Goal: Transaction & Acquisition: Subscribe to service/newsletter

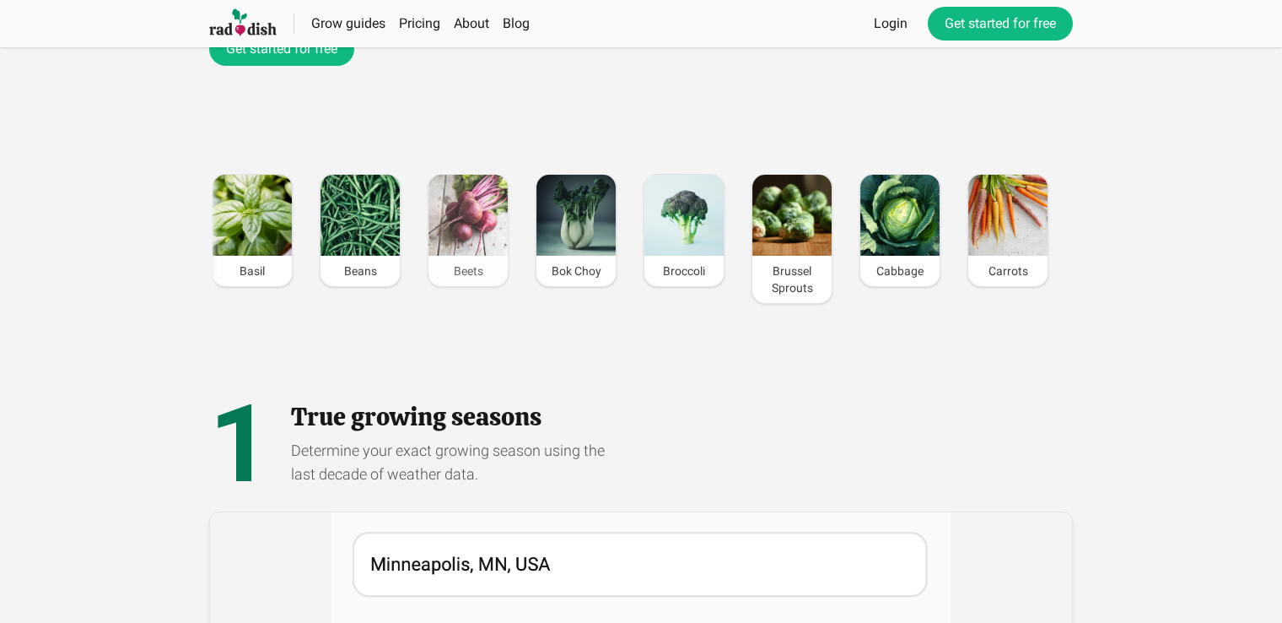
scroll to position [253, 0]
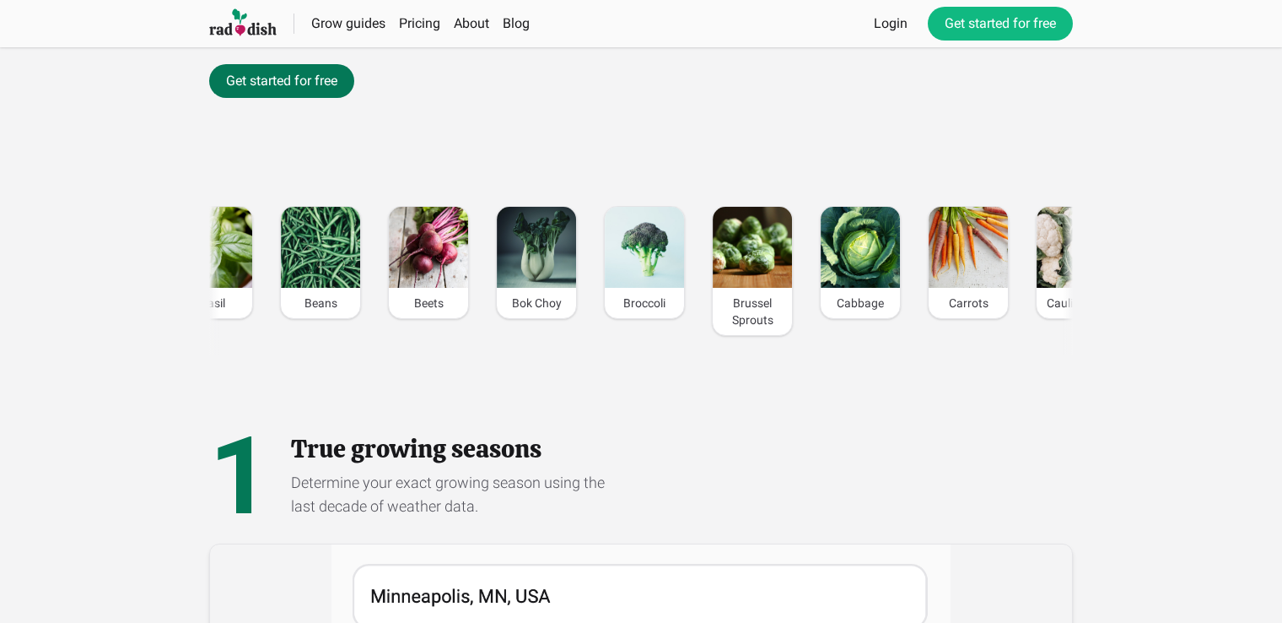
click at [283, 83] on link "Get started for free" at bounding box center [281, 81] width 145 height 34
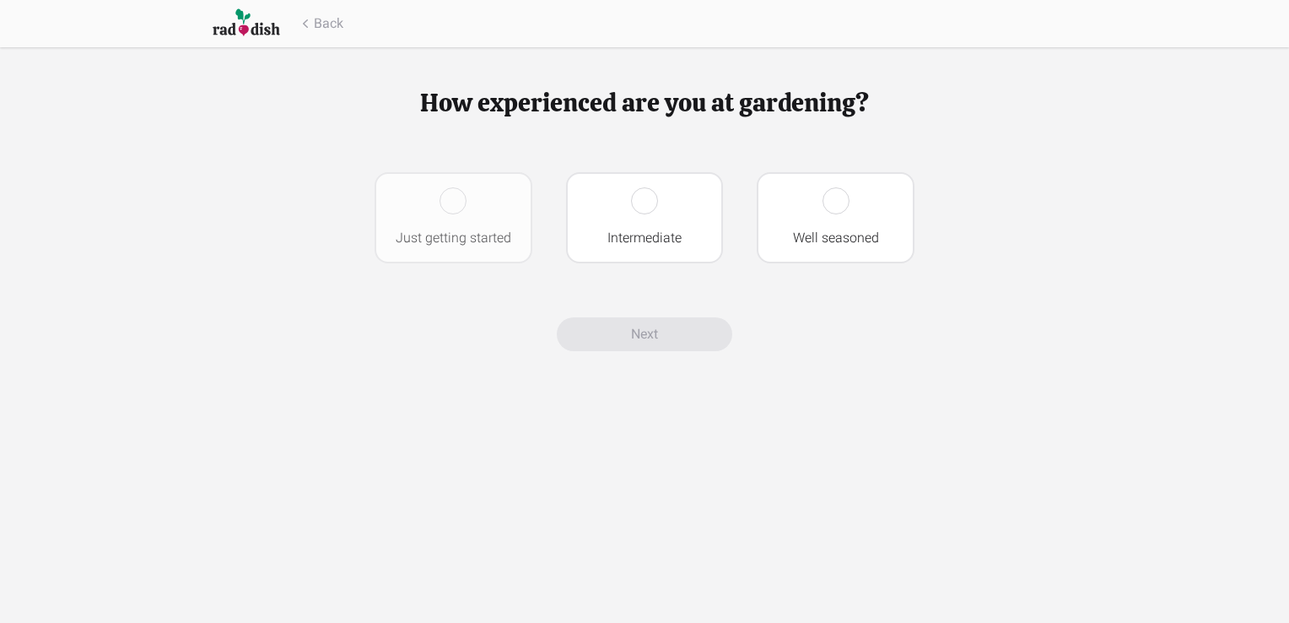
click at [445, 204] on div at bounding box center [453, 200] width 27 height 27
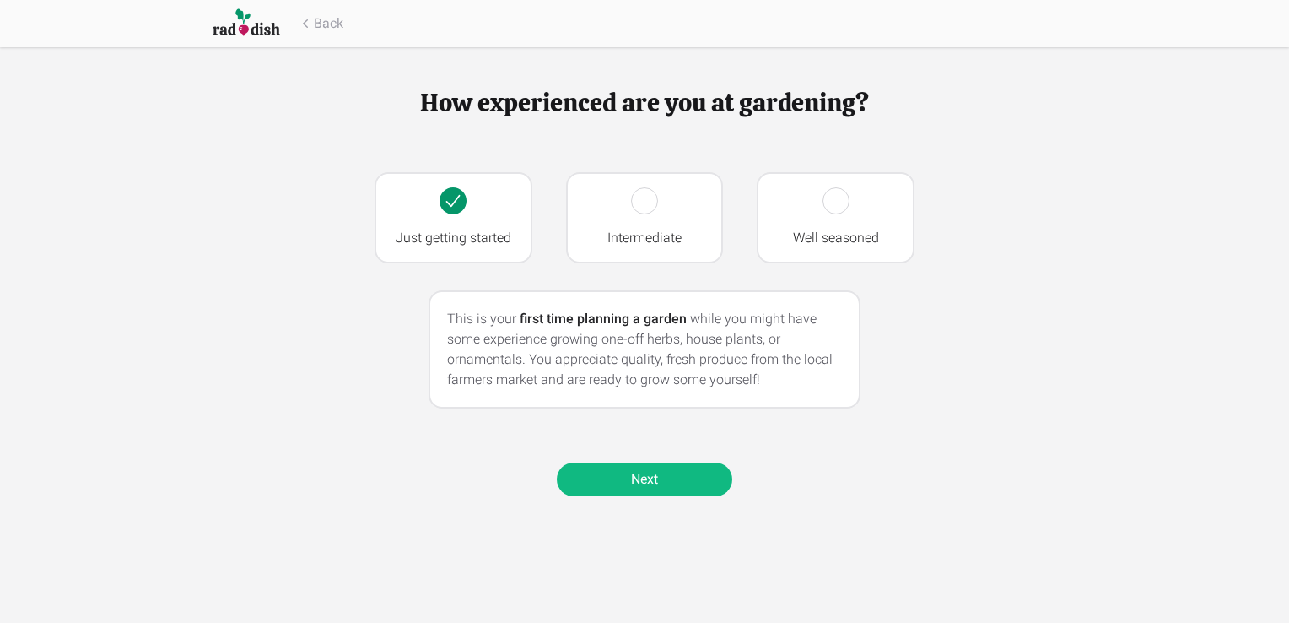
click at [662, 479] on link "Next" at bounding box center [644, 479] width 175 height 34
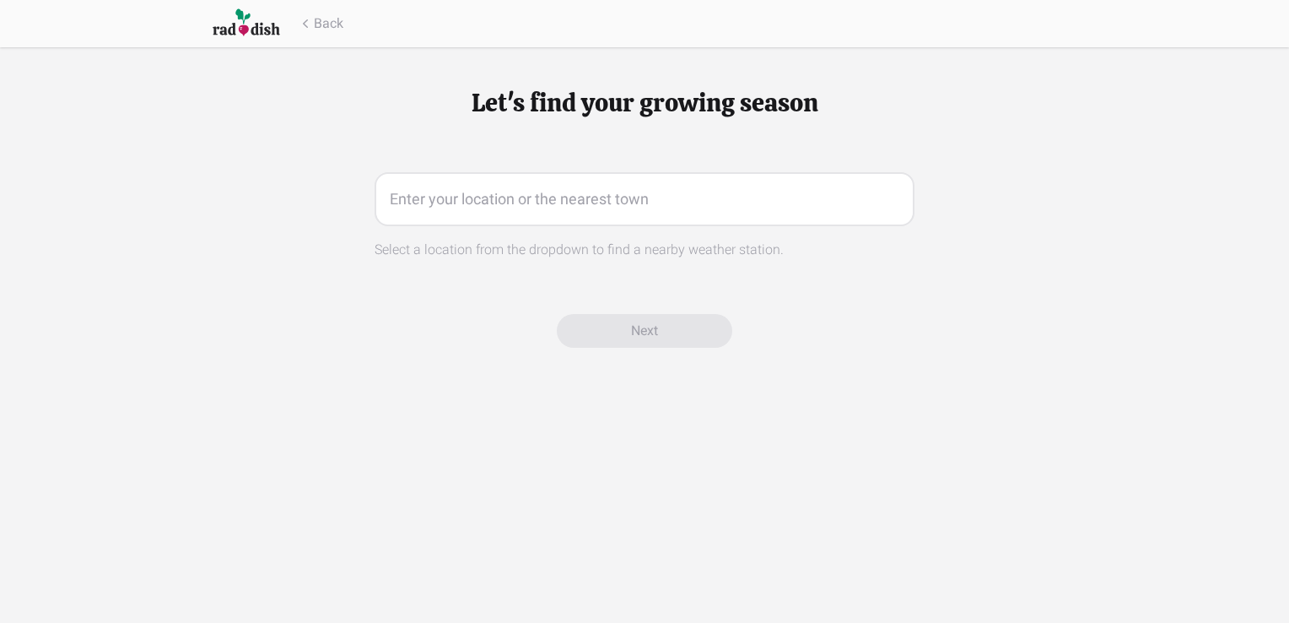
click at [618, 191] on input "text" at bounding box center [645, 199] width 540 height 54
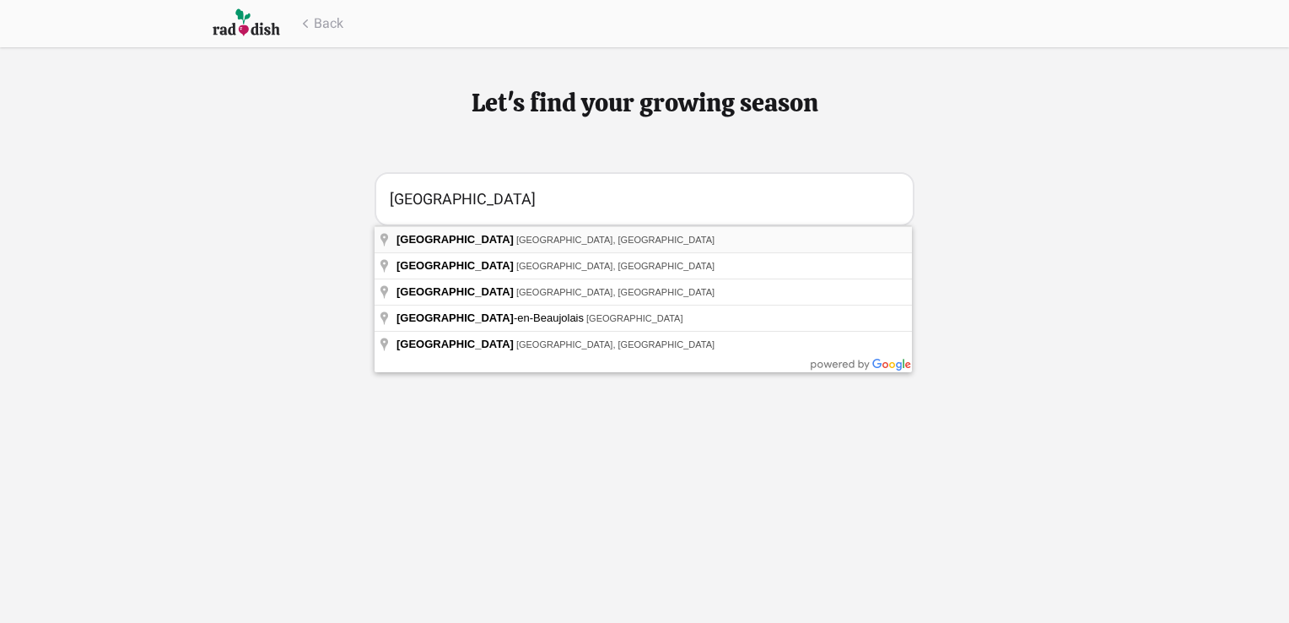
type input "[GEOGRAPHIC_DATA], [GEOGRAPHIC_DATA], [GEOGRAPHIC_DATA]"
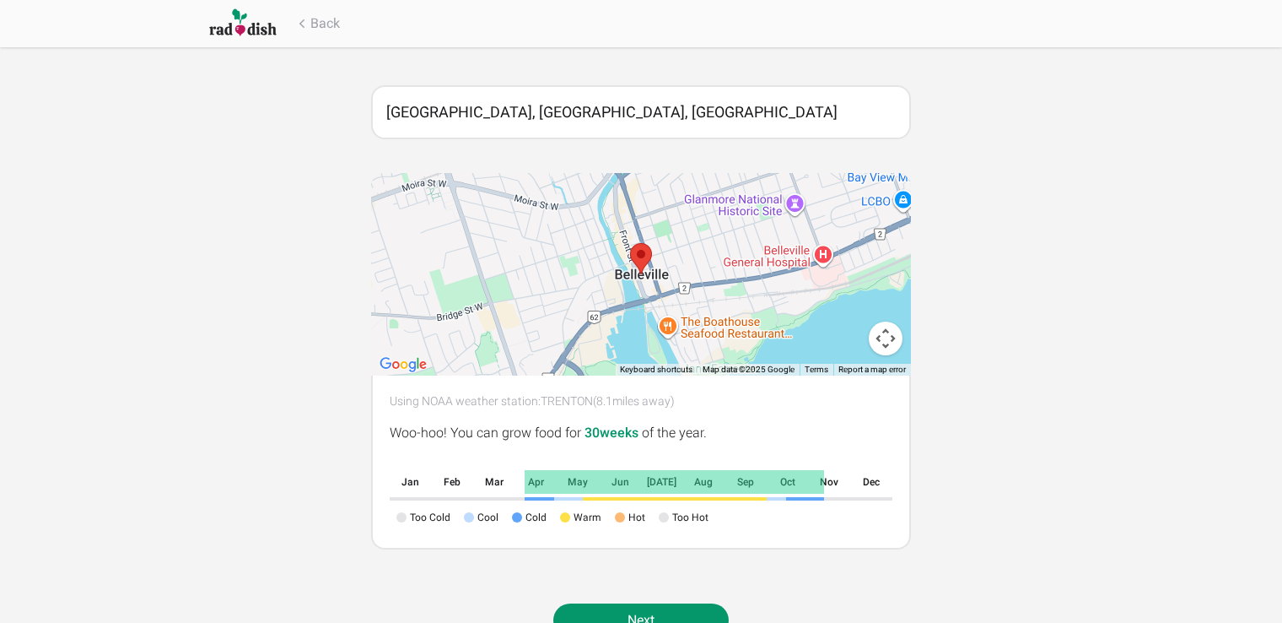
scroll to position [140, 0]
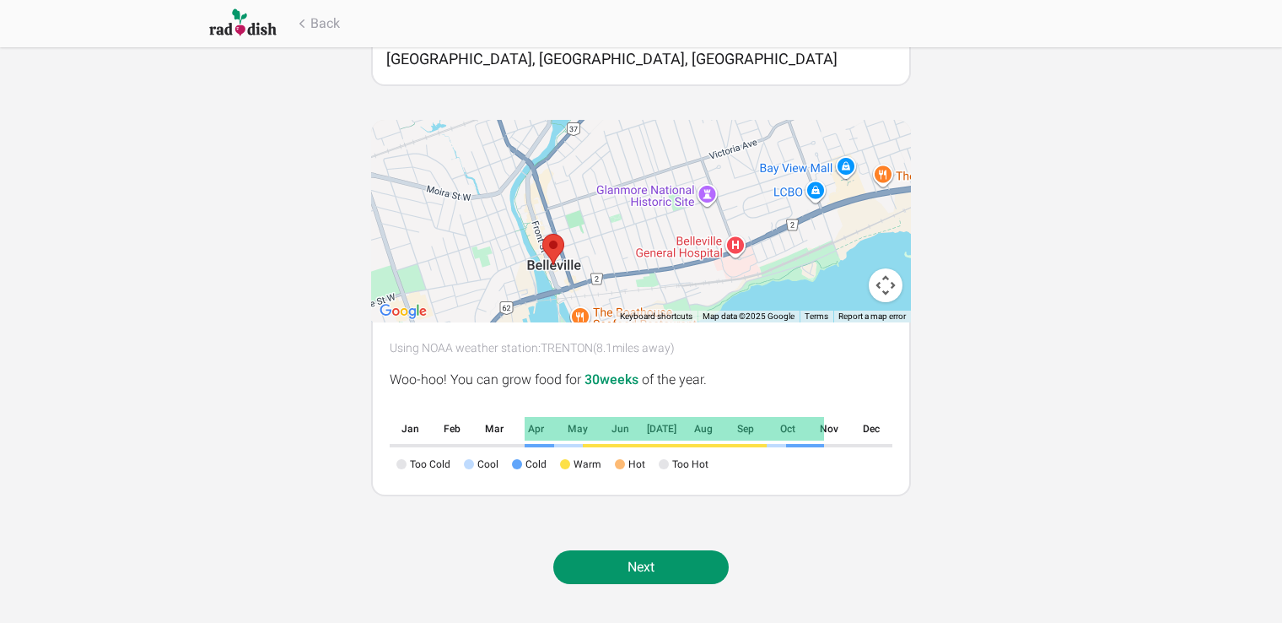
drag, startPoint x: 641, startPoint y: 200, endPoint x: 557, endPoint y: 251, distance: 98.8
click at [551, 251] on img at bounding box center [553, 249] width 22 height 31
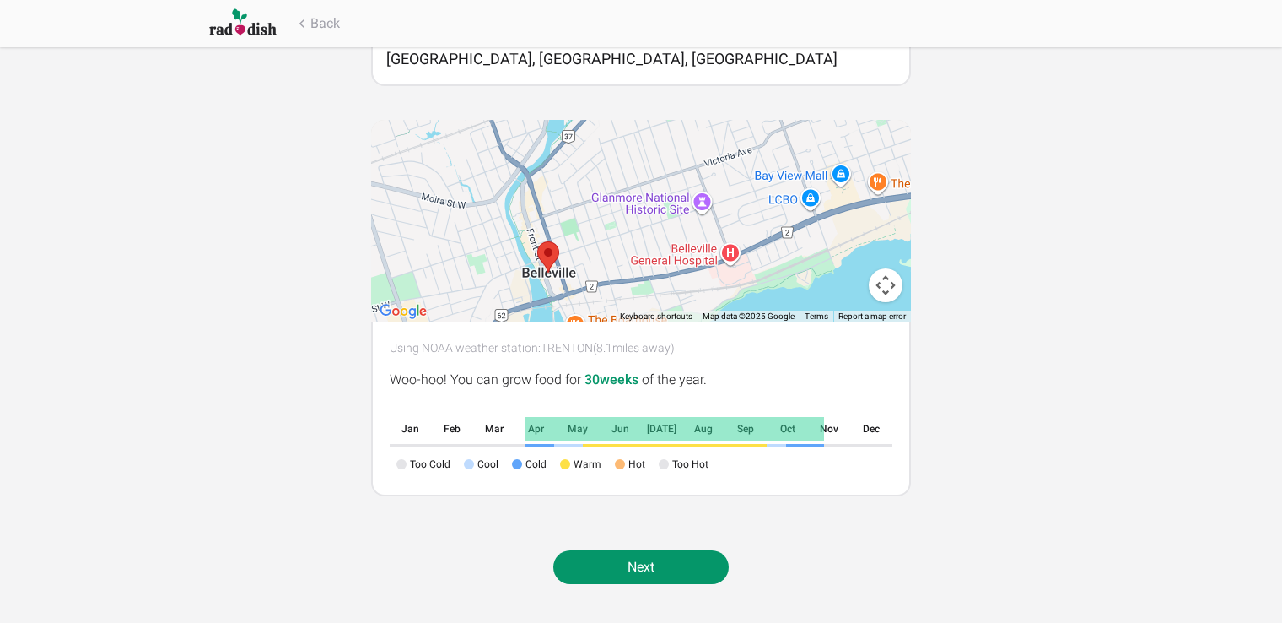
click at [756, 161] on div at bounding box center [641, 221] width 540 height 202
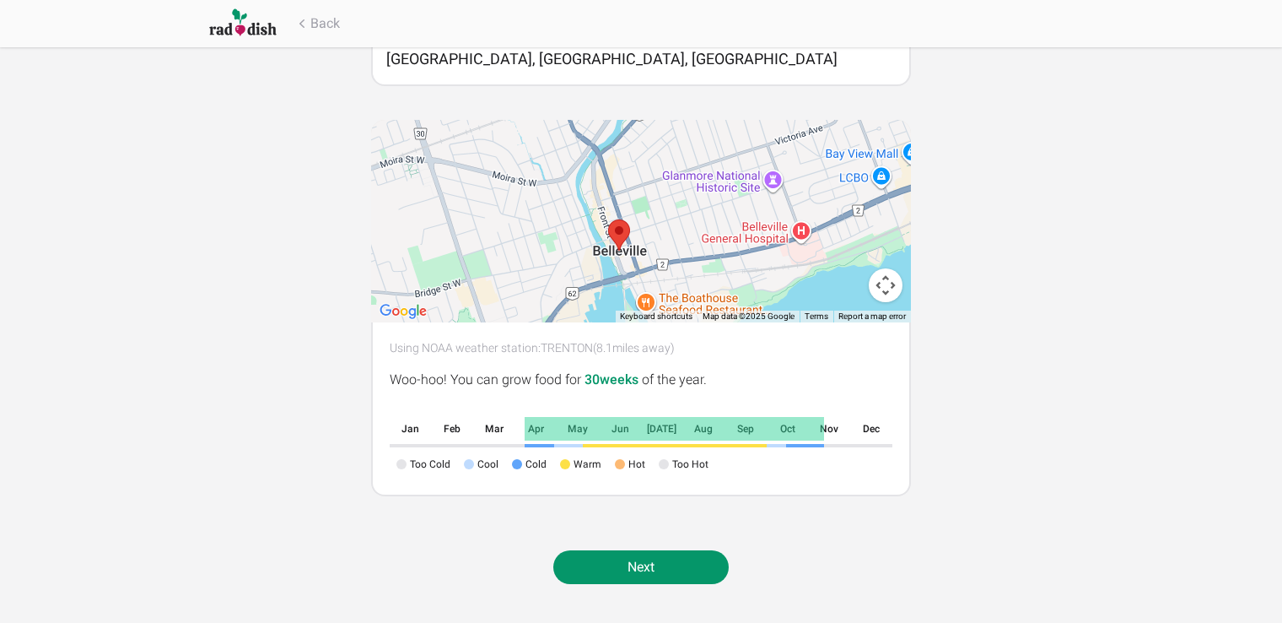
drag, startPoint x: 616, startPoint y: 235, endPoint x: 691, endPoint y: 211, distance: 79.0
click at [691, 211] on div at bounding box center [641, 221] width 540 height 202
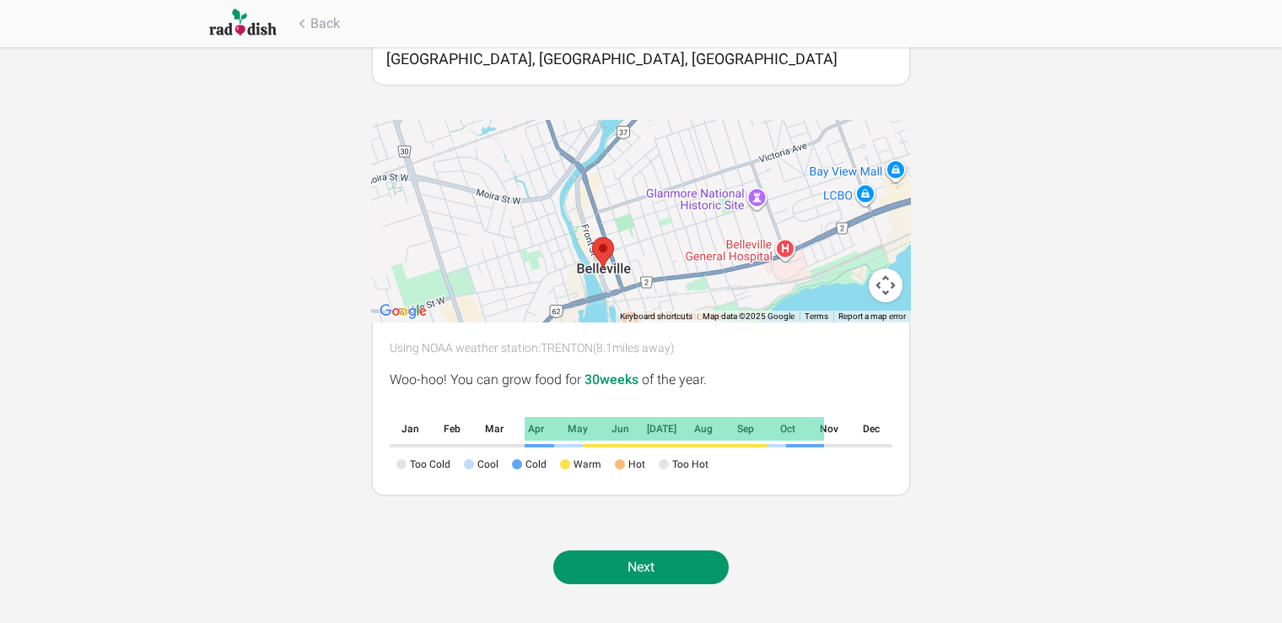
click at [682, 232] on div at bounding box center [641, 221] width 540 height 202
click at [641, 565] on link "Next" at bounding box center [640, 567] width 175 height 34
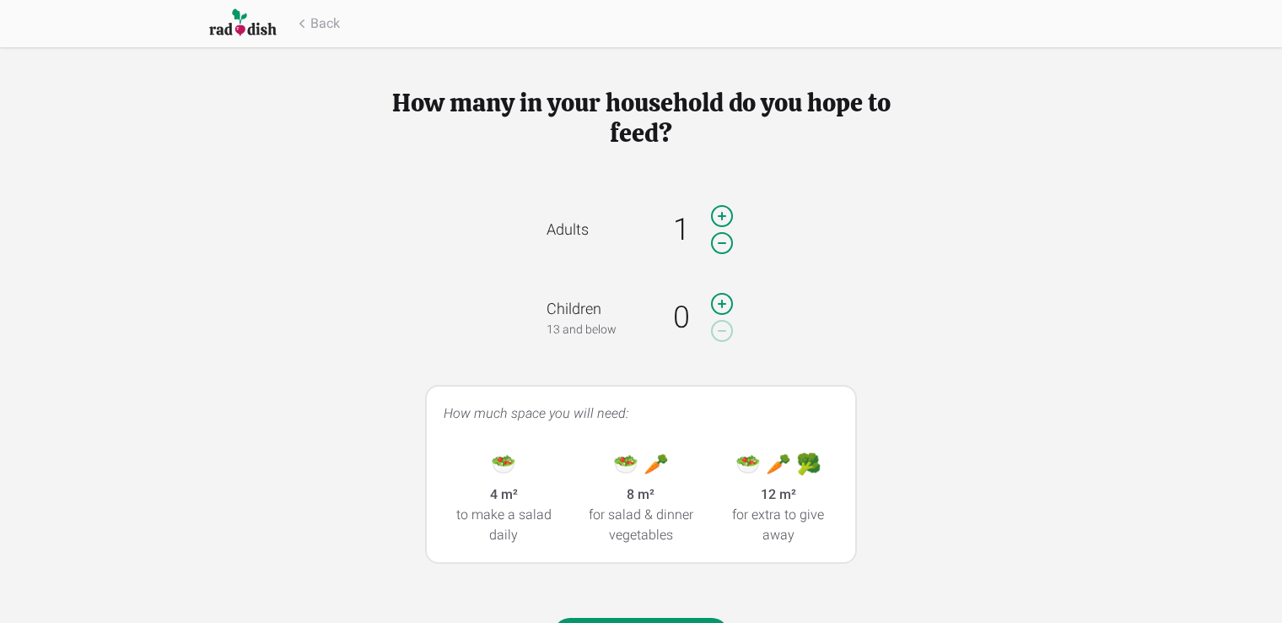
click at [721, 214] on icon at bounding box center [722, 216] width 20 height 20
click at [719, 299] on icon at bounding box center [722, 304] width 27 height 34
click at [719, 300] on icon at bounding box center [722, 304] width 27 height 34
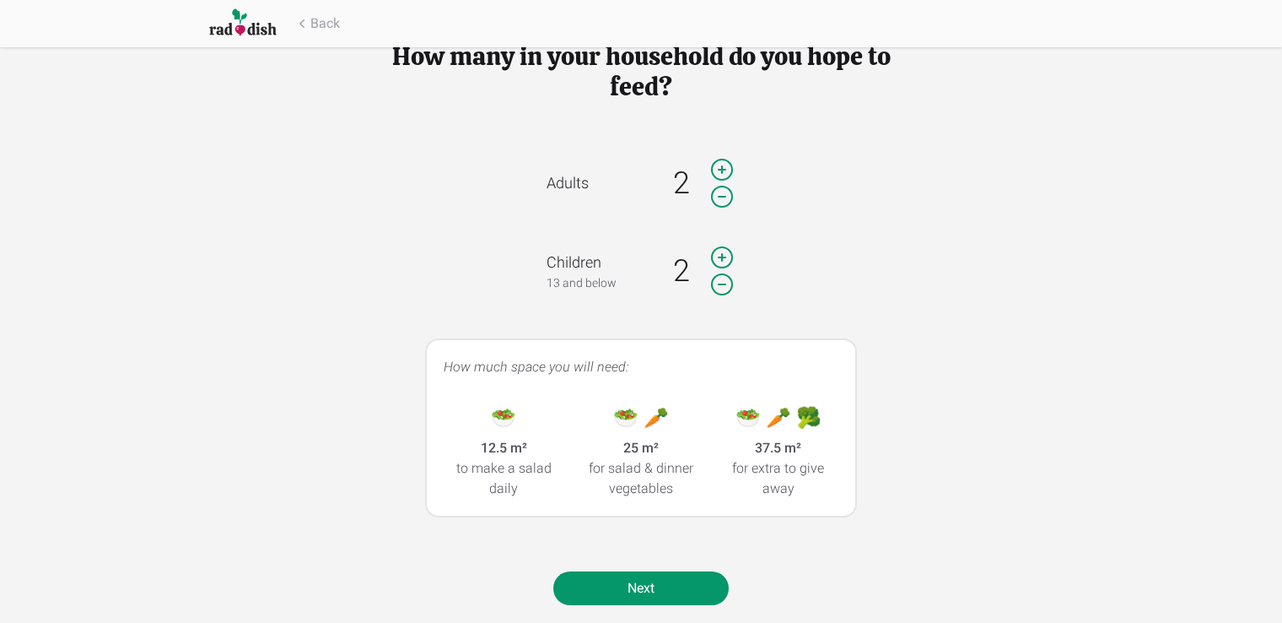
scroll to position [67, 0]
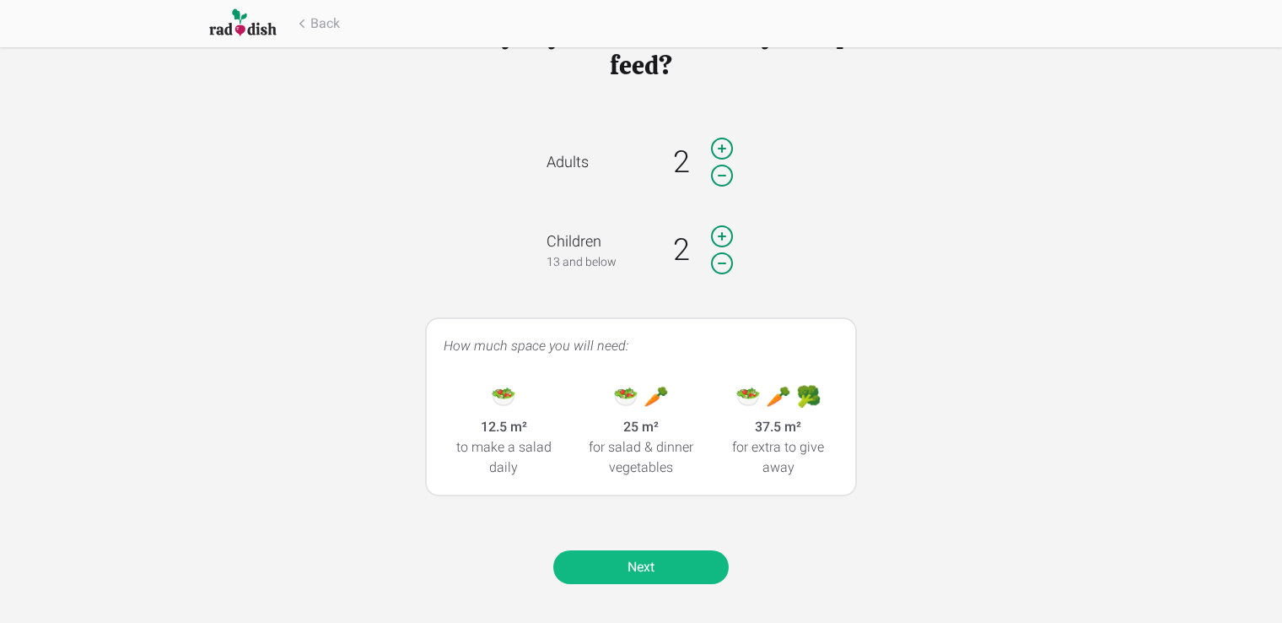
click at [645, 566] on link "Next" at bounding box center [640, 567] width 175 height 34
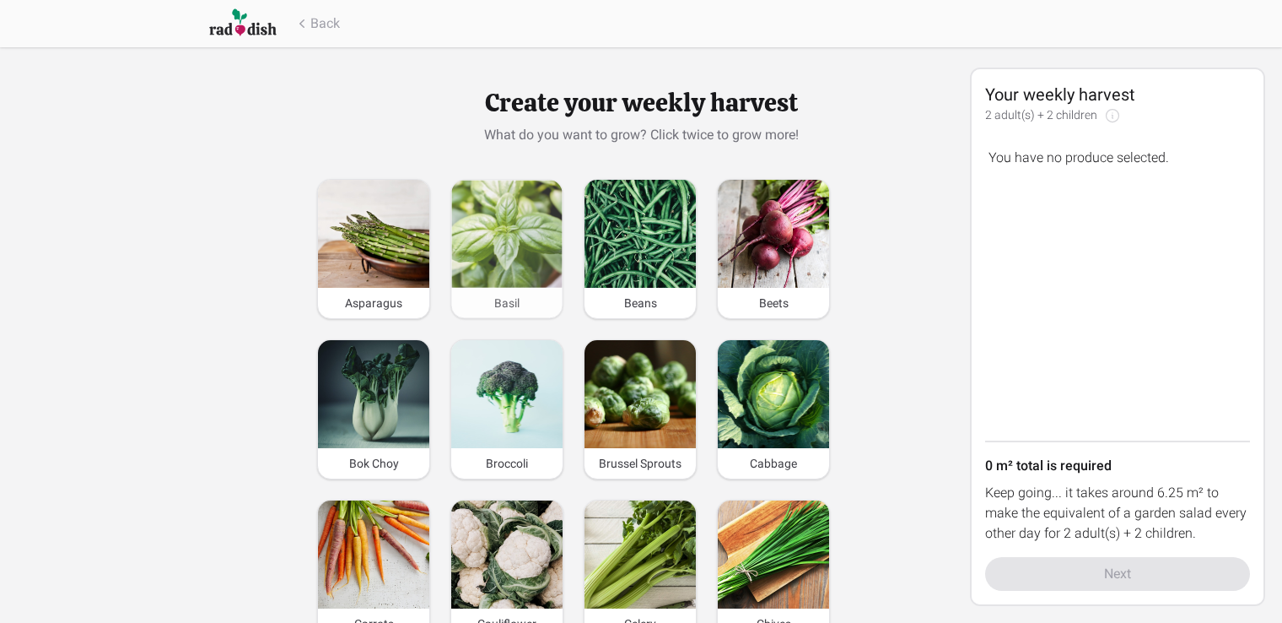
click at [505, 259] on img at bounding box center [506, 234] width 111 height 107
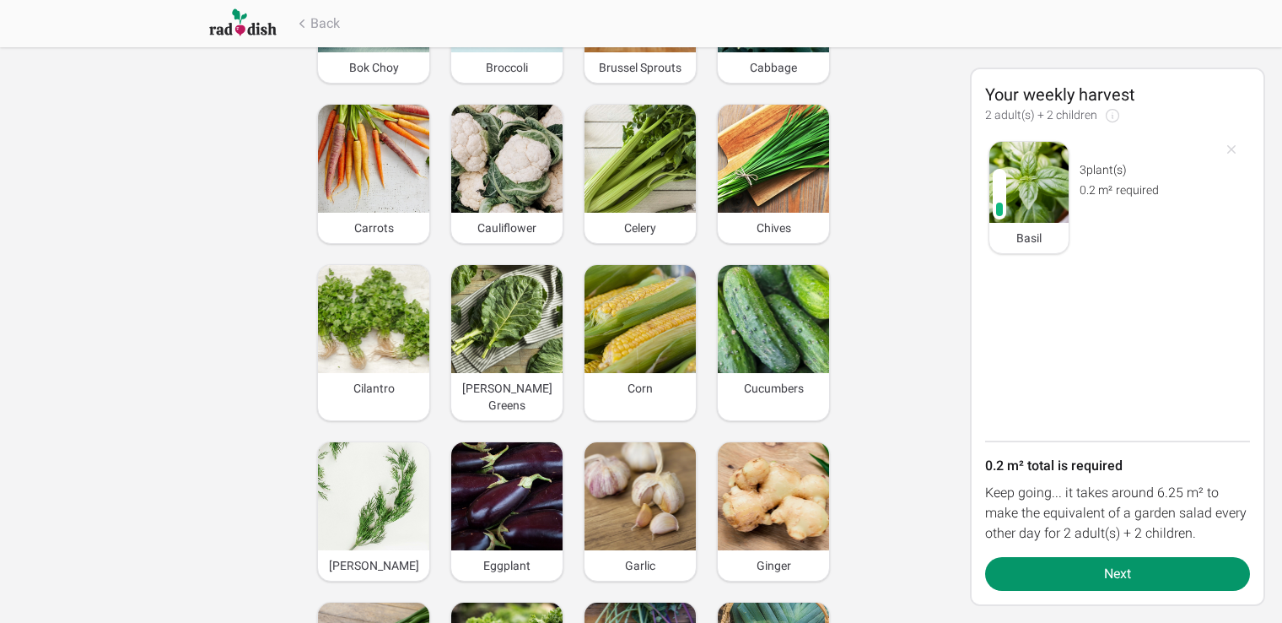
scroll to position [422, 0]
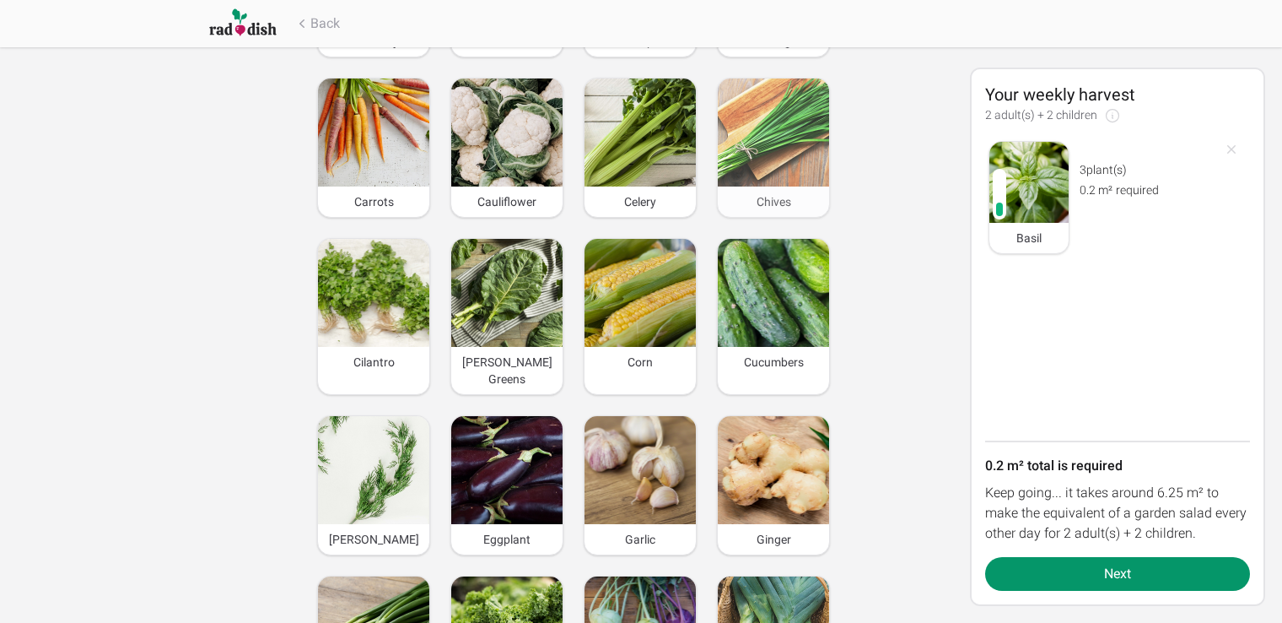
click at [787, 130] on img at bounding box center [773, 132] width 111 height 108
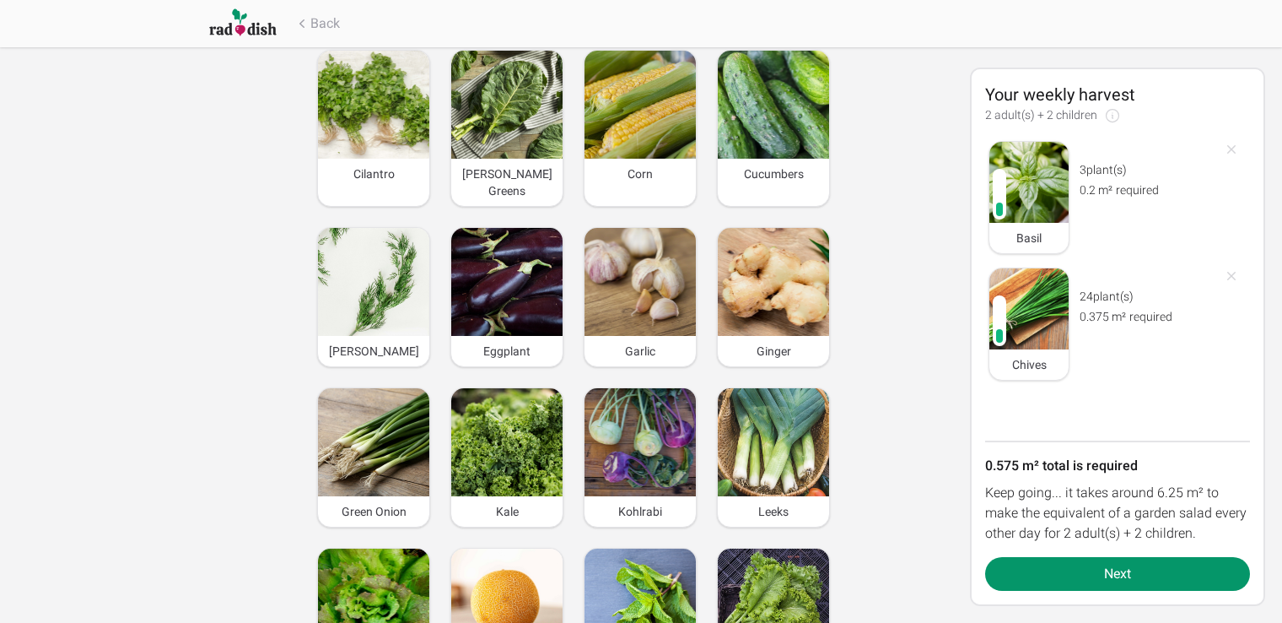
scroll to position [506, 0]
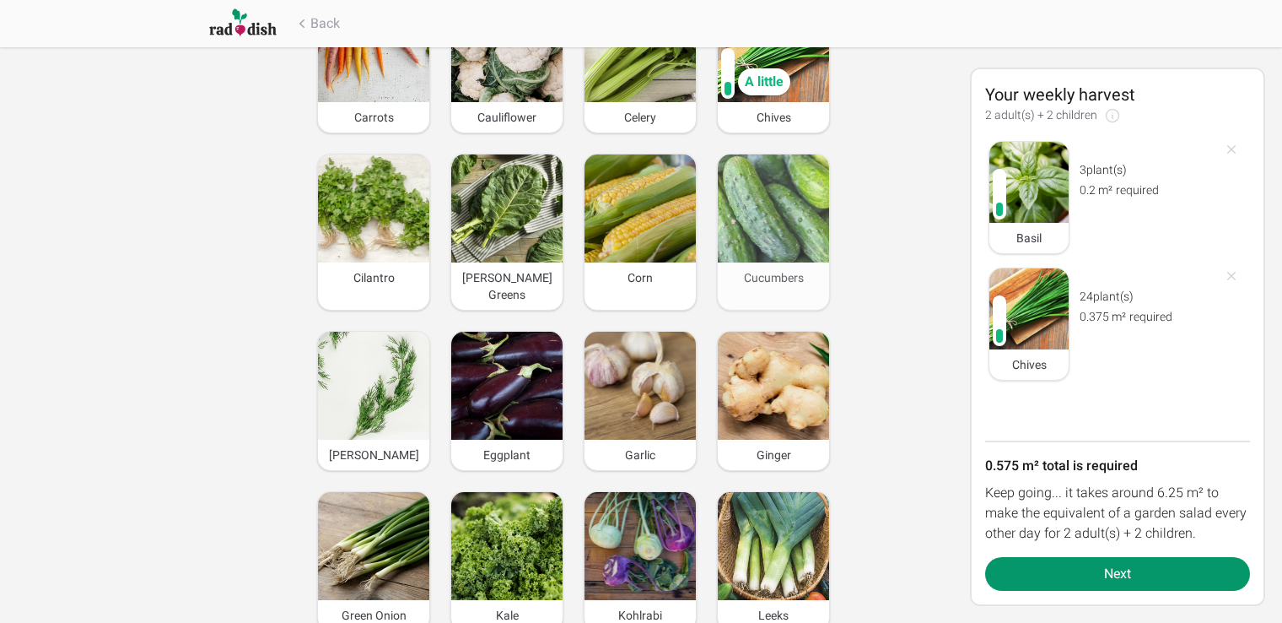
click at [802, 225] on img at bounding box center [773, 208] width 111 height 108
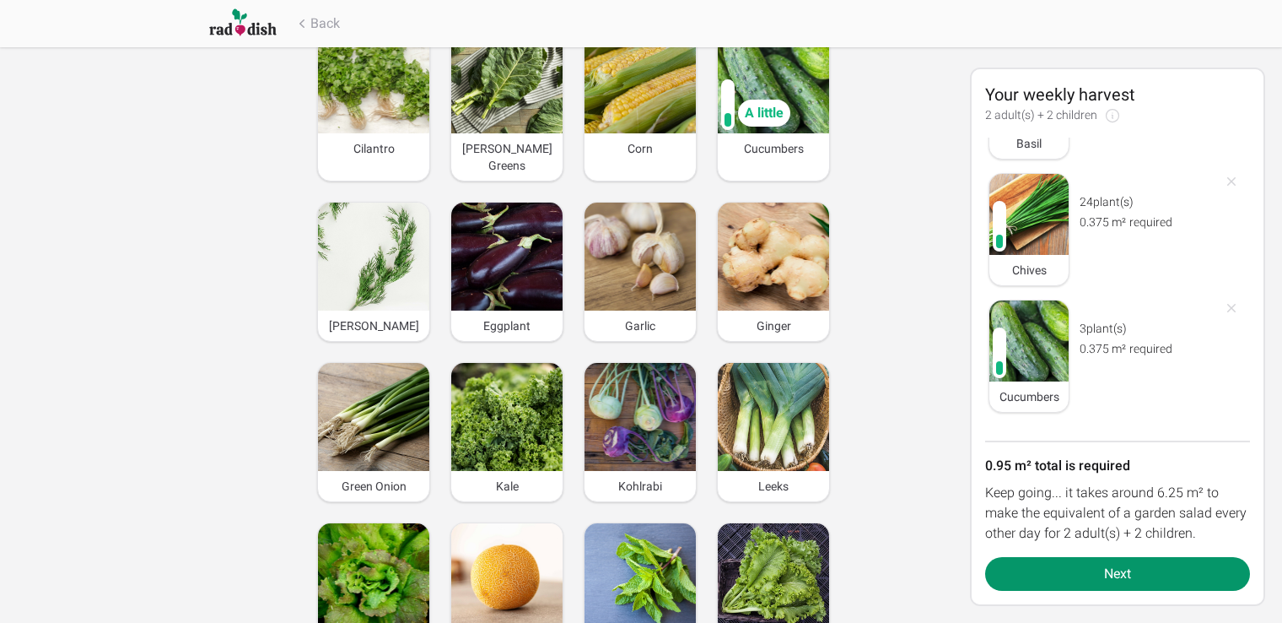
scroll to position [675, 0]
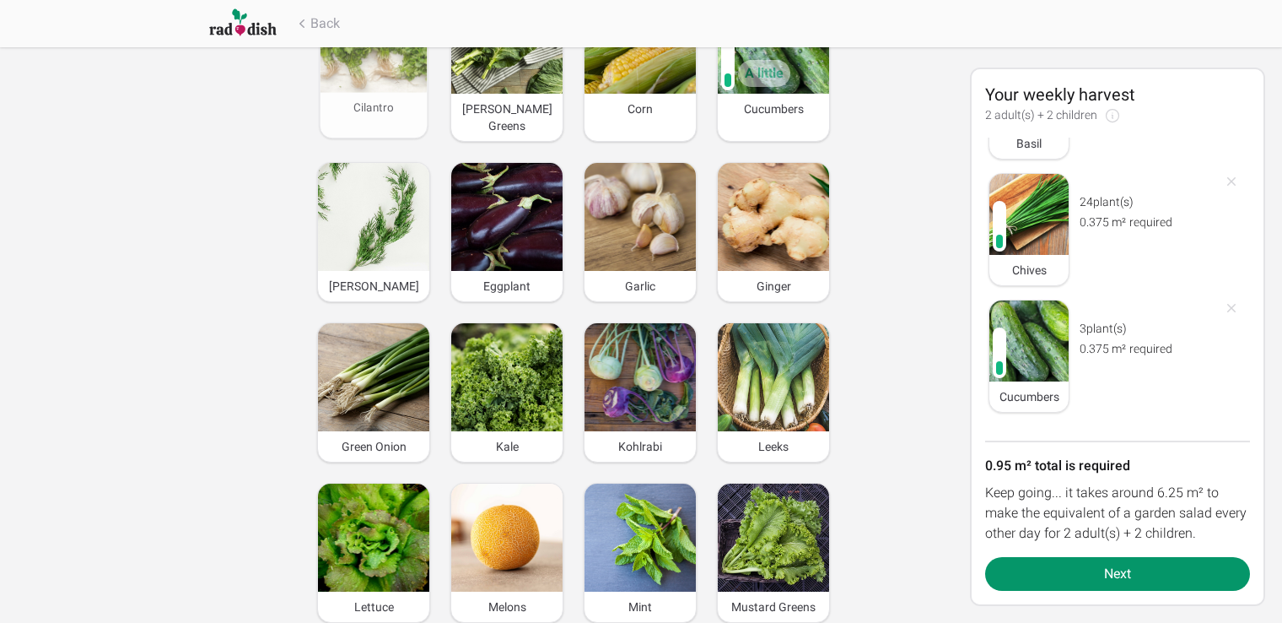
click at [397, 81] on img at bounding box center [374, 41] width 107 height 104
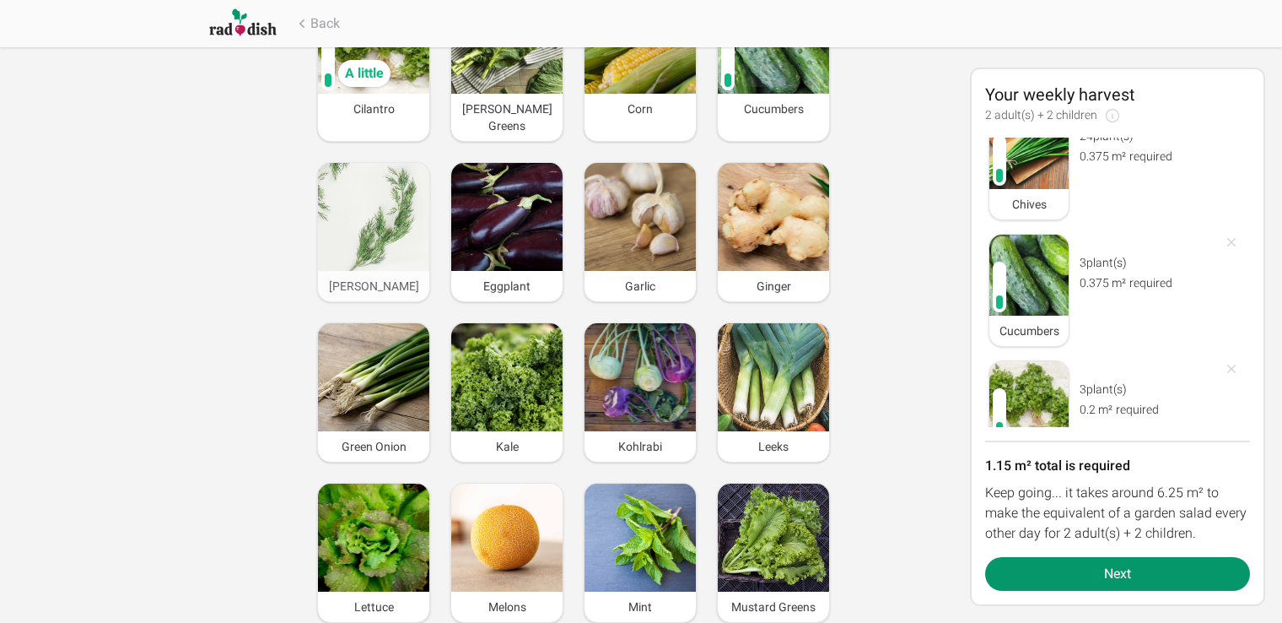
scroll to position [221, 0]
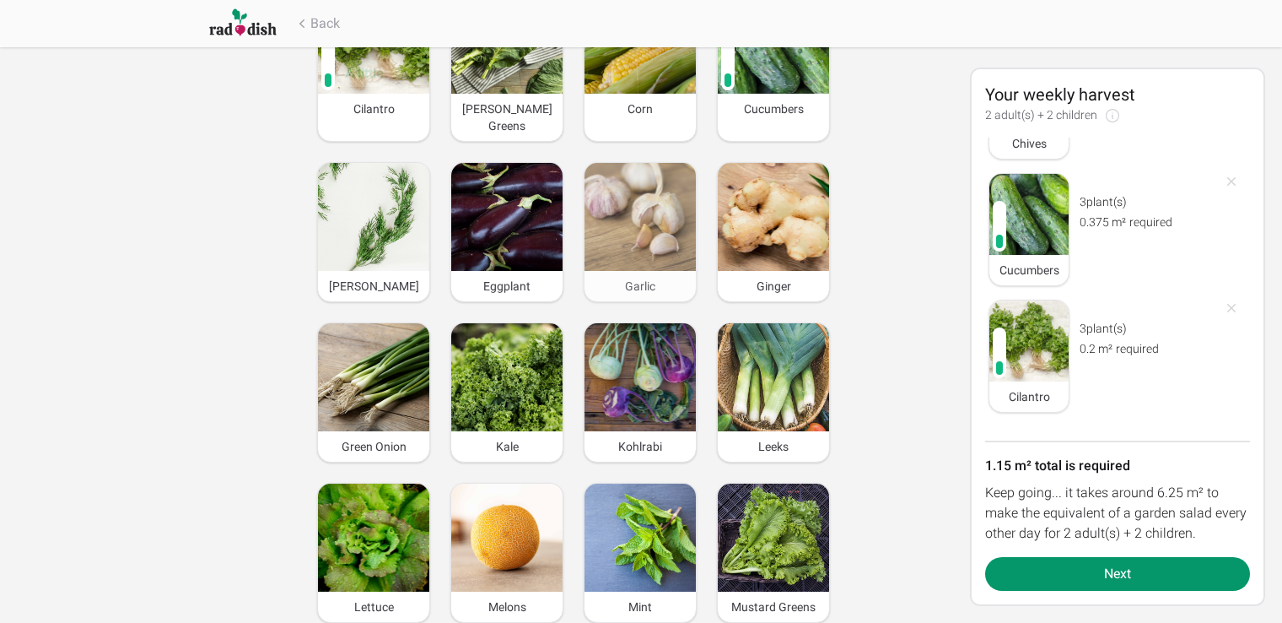
click at [666, 219] on img at bounding box center [640, 217] width 111 height 108
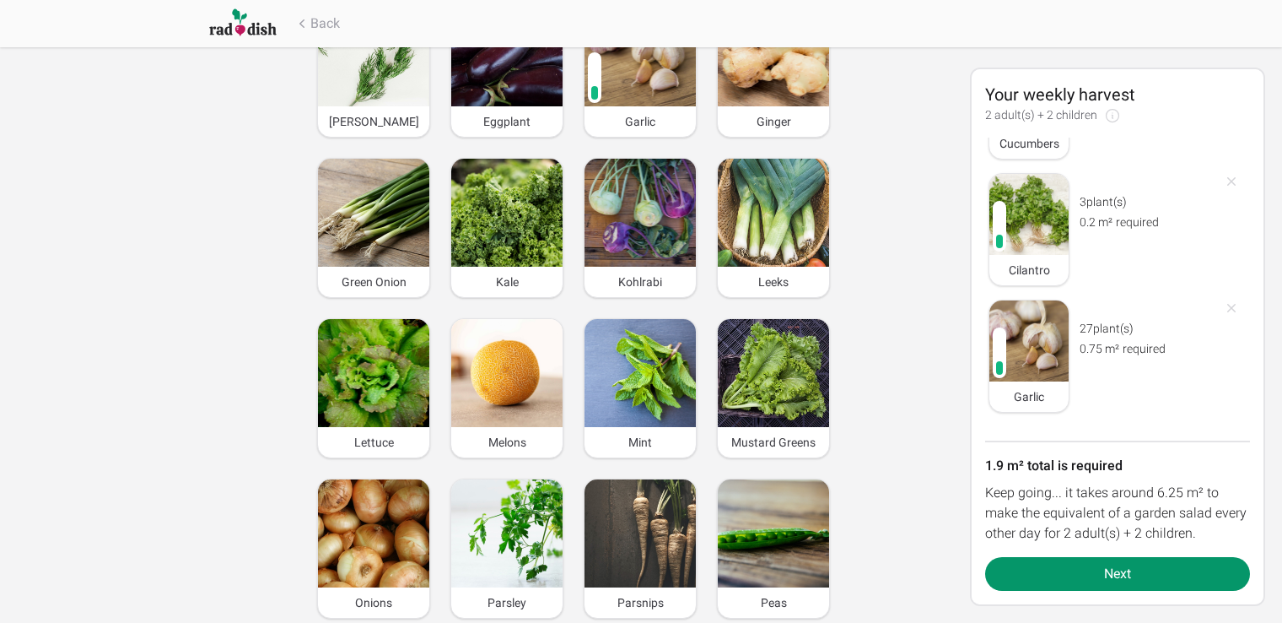
scroll to position [928, 0]
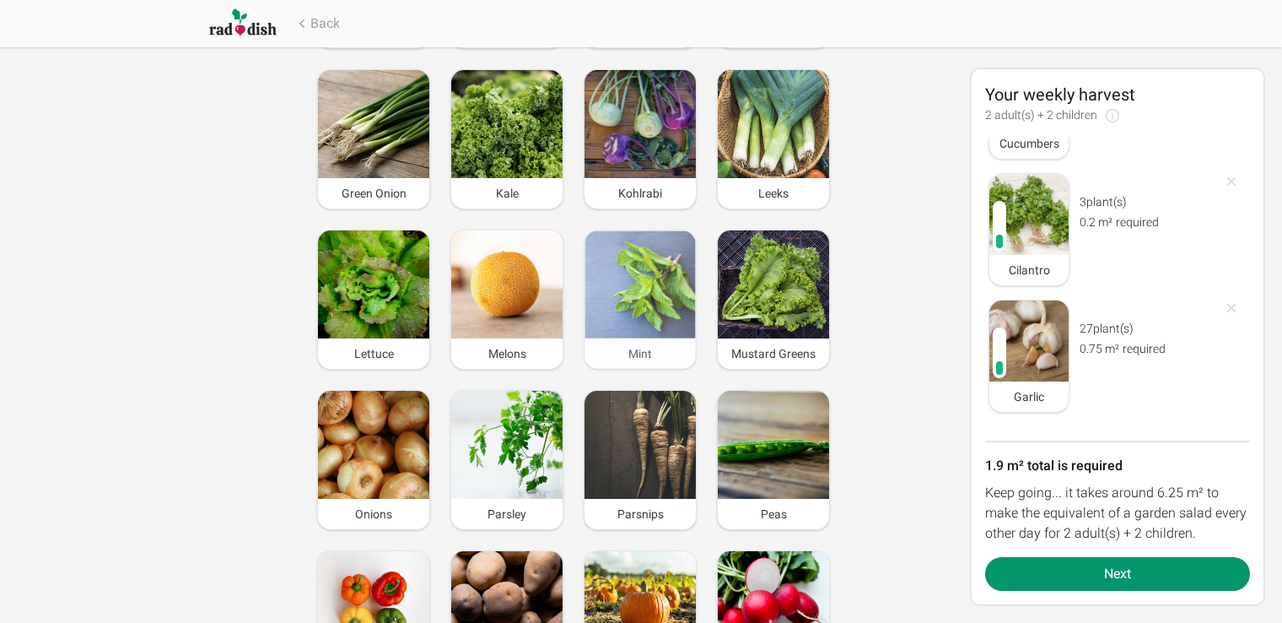
click at [648, 278] on img at bounding box center [640, 284] width 111 height 107
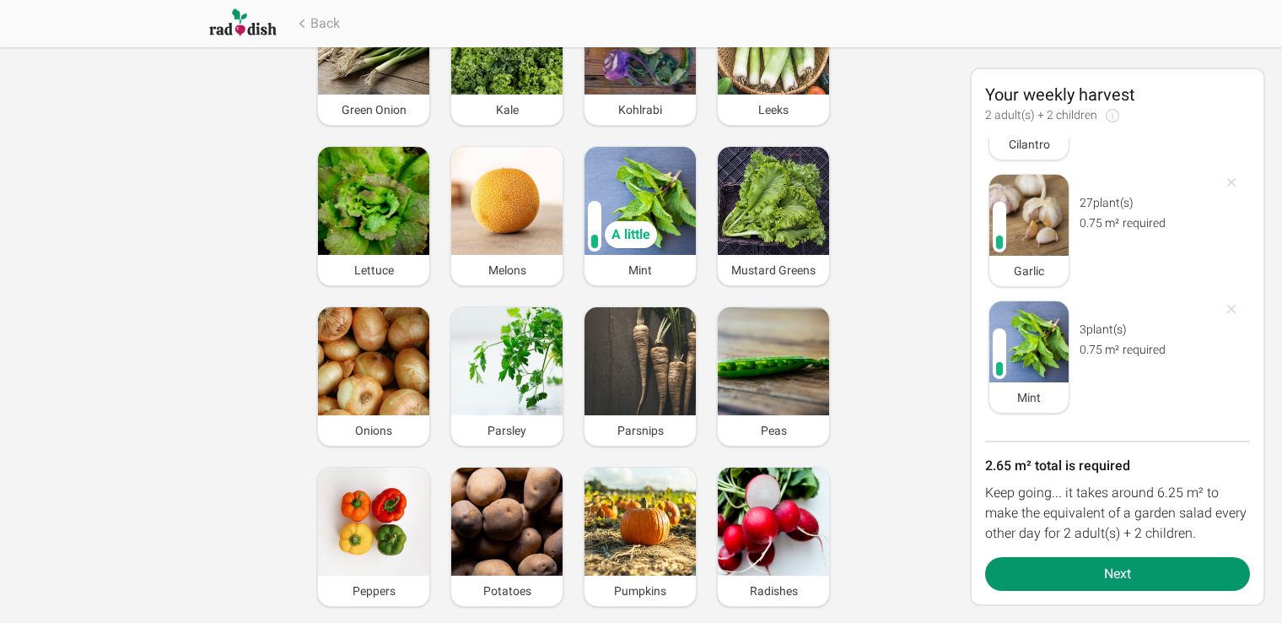
scroll to position [1181, 0]
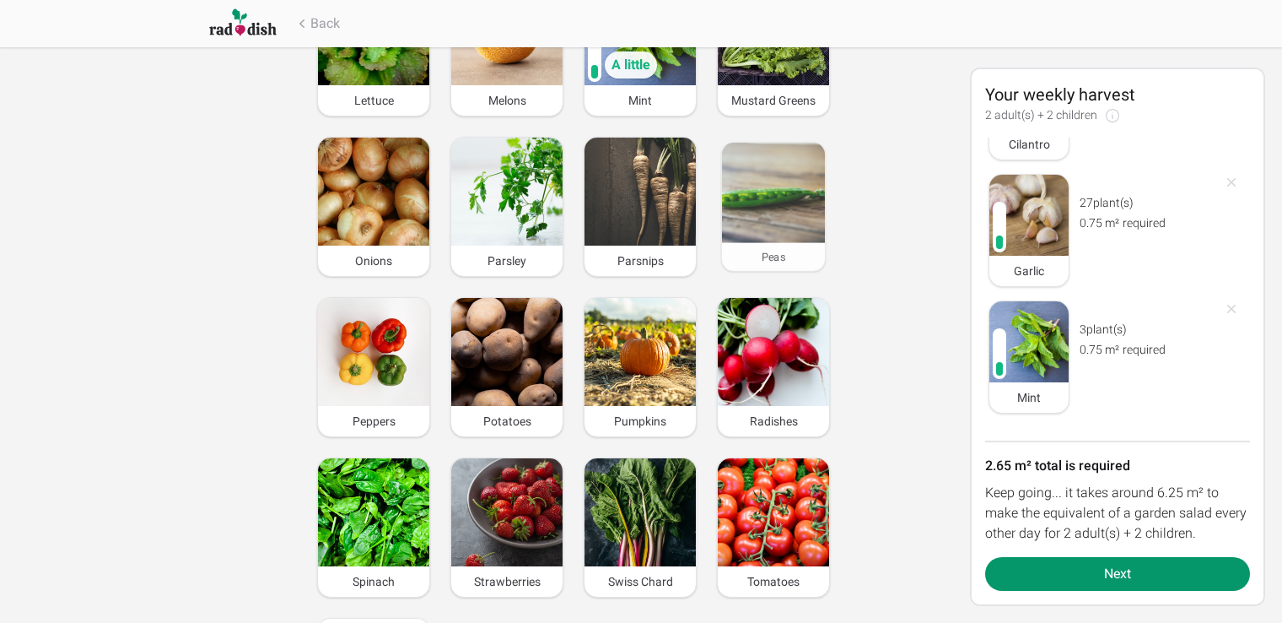
click at [763, 197] on img at bounding box center [773, 193] width 103 height 100
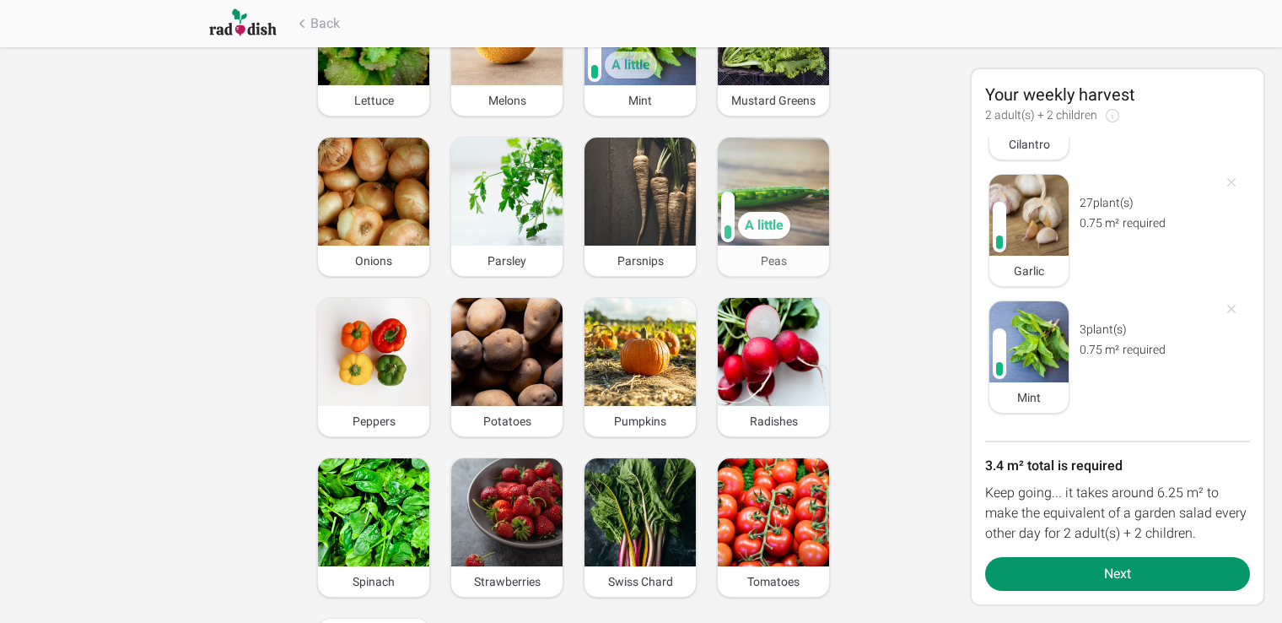
scroll to position [600, 0]
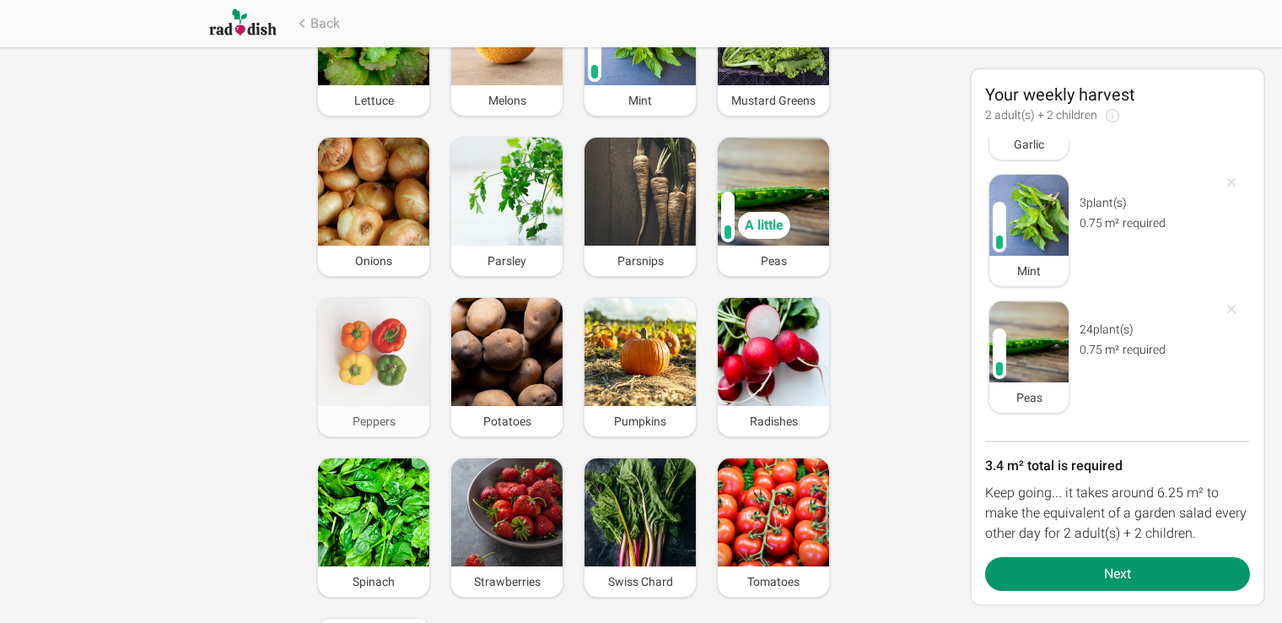
click at [358, 326] on img at bounding box center [373, 352] width 111 height 108
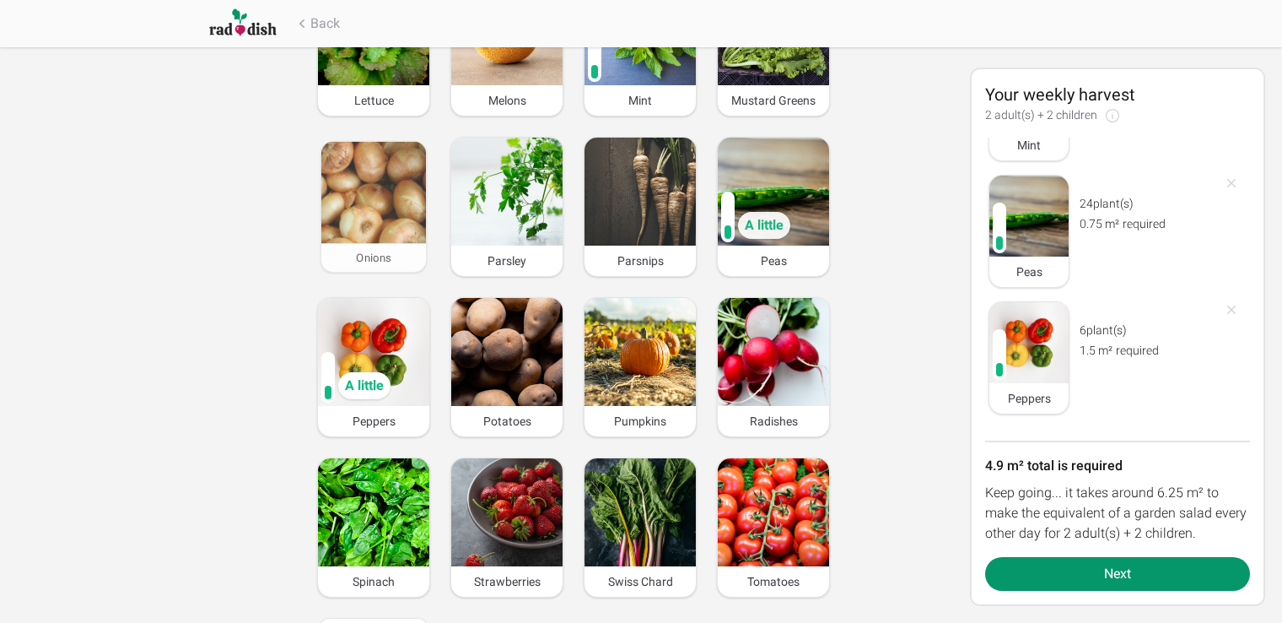
click at [353, 186] on img at bounding box center [373, 193] width 105 height 102
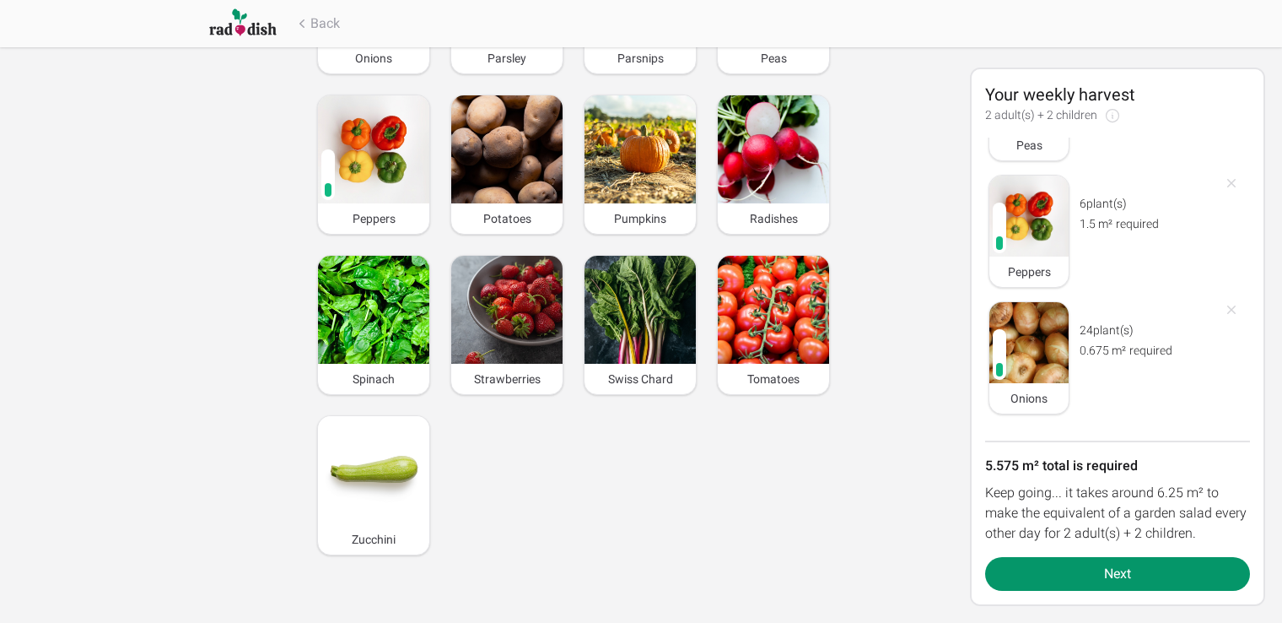
scroll to position [1403, 0]
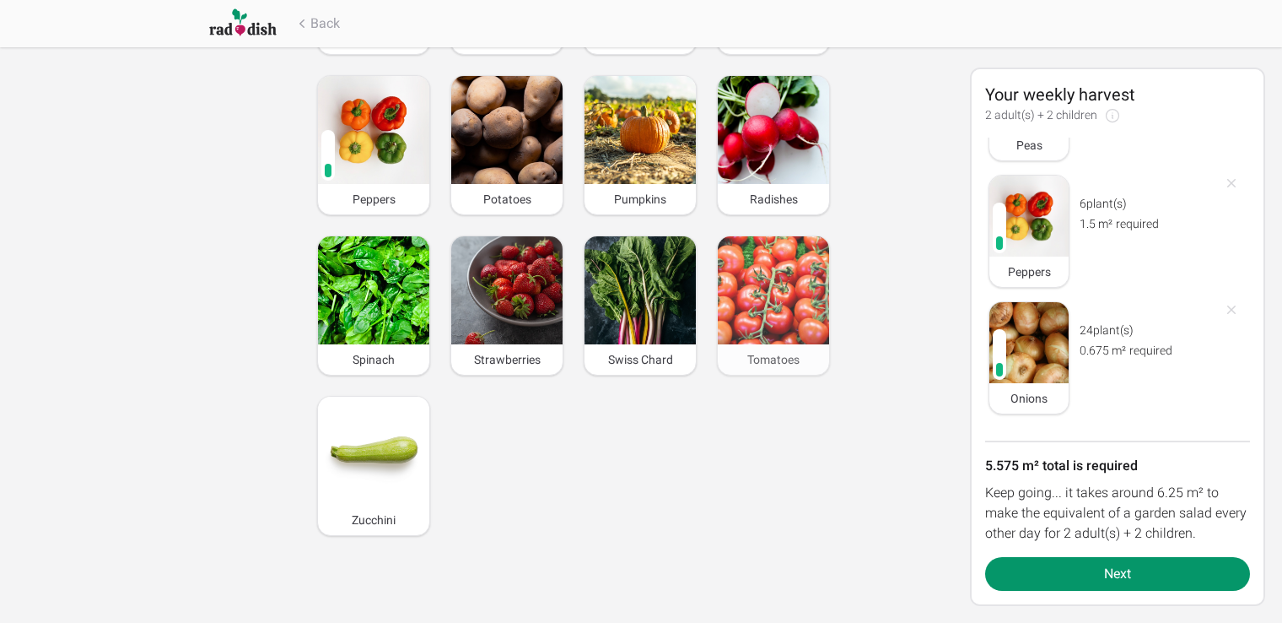
click at [787, 279] on img at bounding box center [773, 290] width 111 height 108
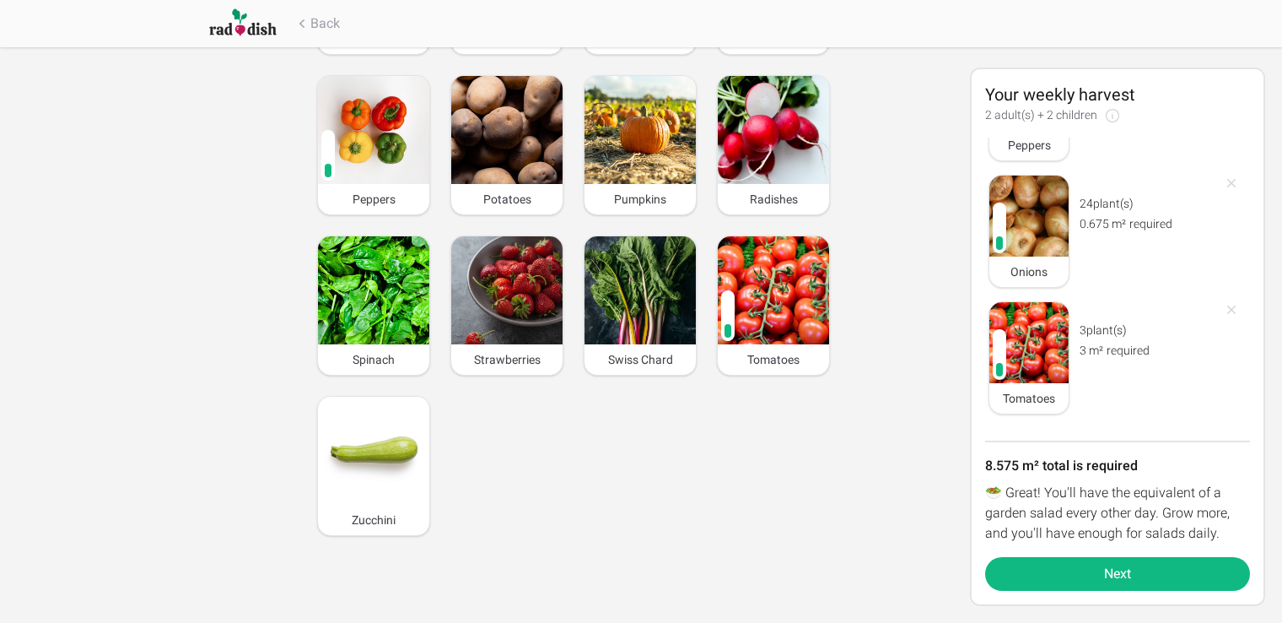
click at [1114, 572] on button "Next" at bounding box center [1117, 574] width 265 height 34
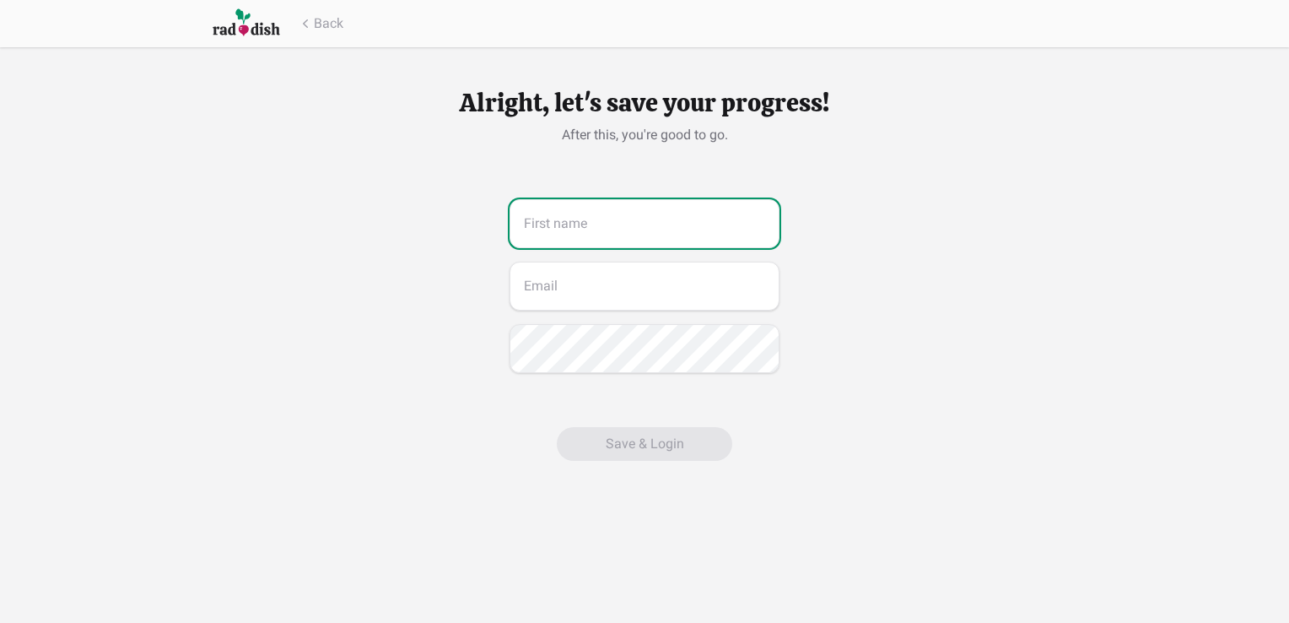
click at [618, 228] on input "text" at bounding box center [645, 223] width 270 height 49
type input "[PERSON_NAME]"
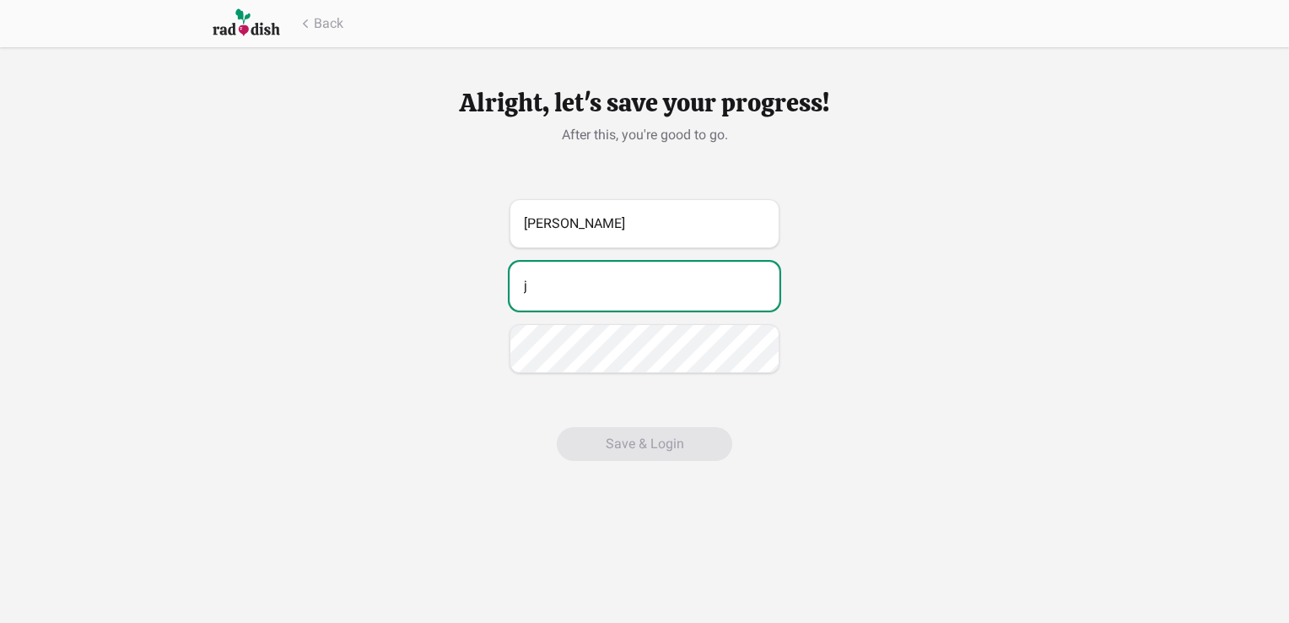
type input "[EMAIL_ADDRESS][DOMAIN_NAME]"
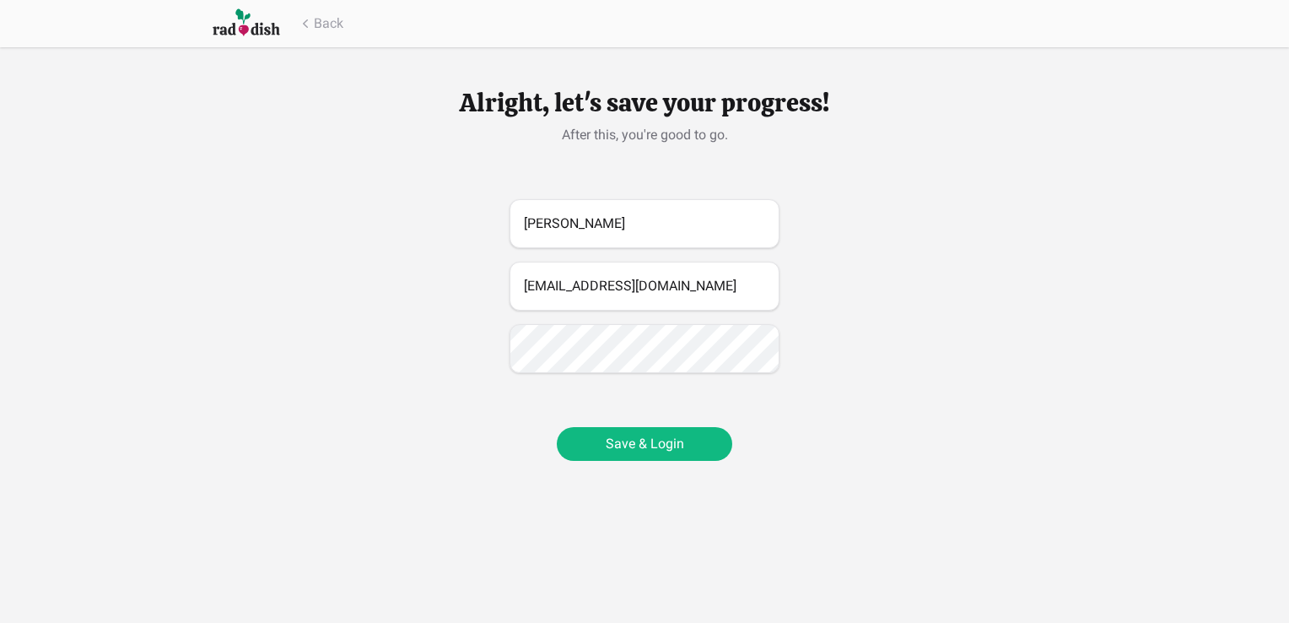
click at [654, 447] on button "Save & Login" at bounding box center [644, 444] width 175 height 34
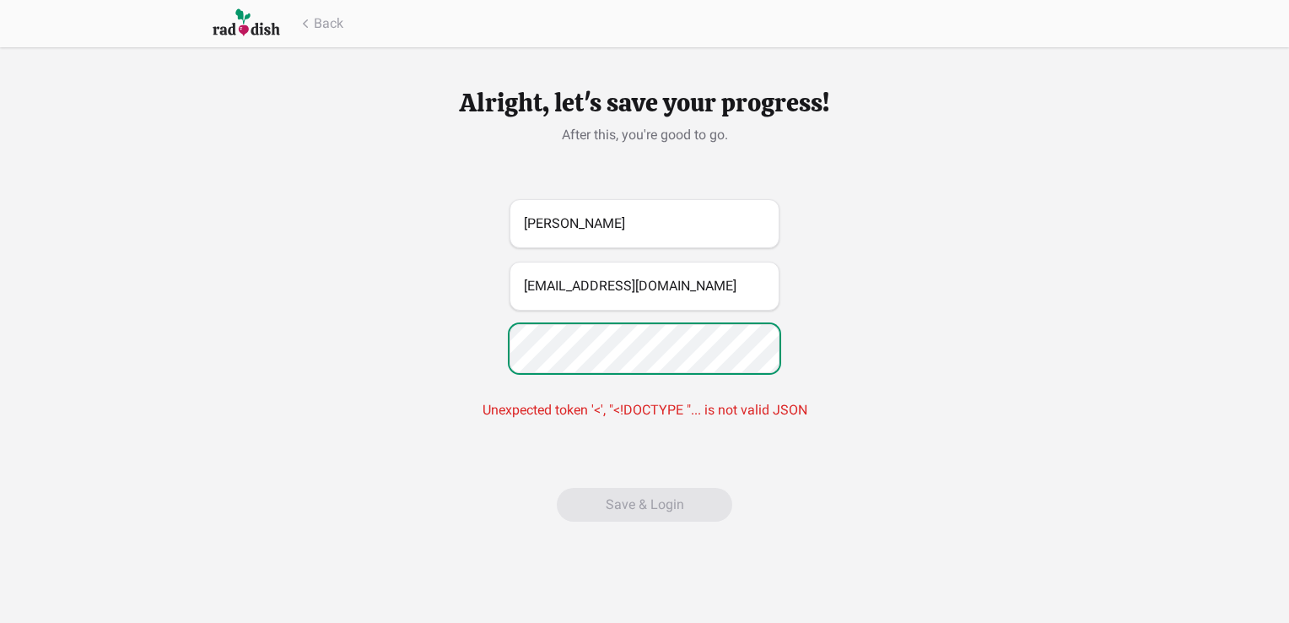
click at [499, 351] on div "[PERSON_NAME] [EMAIL_ADDRESS][DOMAIN_NAME] Unexpected token '<', "<!DOCTYPE "..…" at bounding box center [645, 316] width 540 height 235
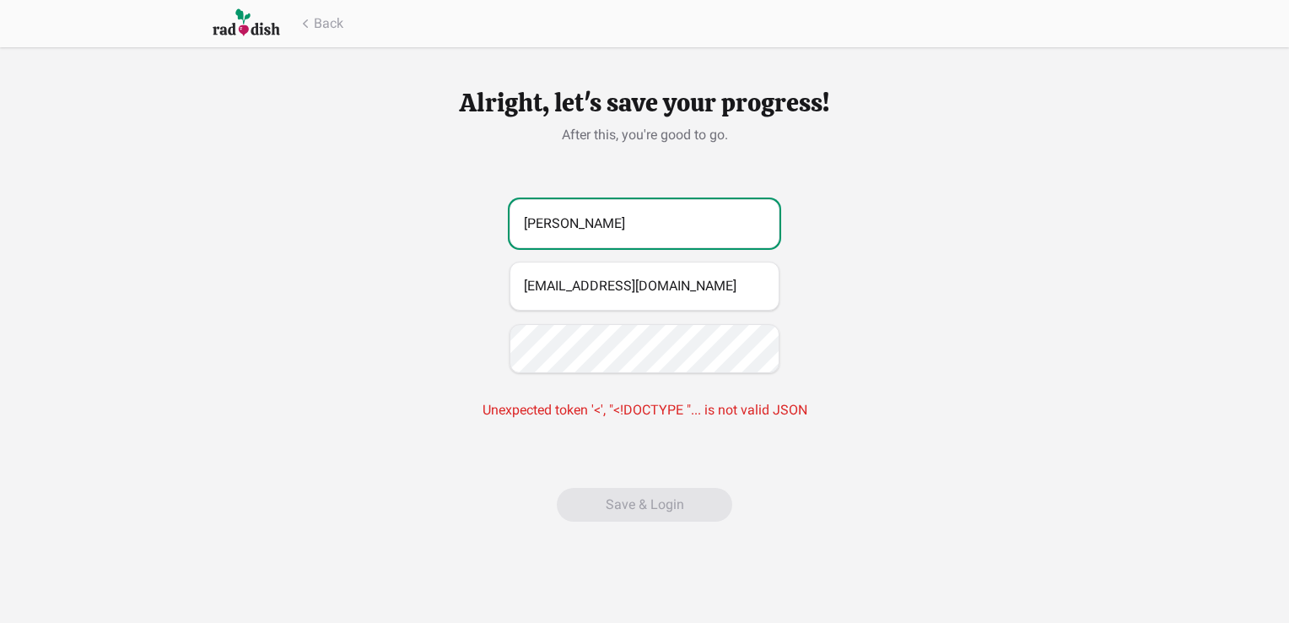
click at [612, 226] on input "[PERSON_NAME]" at bounding box center [645, 223] width 270 height 49
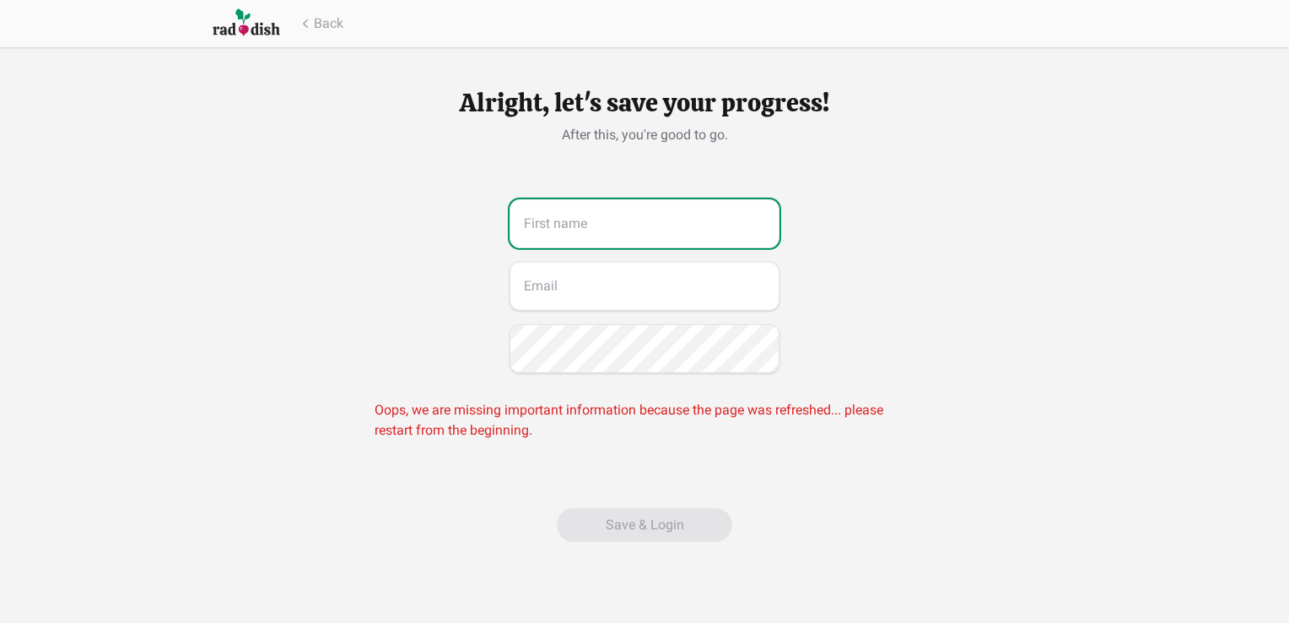
click at [598, 227] on input "text" at bounding box center [645, 223] width 270 height 49
type input "[PERSON_NAME]"
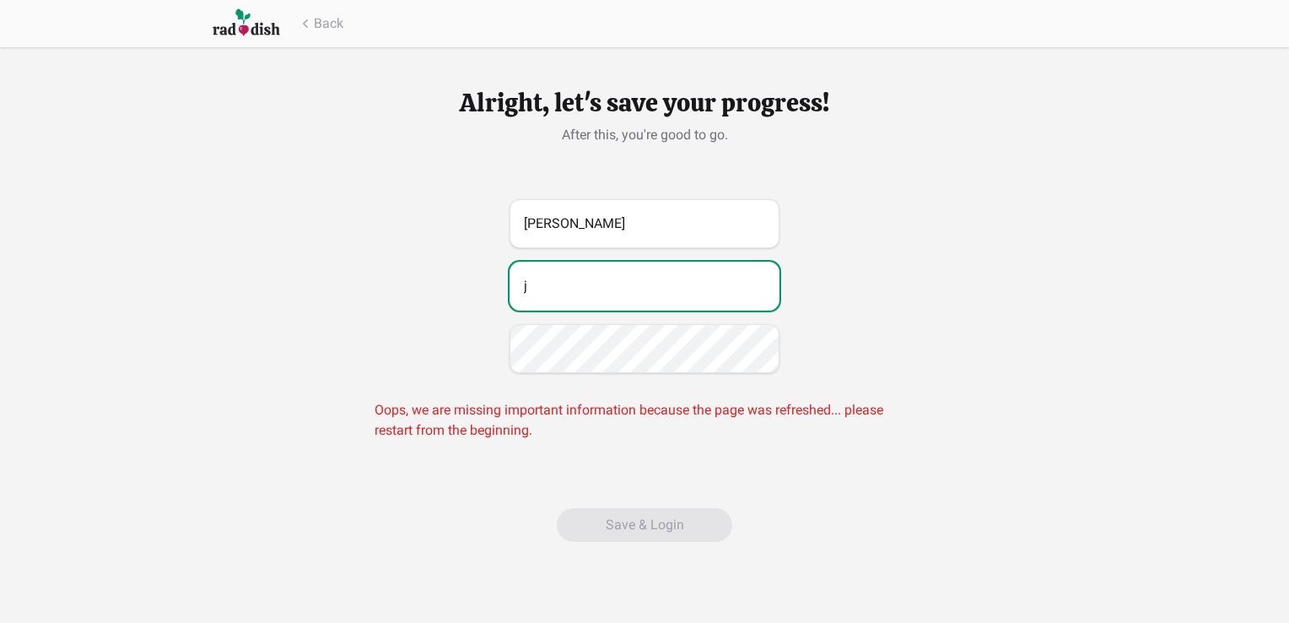
type input "[EMAIL_ADDRESS][DOMAIN_NAME]"
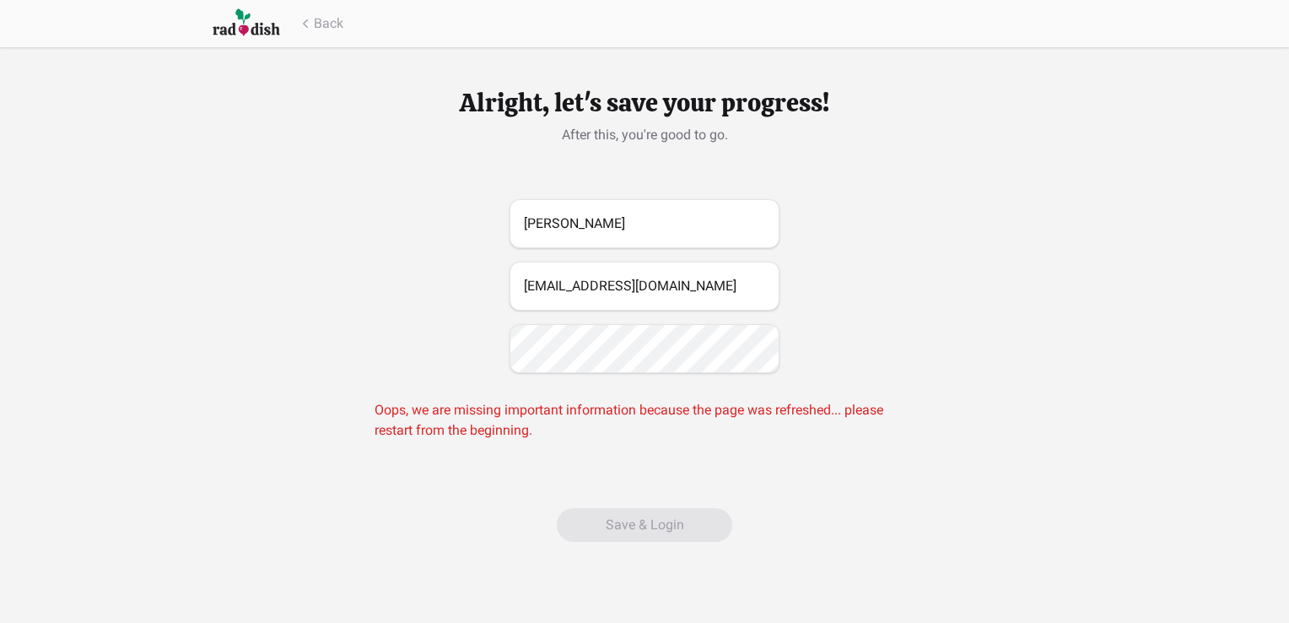
drag, startPoint x: 662, startPoint y: 488, endPoint x: 660, endPoint y: 459, distance: 29.6
click at [662, 488] on div "Alright, let's save your progress! After this, you're good to go. [PERSON_NAME]…" at bounding box center [645, 314] width 540 height 535
click at [645, 451] on div "[PERSON_NAME] [EMAIL_ADDRESS][DOMAIN_NAME] Oops, we are missing important infor…" at bounding box center [645, 326] width 540 height 255
click at [321, 19] on button "Back" at bounding box center [320, 23] width 46 height 20
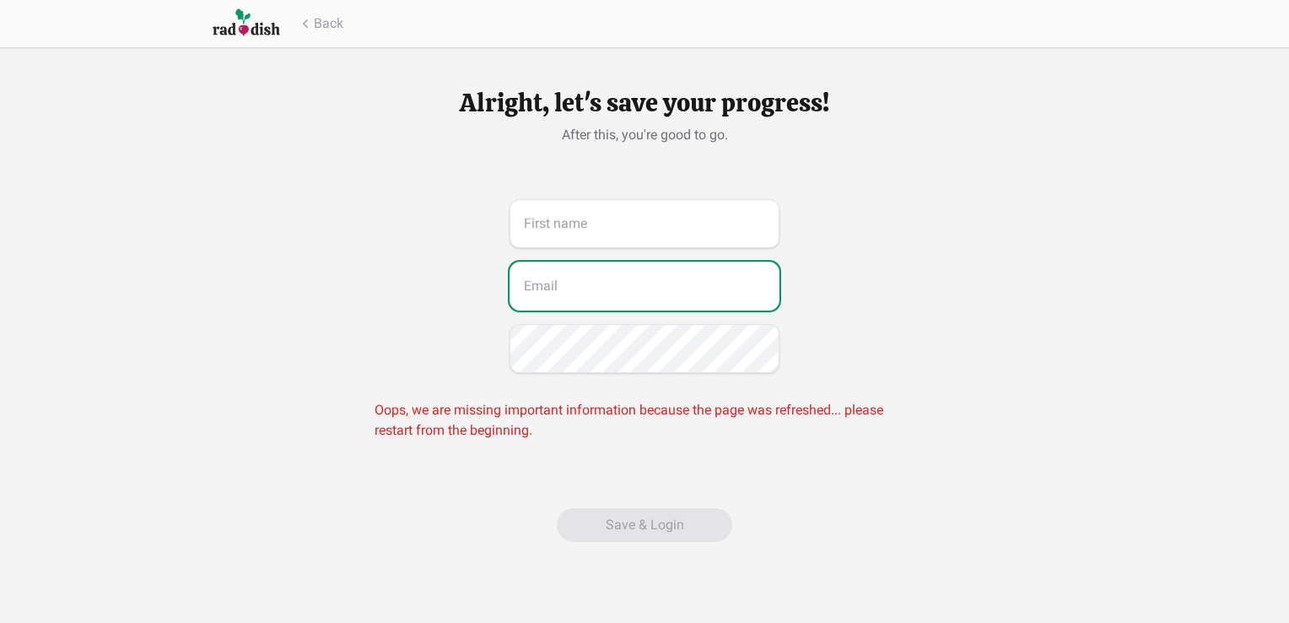
type input "[EMAIL_ADDRESS][DOMAIN_NAME]"
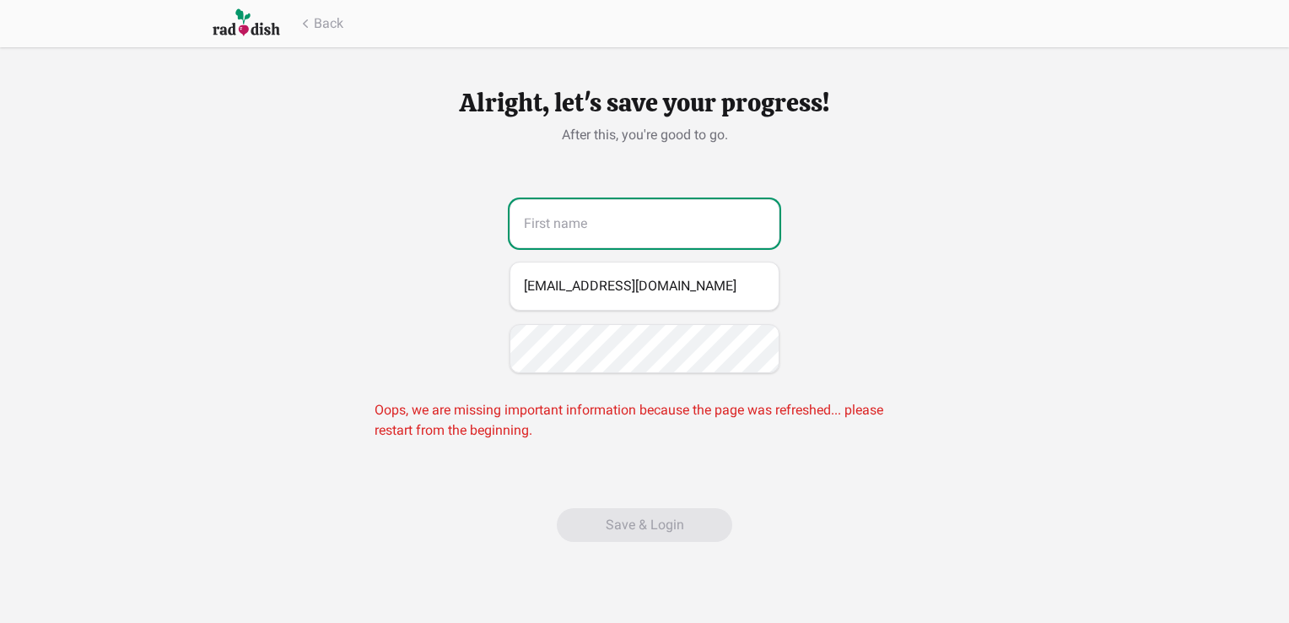
click at [580, 217] on input "text" at bounding box center [645, 223] width 270 height 49
type input "[PERSON_NAME]"
click at [586, 445] on div "Jonathan junglejon15@hotmail.com Oops, we are missing important information bec…" at bounding box center [645, 326] width 540 height 255
click at [316, 24] on button "Back" at bounding box center [320, 23] width 46 height 20
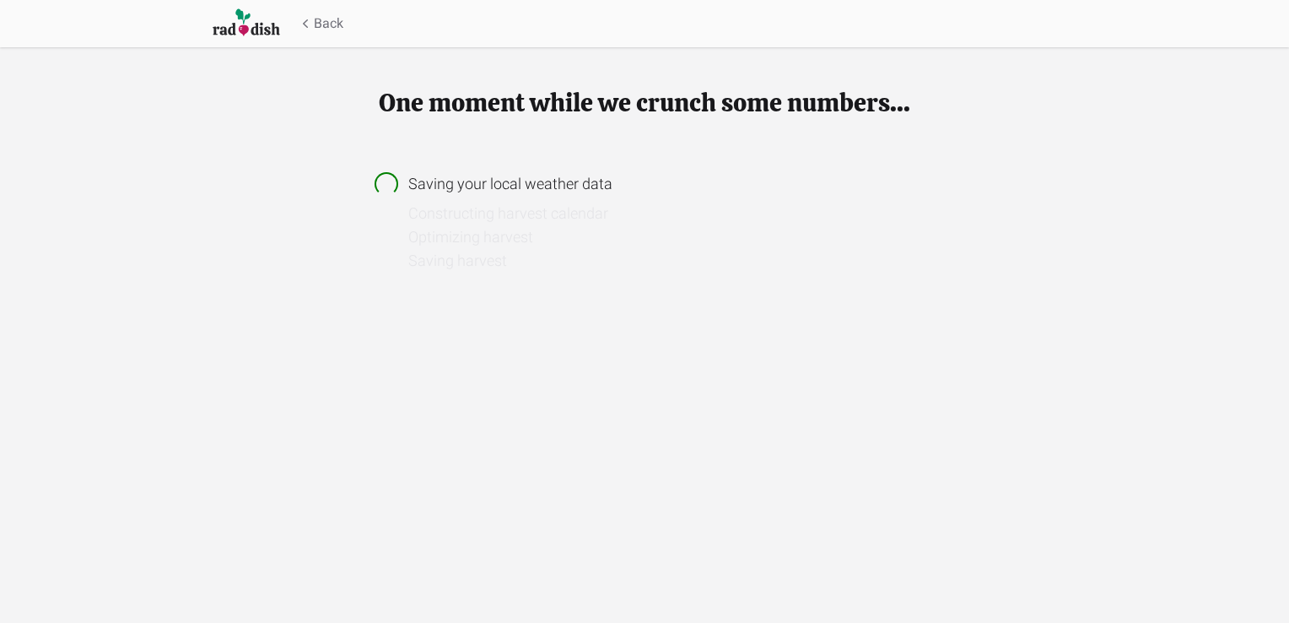
click at [321, 22] on button "Back" at bounding box center [320, 23] width 46 height 20
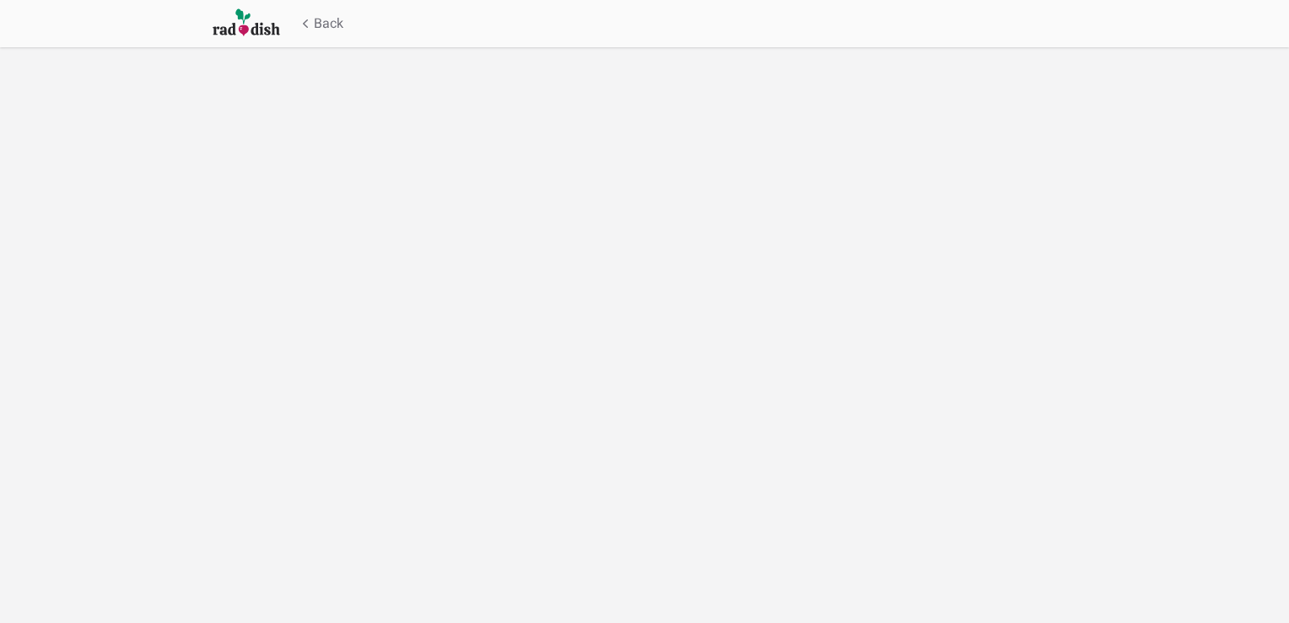
click at [328, 24] on button "Back" at bounding box center [320, 23] width 46 height 20
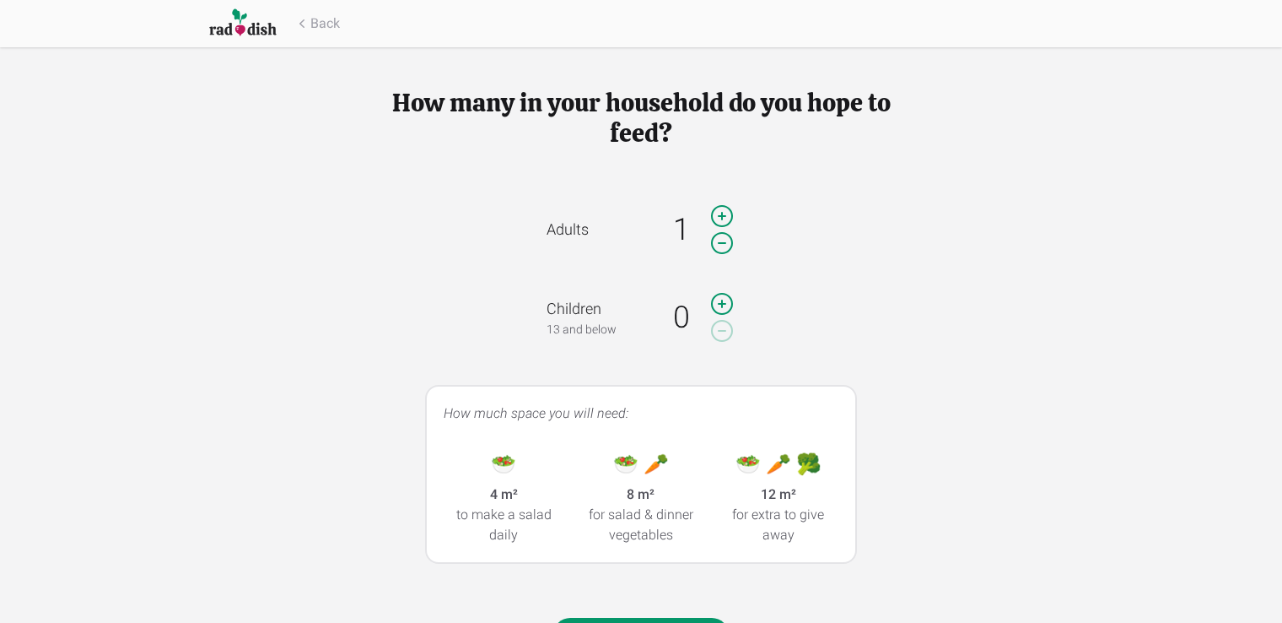
click at [722, 212] on icon at bounding box center [722, 216] width 20 height 20
click at [722, 240] on icon at bounding box center [722, 243] width 27 height 34
click at [720, 305] on icon at bounding box center [722, 304] width 27 height 34
click at [722, 302] on icon at bounding box center [722, 304] width 20 height 20
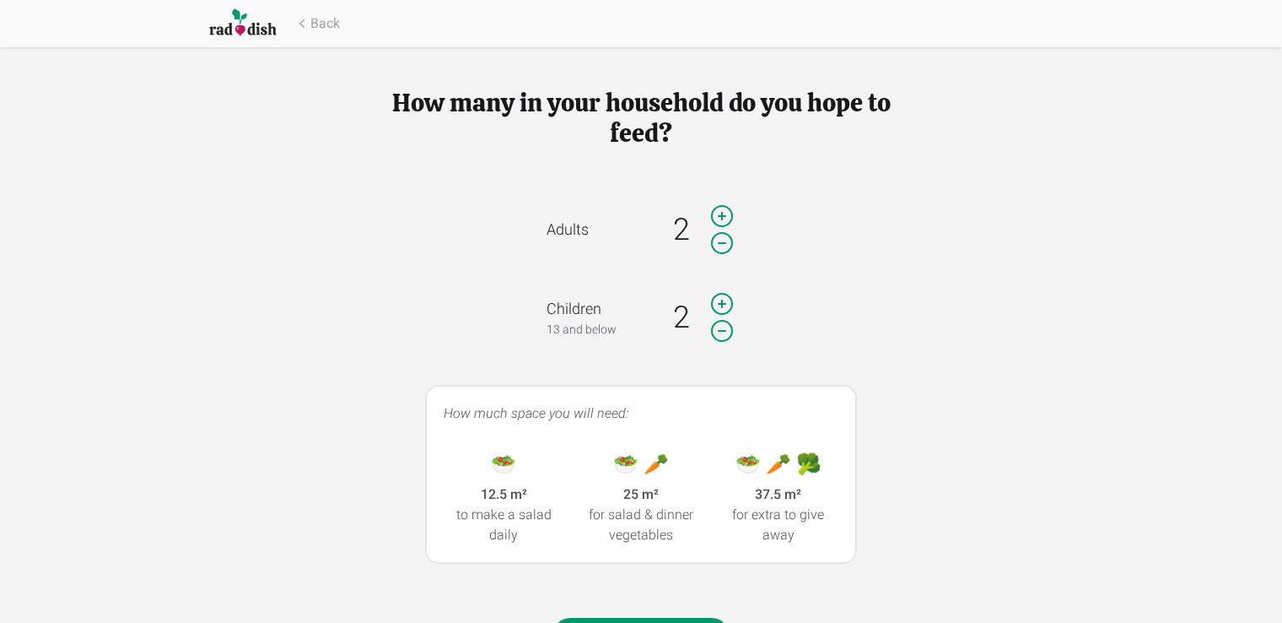
scroll to position [67, 0]
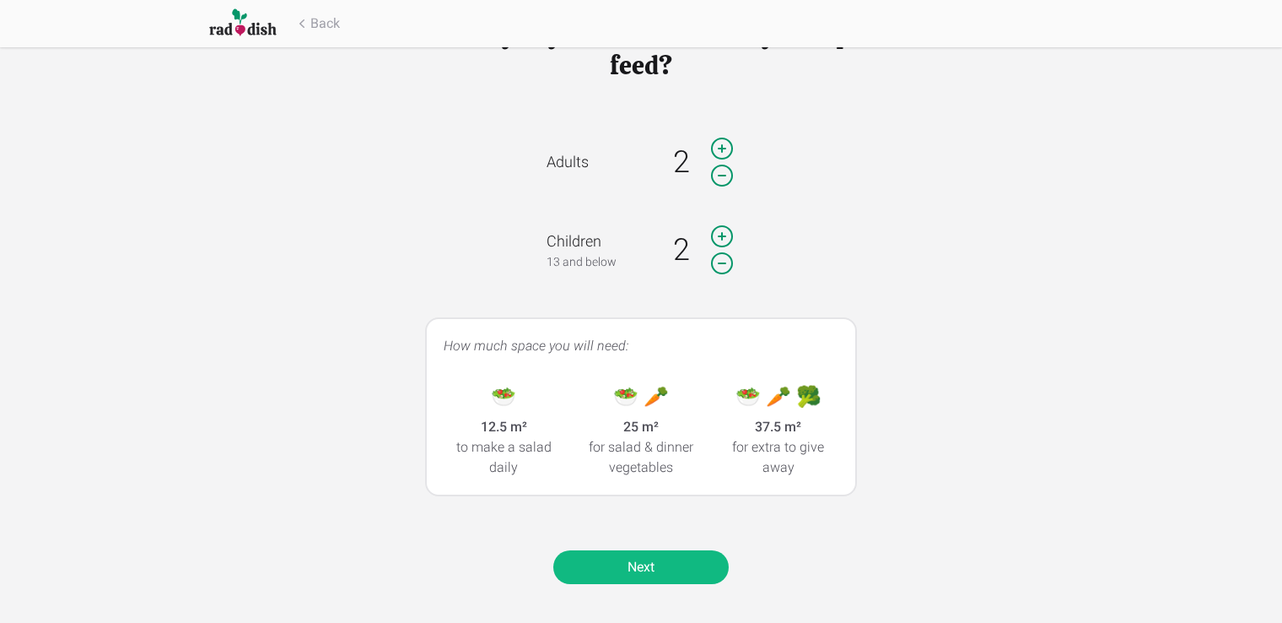
click at [645, 572] on link "Next" at bounding box center [640, 567] width 175 height 34
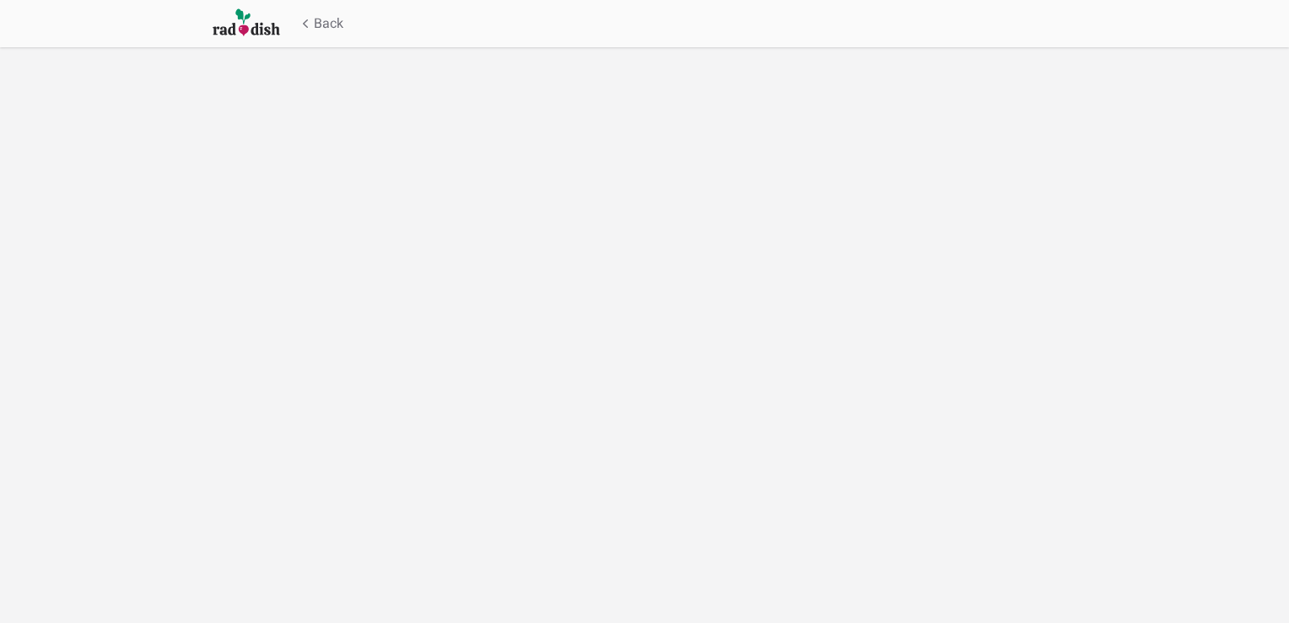
click at [327, 28] on button "Back" at bounding box center [320, 23] width 46 height 20
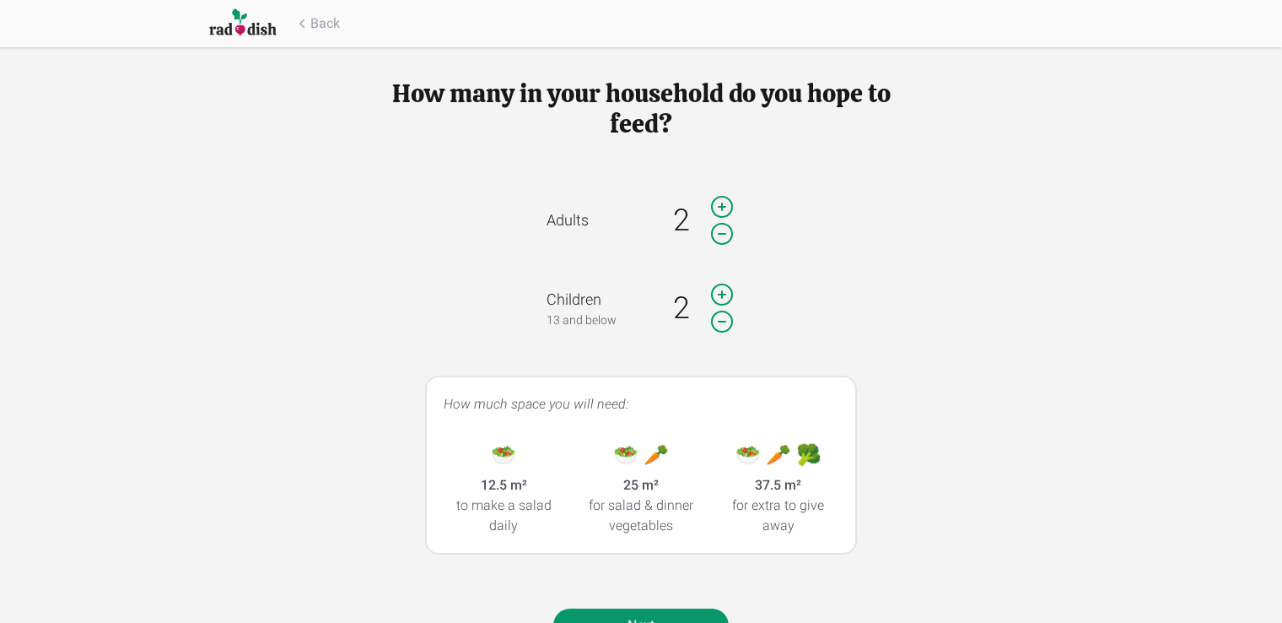
scroll to position [67, 0]
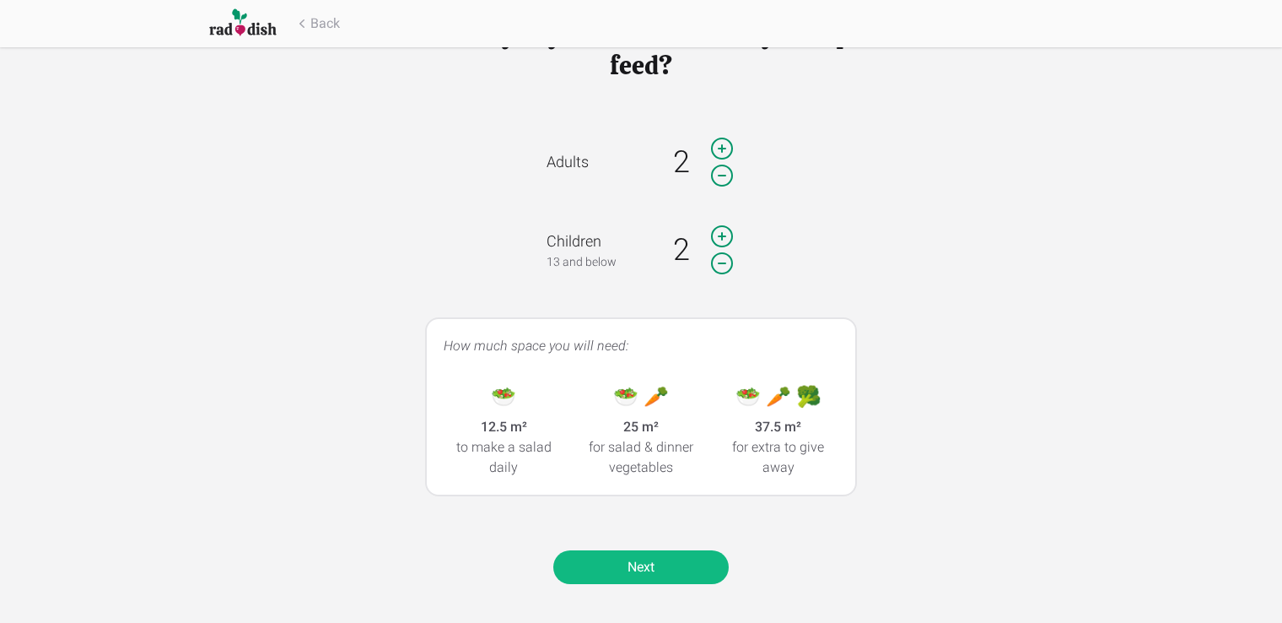
click at [631, 562] on link "Next" at bounding box center [640, 567] width 175 height 34
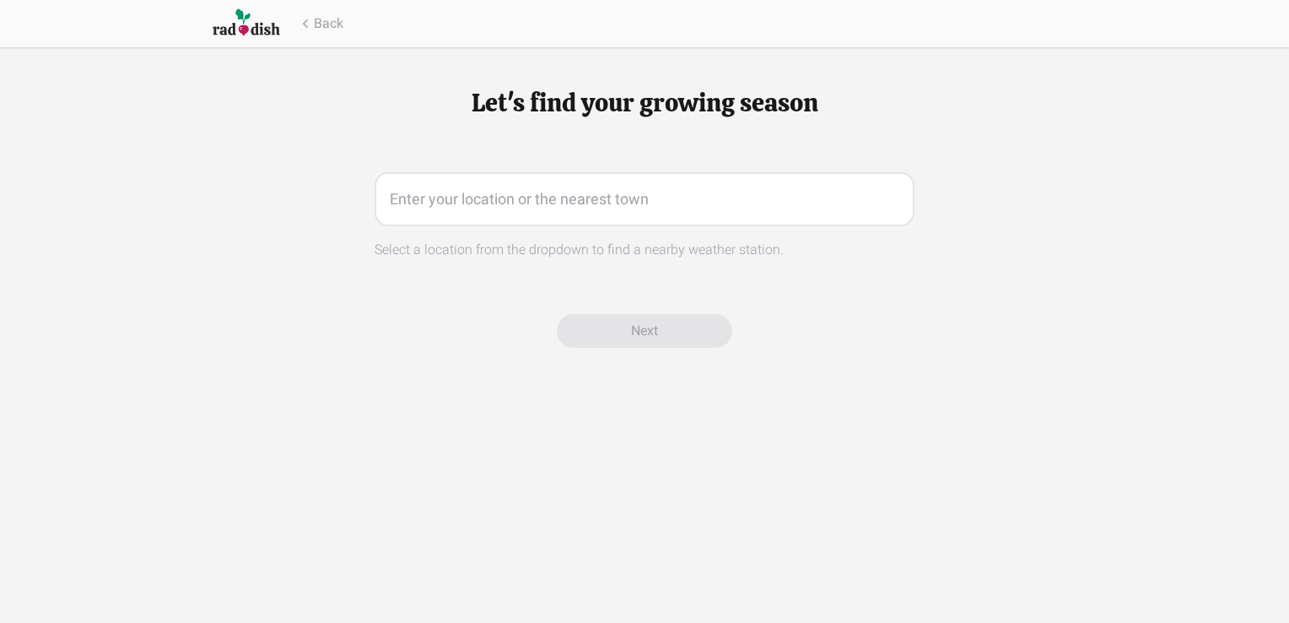
click at [516, 198] on input "text" at bounding box center [645, 199] width 540 height 54
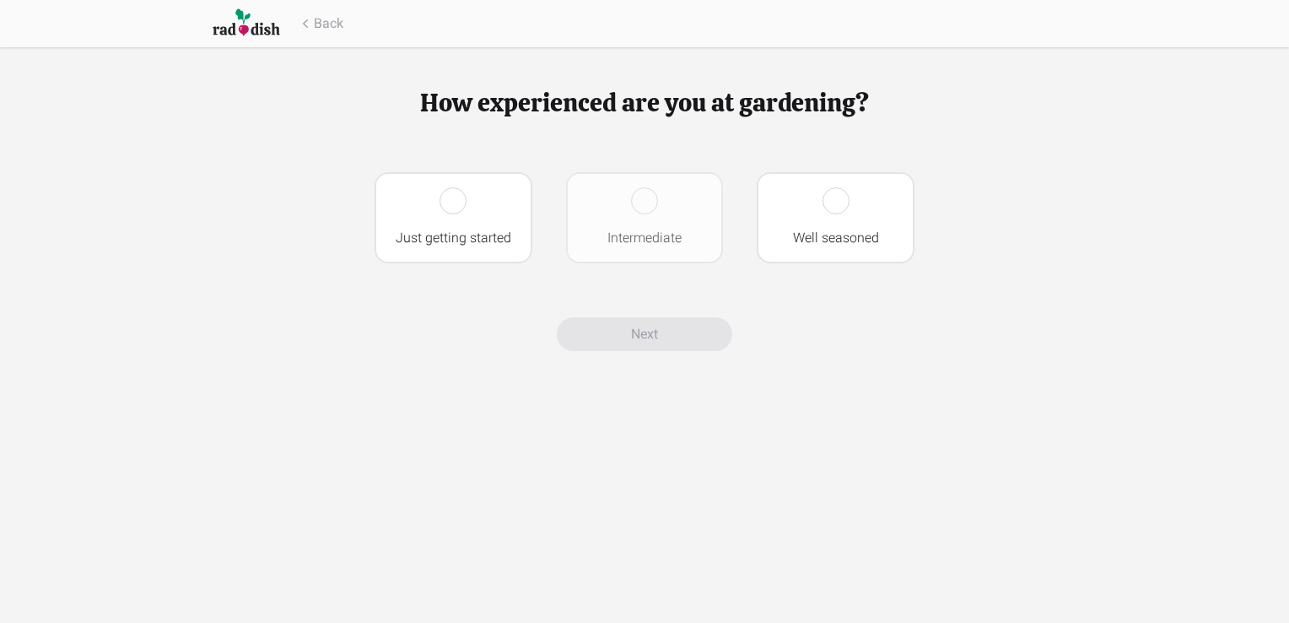
click at [645, 197] on div at bounding box center [644, 200] width 27 height 27
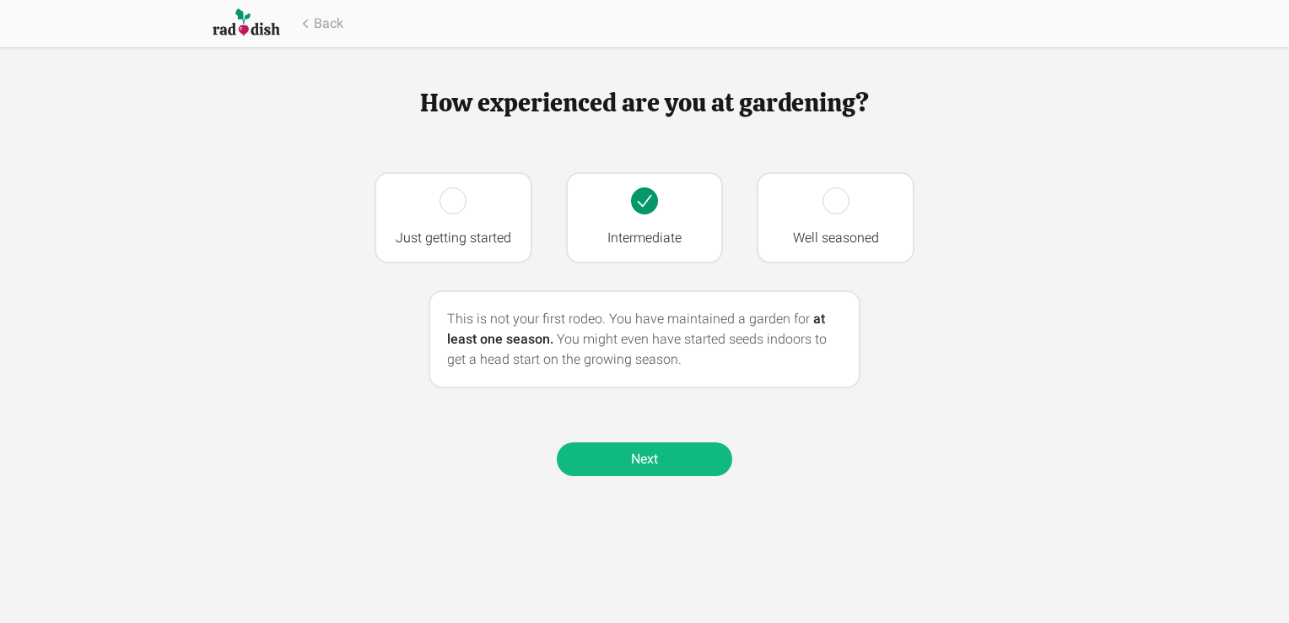
click at [659, 455] on link "Next" at bounding box center [644, 459] width 175 height 34
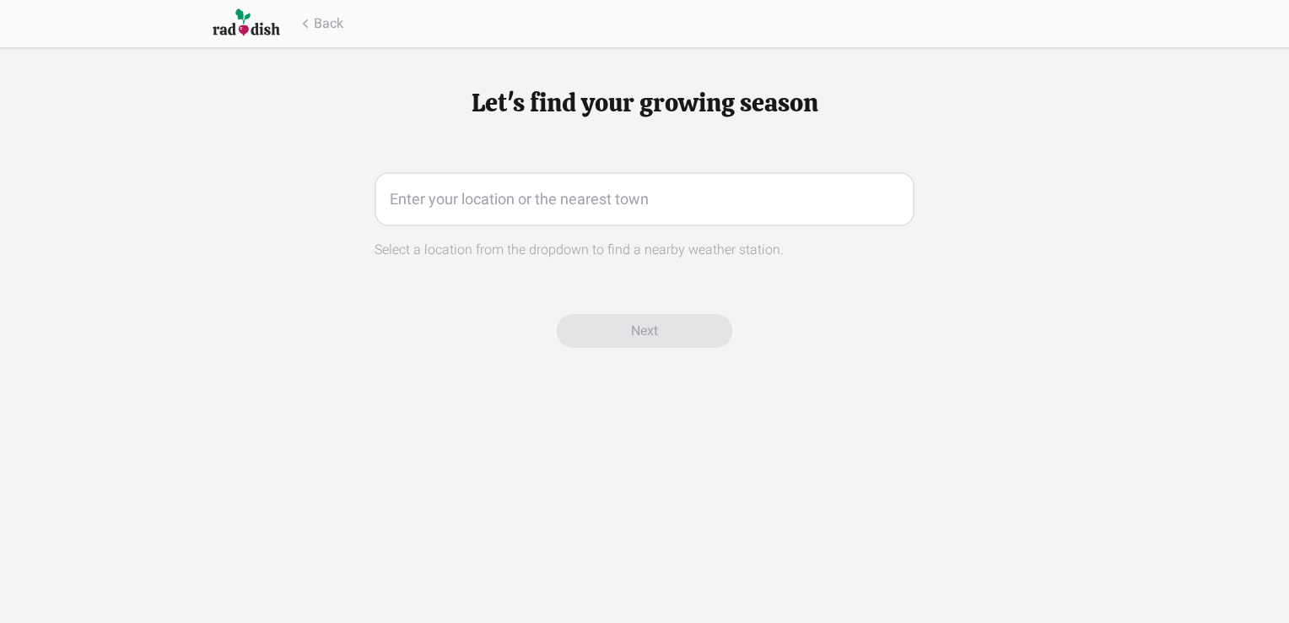
click at [613, 192] on input "text" at bounding box center [645, 199] width 540 height 54
type input "j"
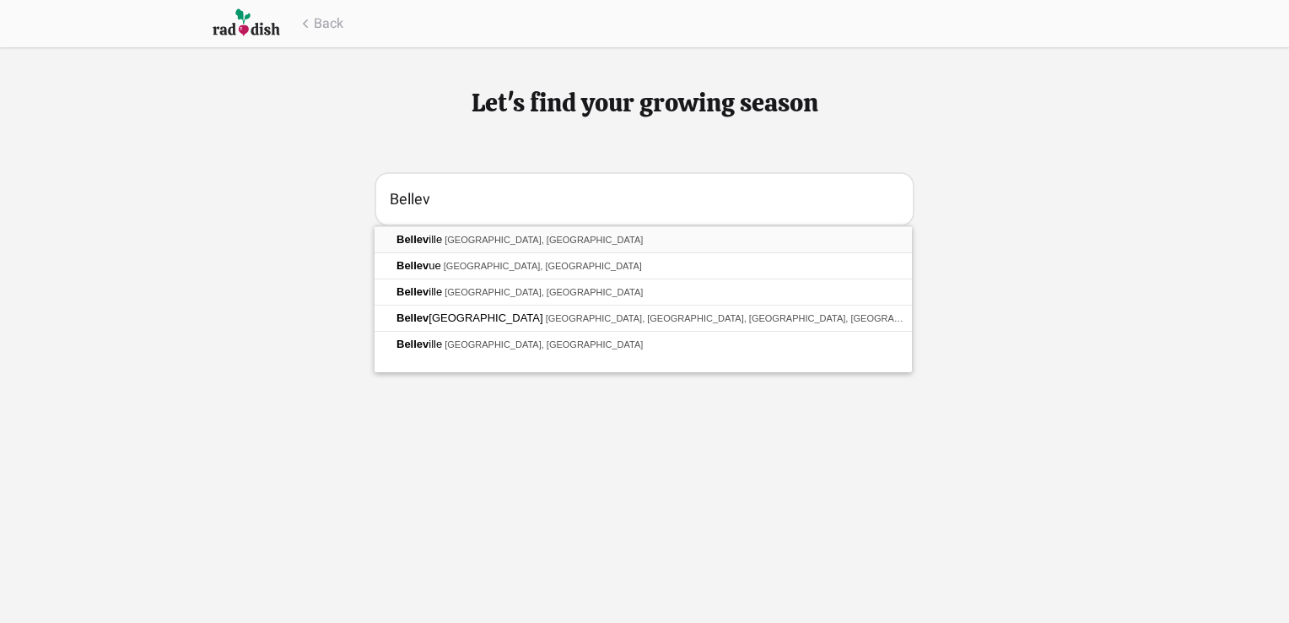
type input "[GEOGRAPHIC_DATA], [GEOGRAPHIC_DATA], [GEOGRAPHIC_DATA]"
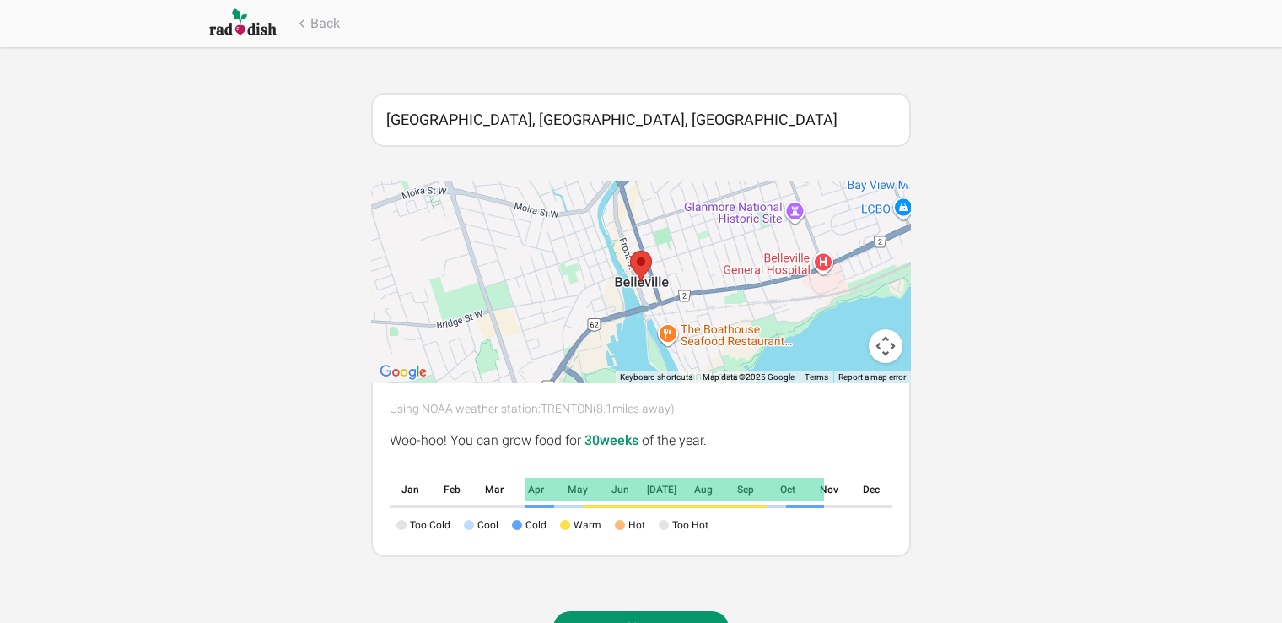
scroll to position [140, 0]
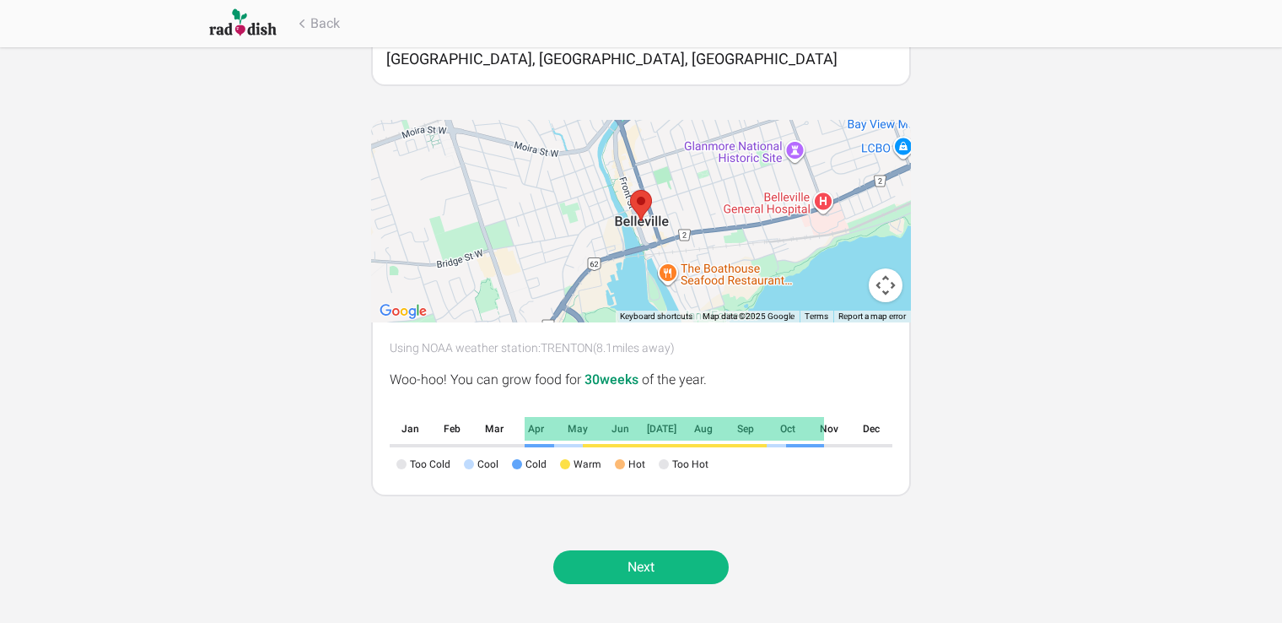
click at [619, 562] on link "Next" at bounding box center [640, 567] width 175 height 34
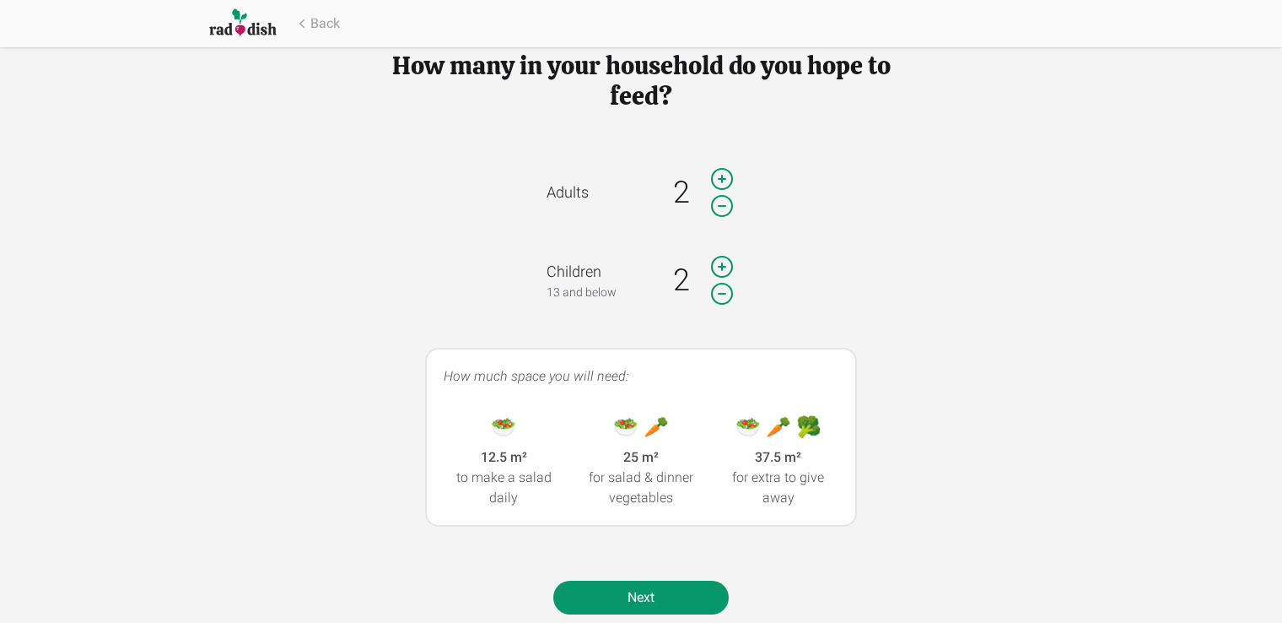
scroll to position [67, 0]
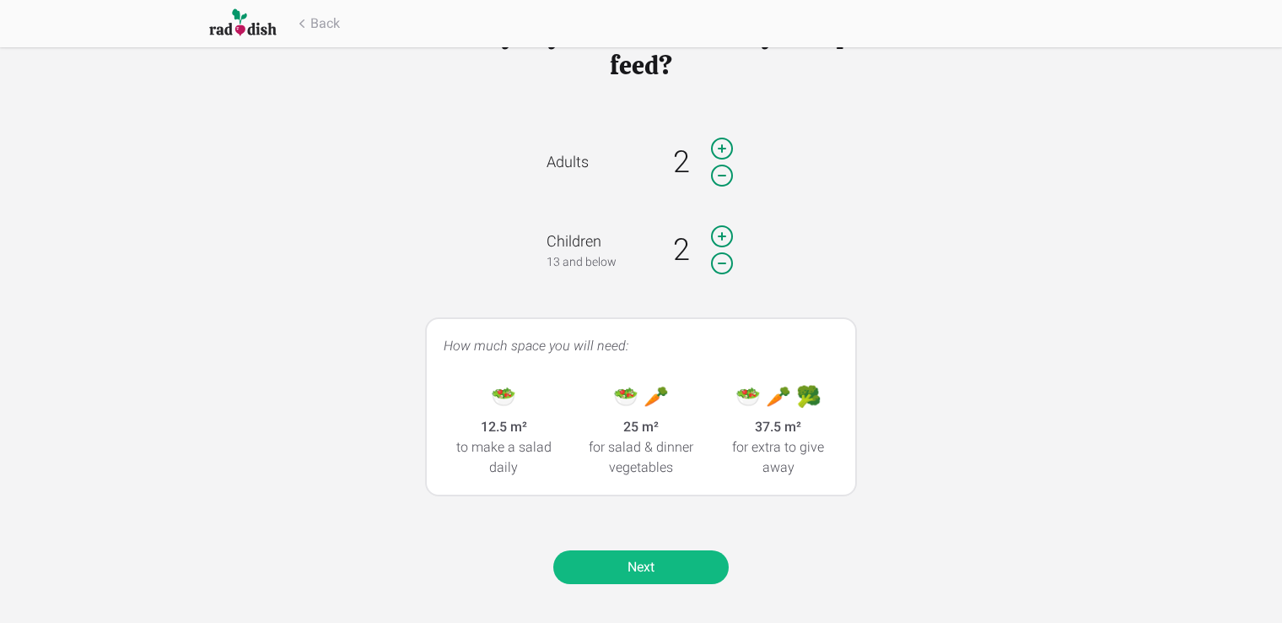
click at [651, 565] on link "Next" at bounding box center [640, 567] width 175 height 34
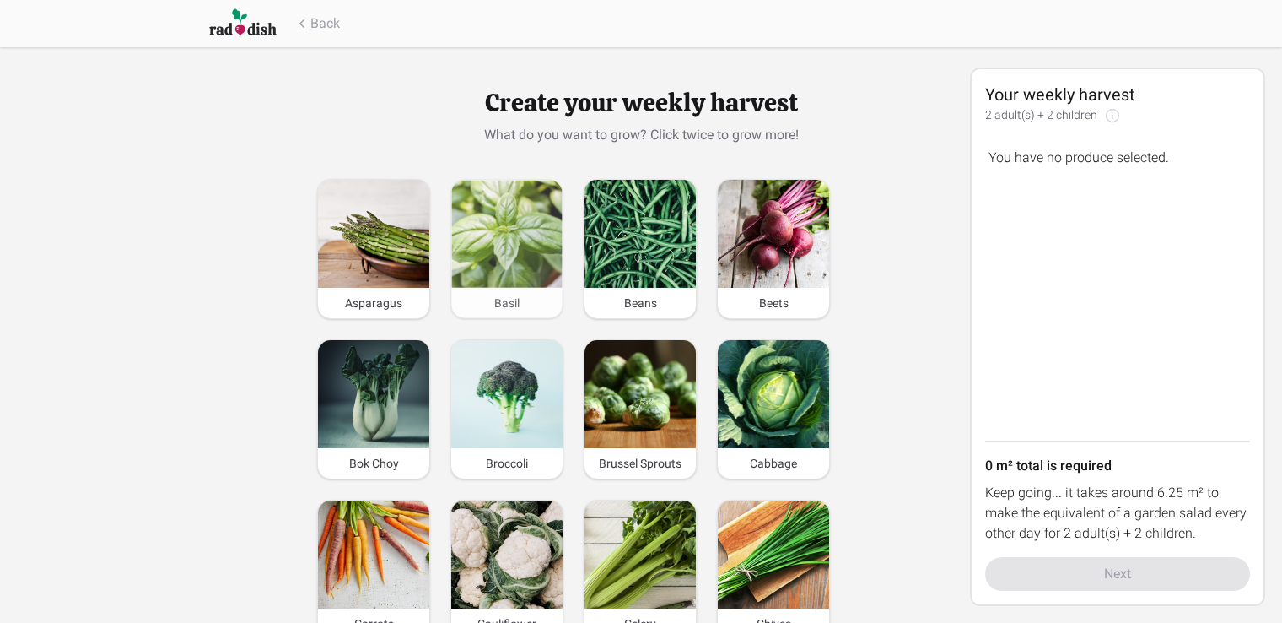
click at [497, 235] on img at bounding box center [506, 234] width 111 height 107
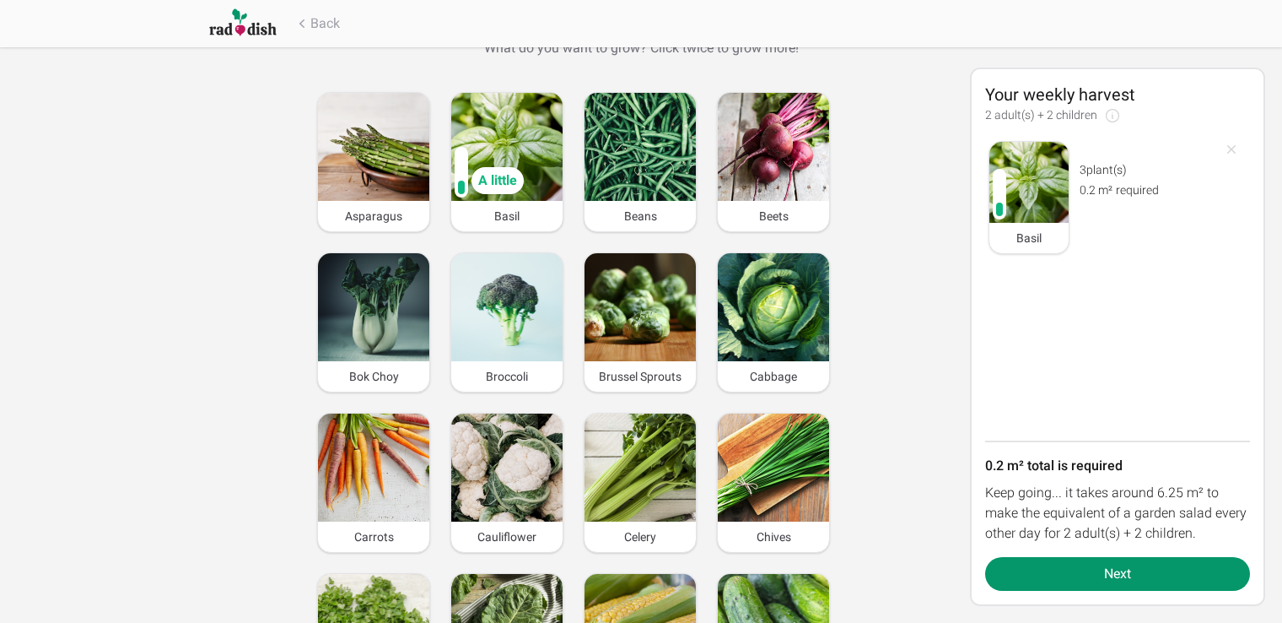
scroll to position [169, 0]
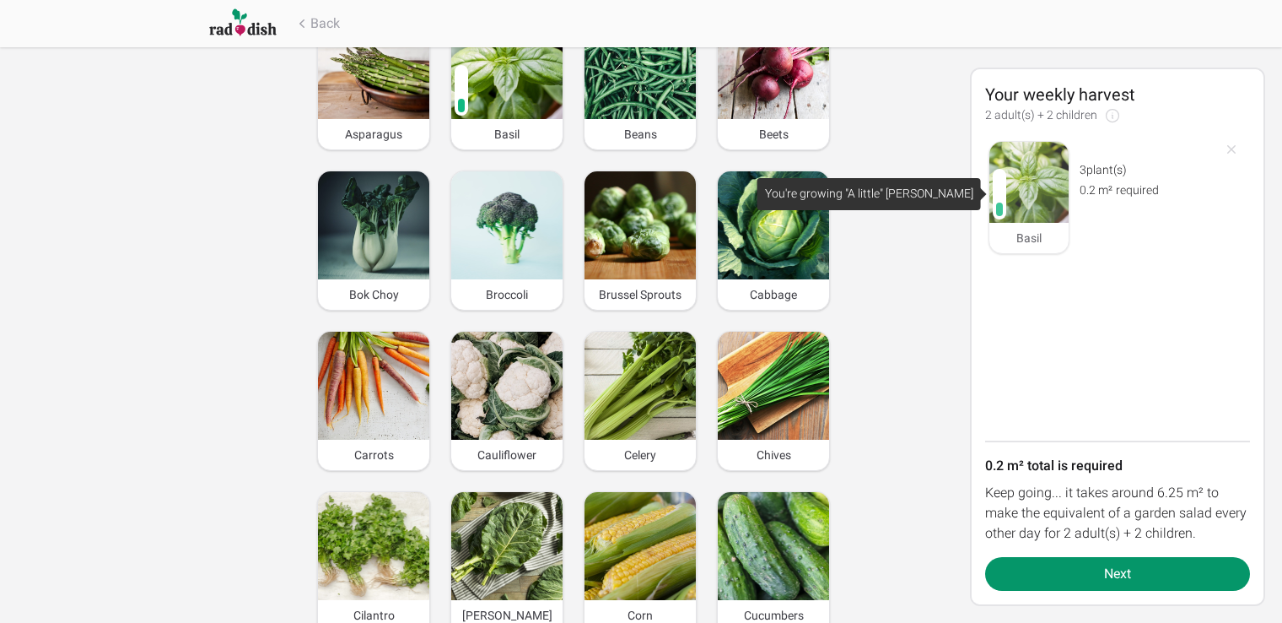
click at [1001, 191] on div at bounding box center [999, 193] width 7 height 13
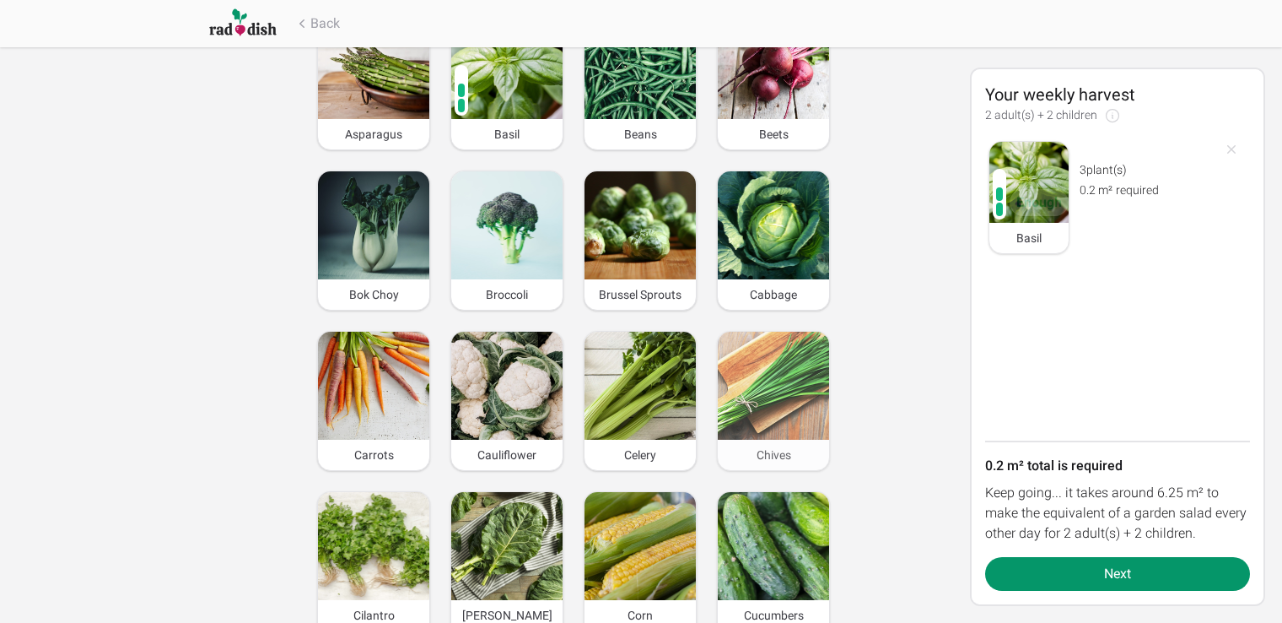
click at [761, 359] on img at bounding box center [773, 386] width 111 height 108
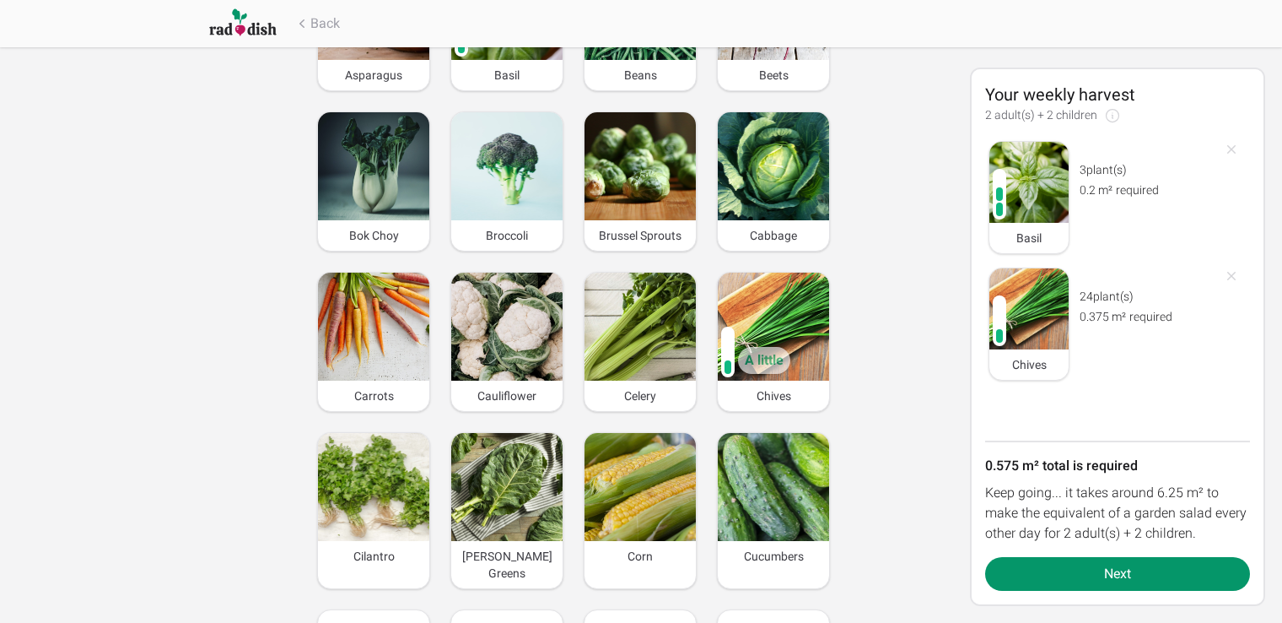
scroll to position [422, 0]
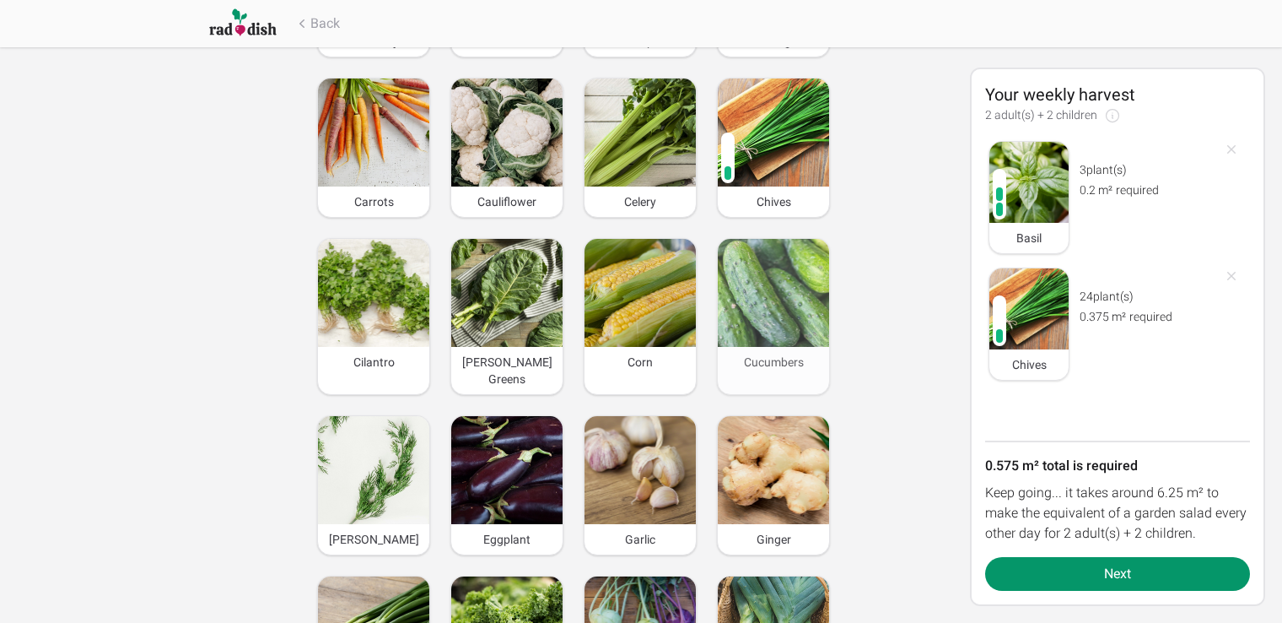
click at [790, 312] on img at bounding box center [773, 293] width 111 height 108
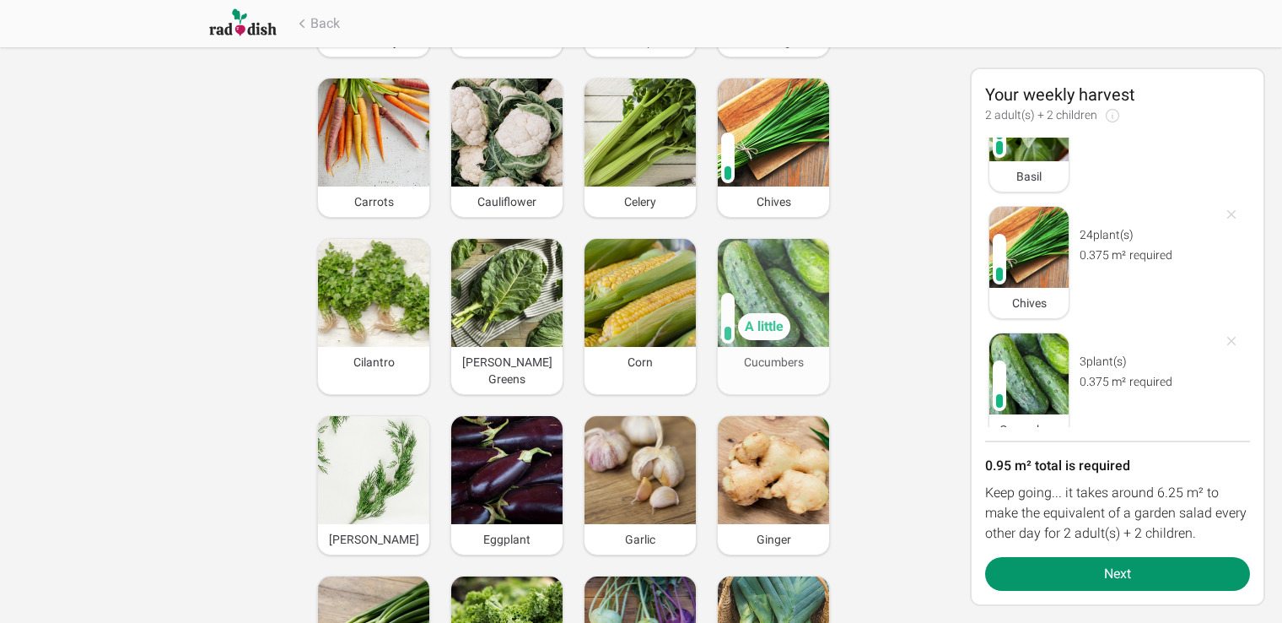
scroll to position [94, 0]
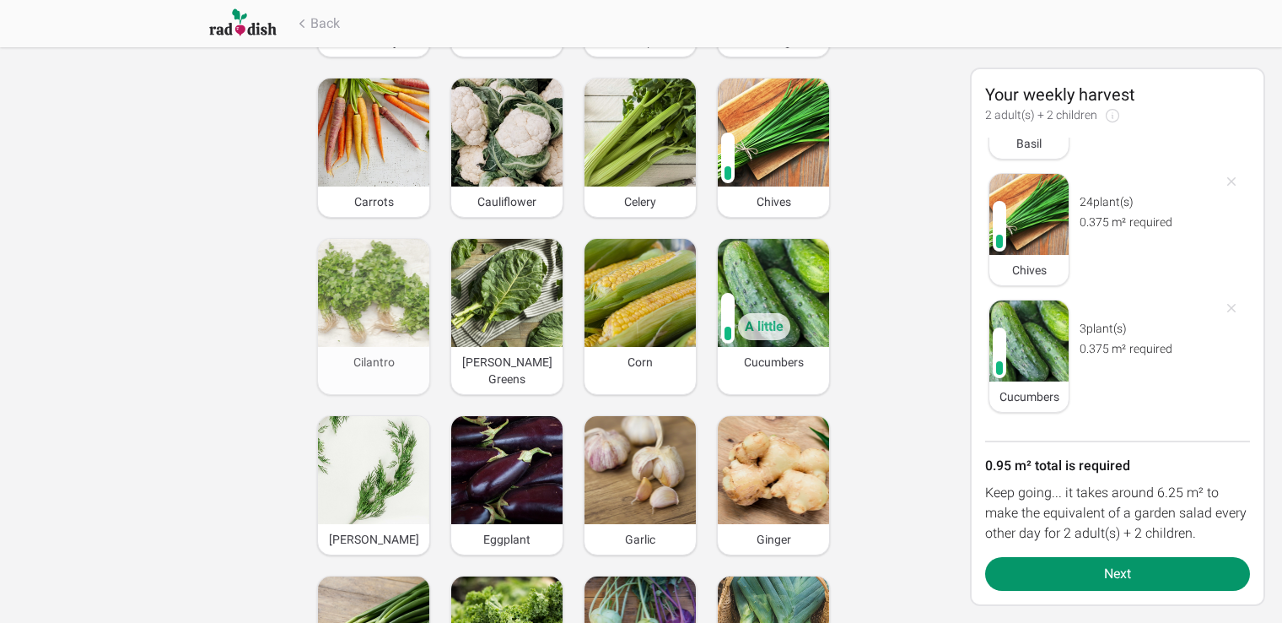
click at [378, 309] on img at bounding box center [373, 293] width 111 height 108
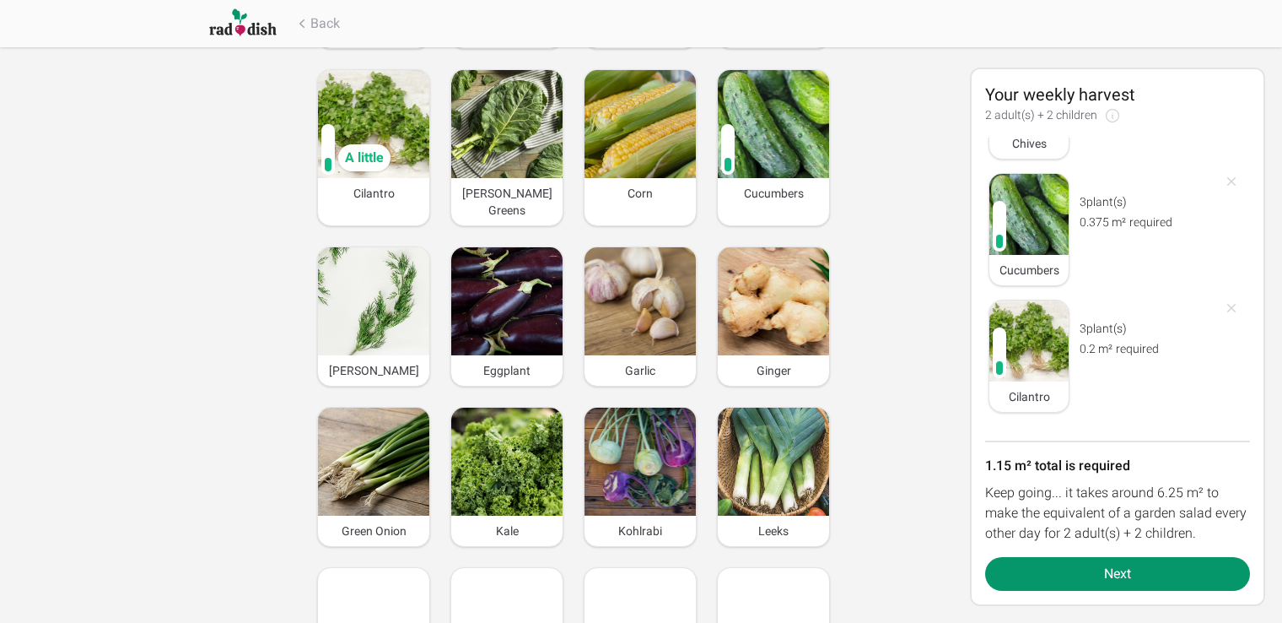
scroll to position [675, 0]
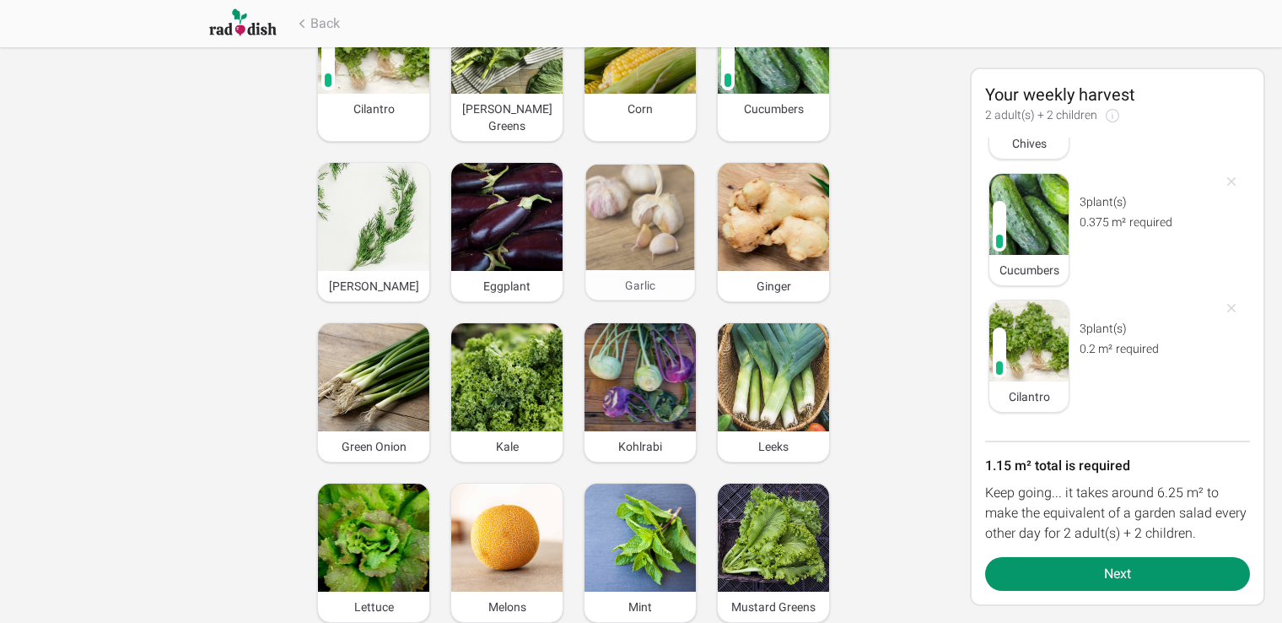
click at [618, 224] on img at bounding box center [639, 217] width 109 height 105
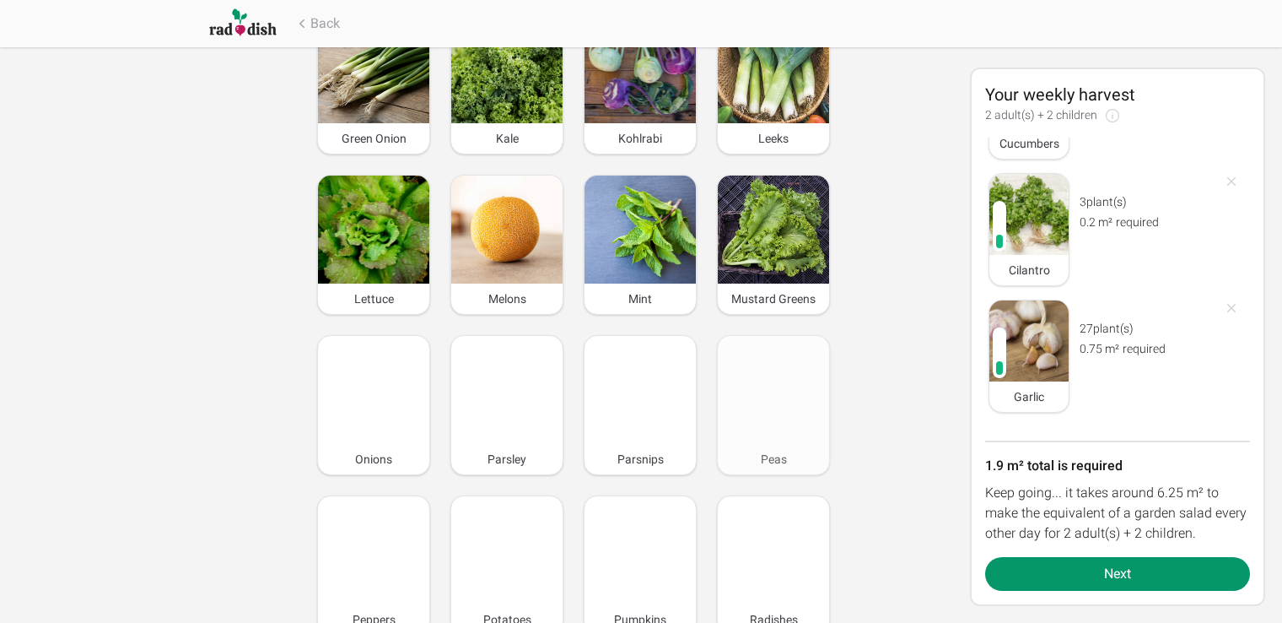
scroll to position [1012, 0]
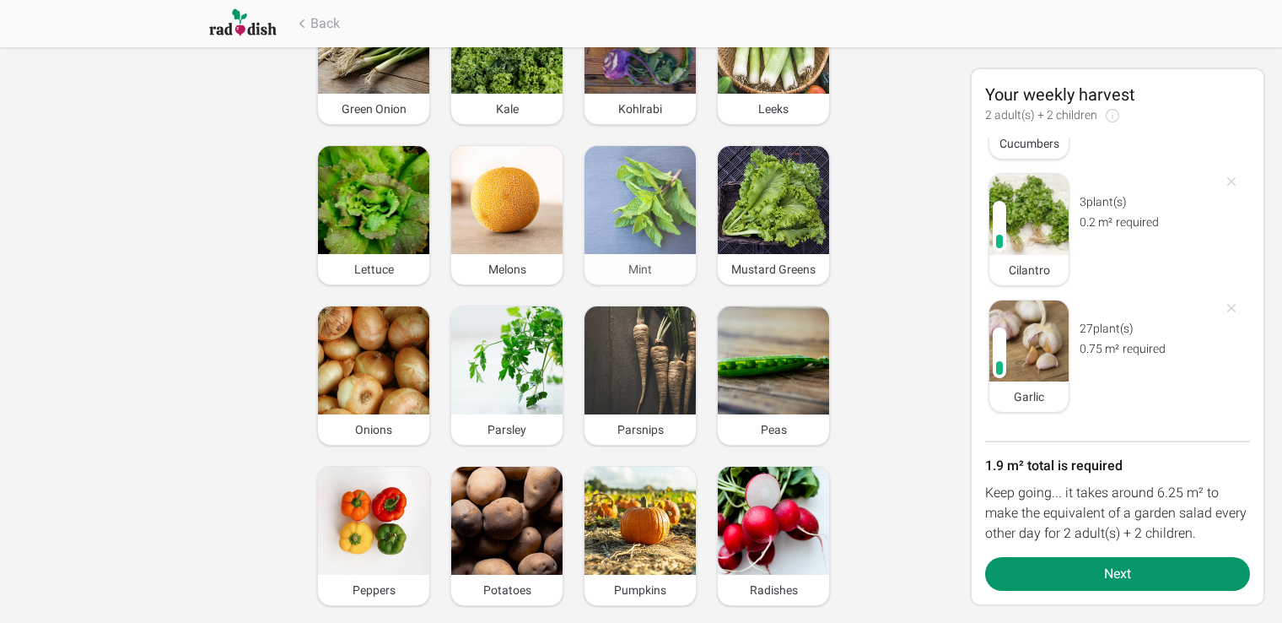
click at [648, 197] on img at bounding box center [640, 200] width 111 height 108
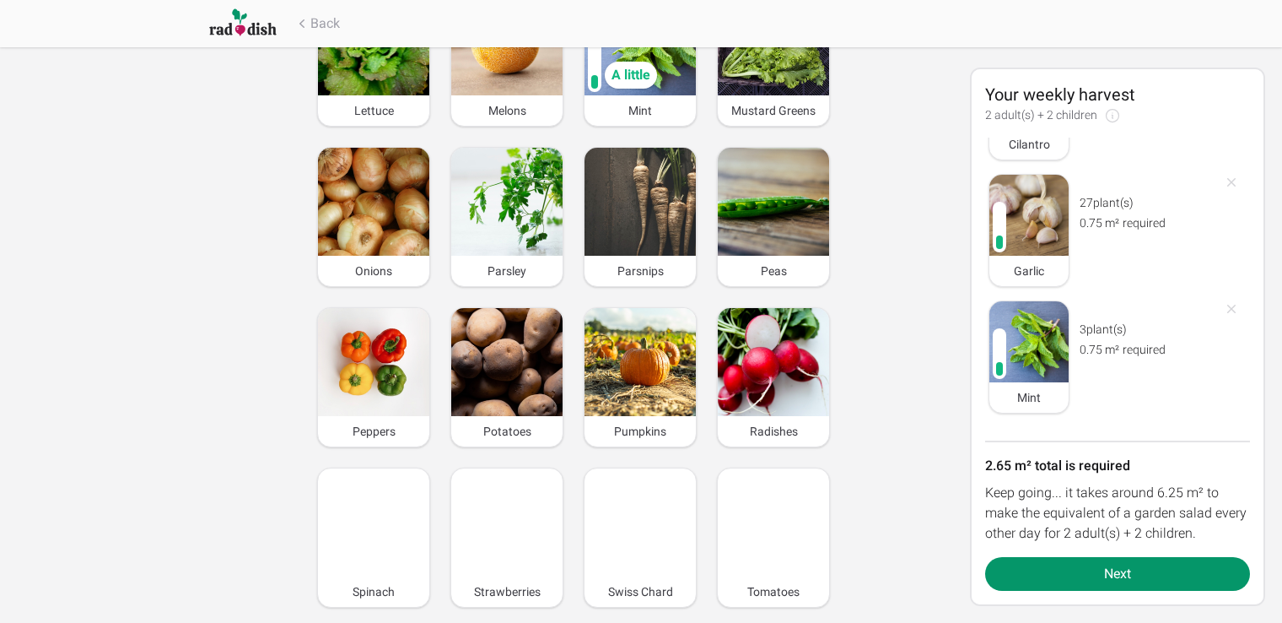
scroll to position [1181, 0]
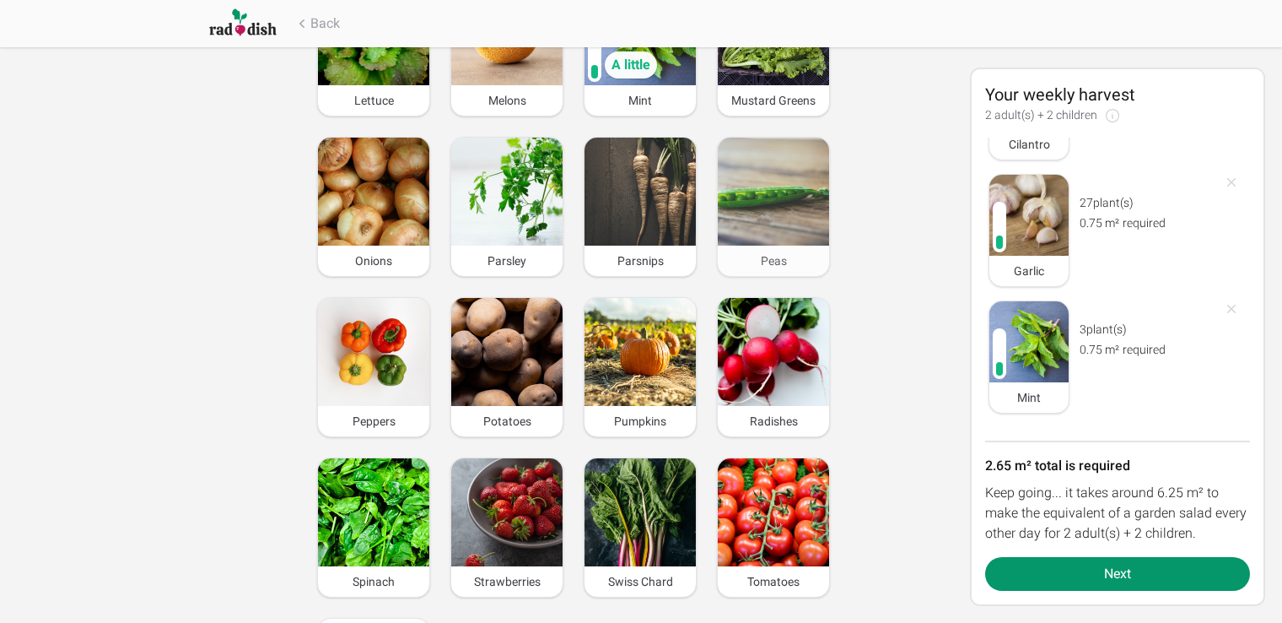
click at [766, 191] on img at bounding box center [773, 192] width 111 height 108
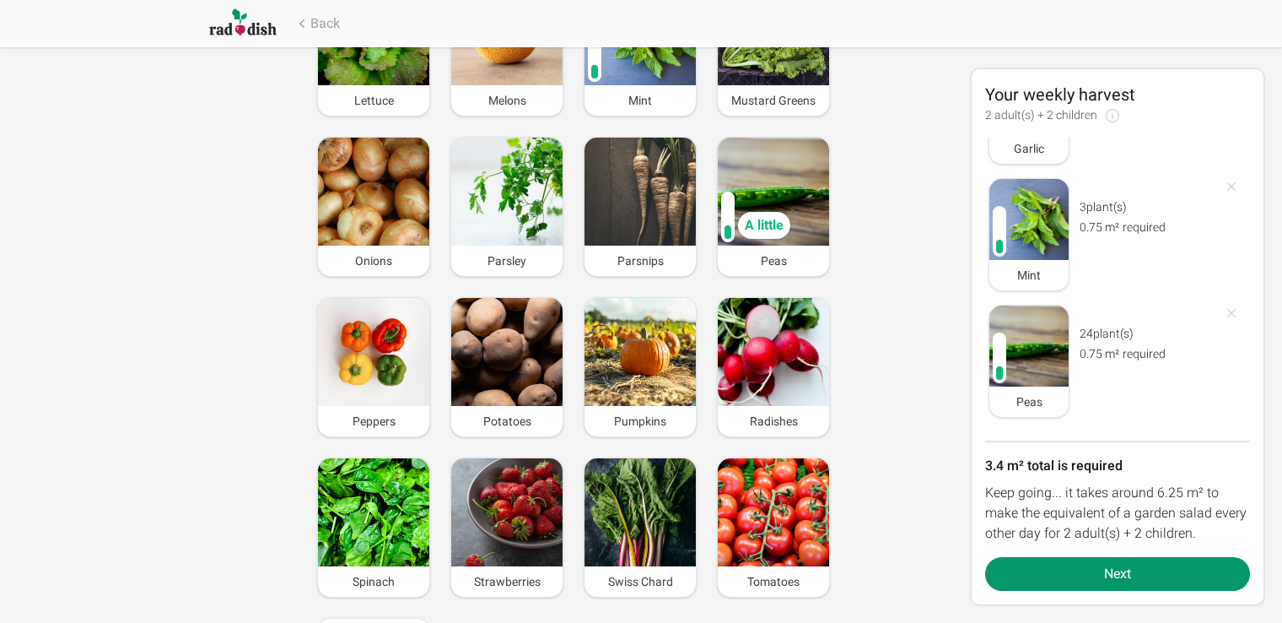
scroll to position [600, 0]
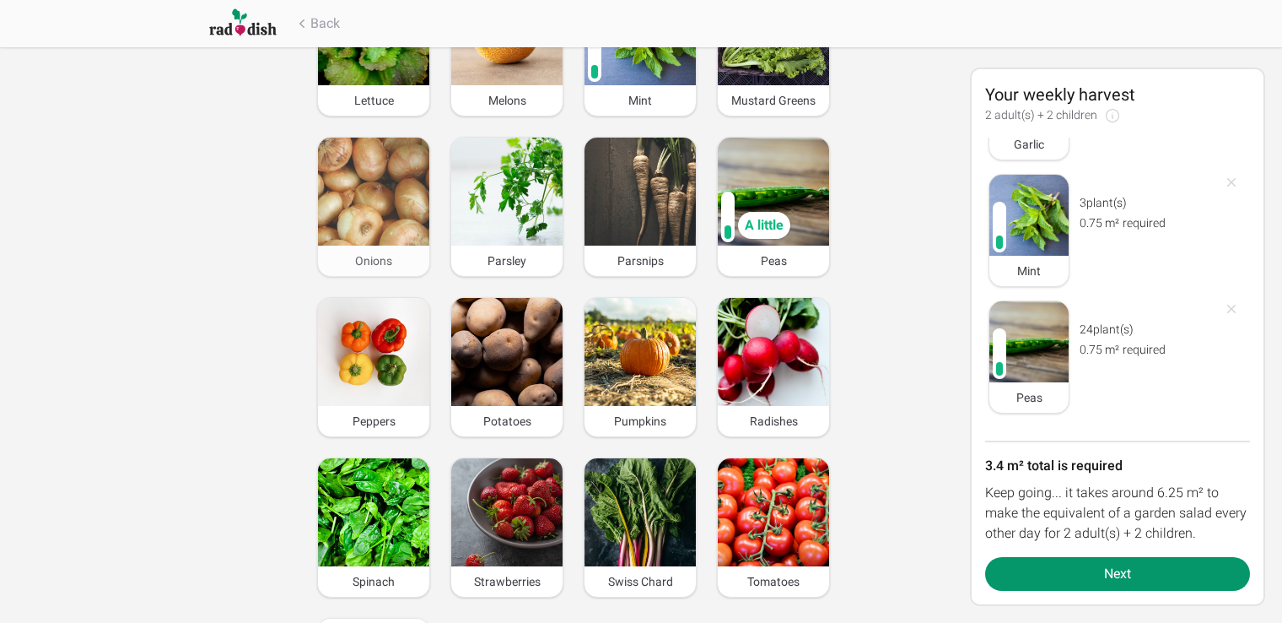
click at [386, 201] on img at bounding box center [373, 192] width 111 height 108
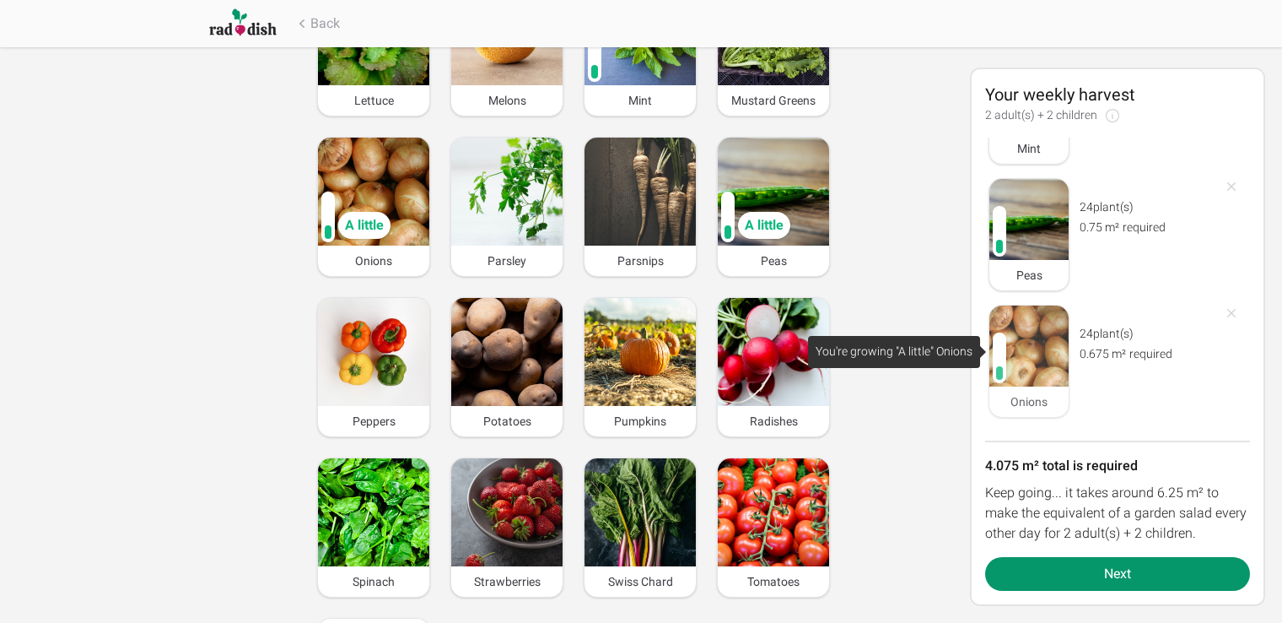
scroll to position [726, 0]
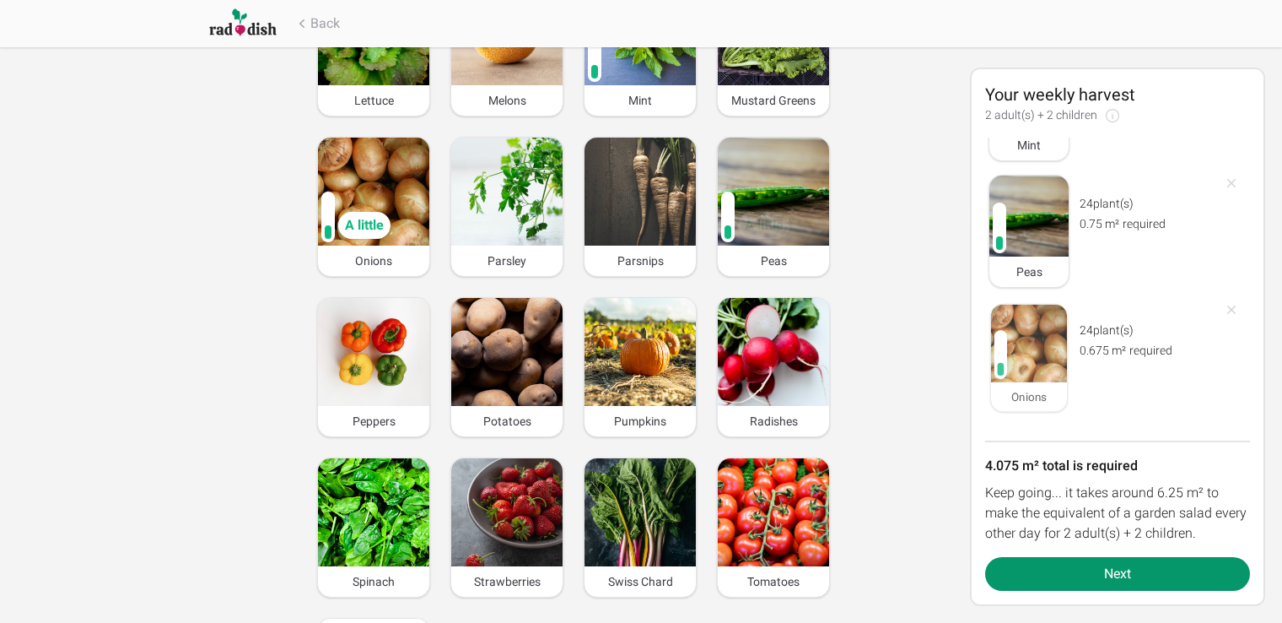
click at [999, 352] on div at bounding box center [1001, 354] width 7 height 13
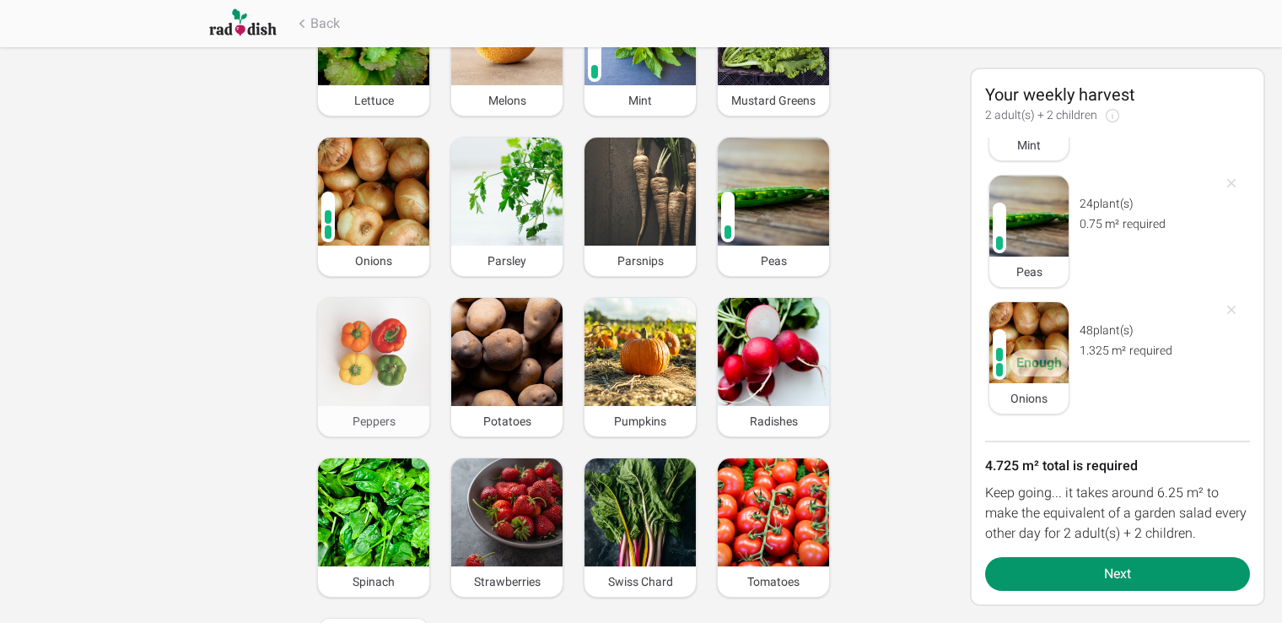
click at [362, 331] on img at bounding box center [373, 352] width 111 height 108
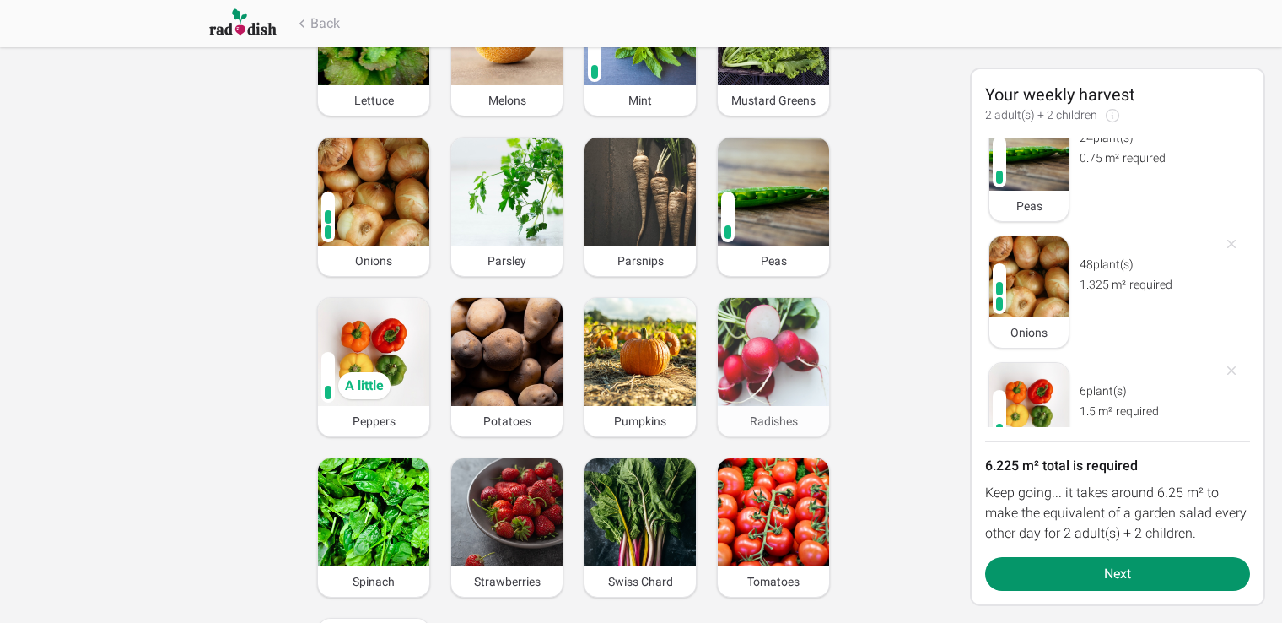
scroll to position [852, 0]
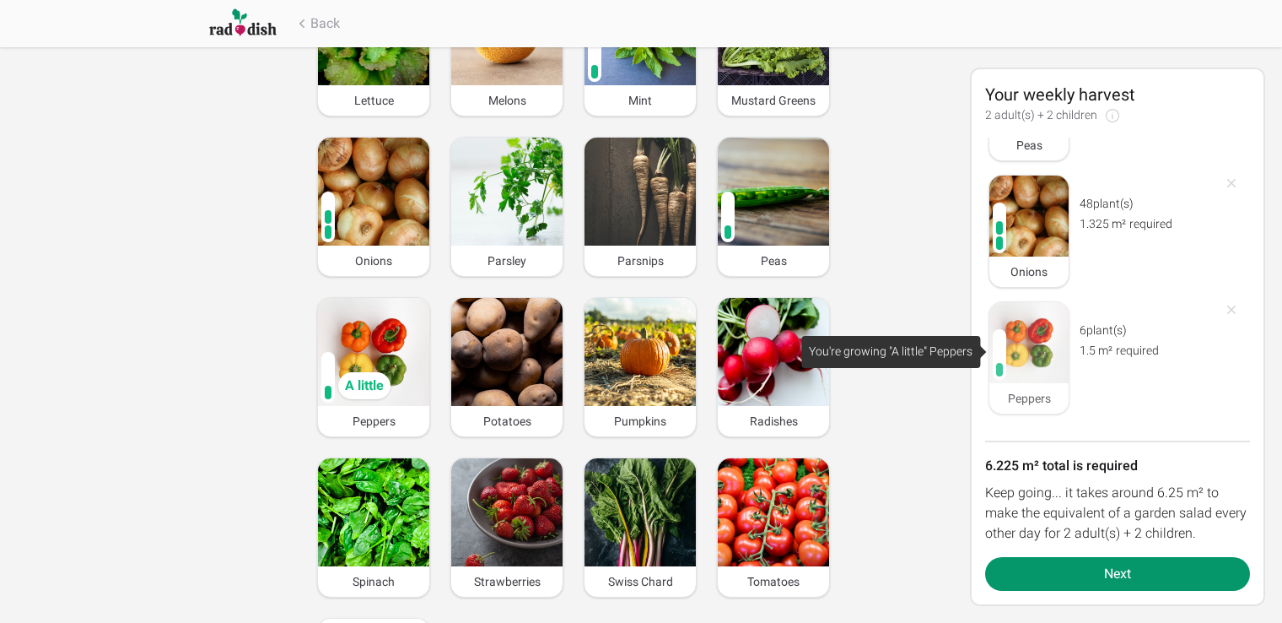
click at [993, 346] on div at bounding box center [1000, 354] width 20 height 57
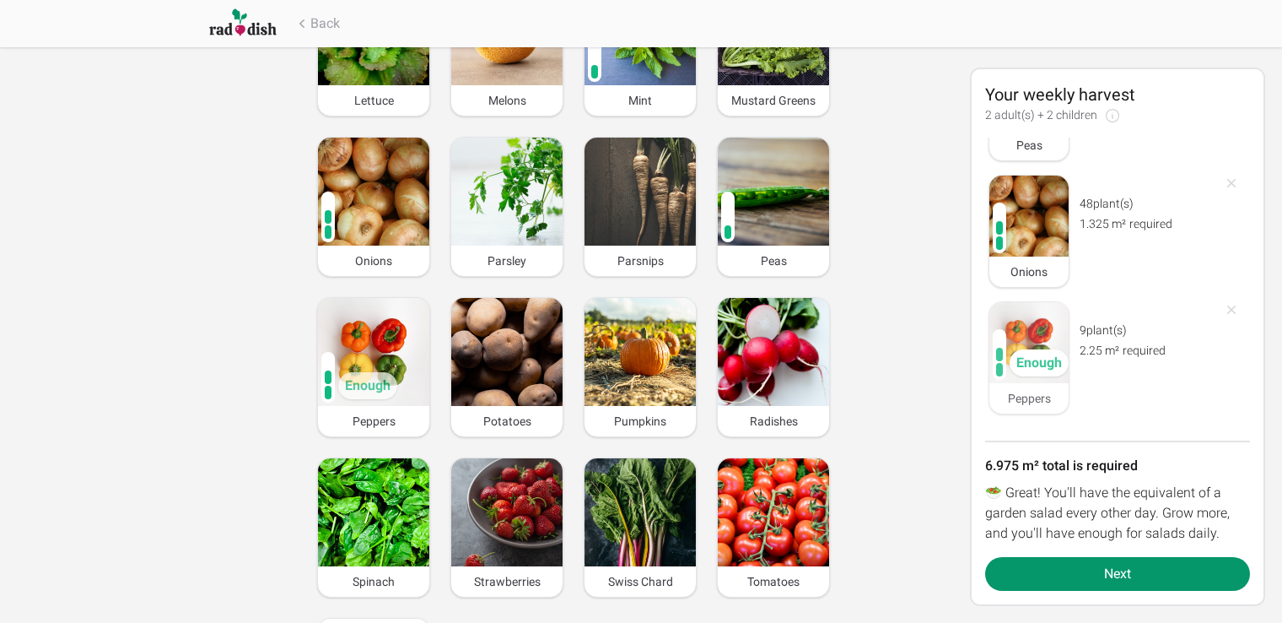
click at [1000, 334] on div at bounding box center [999, 338] width 7 height 13
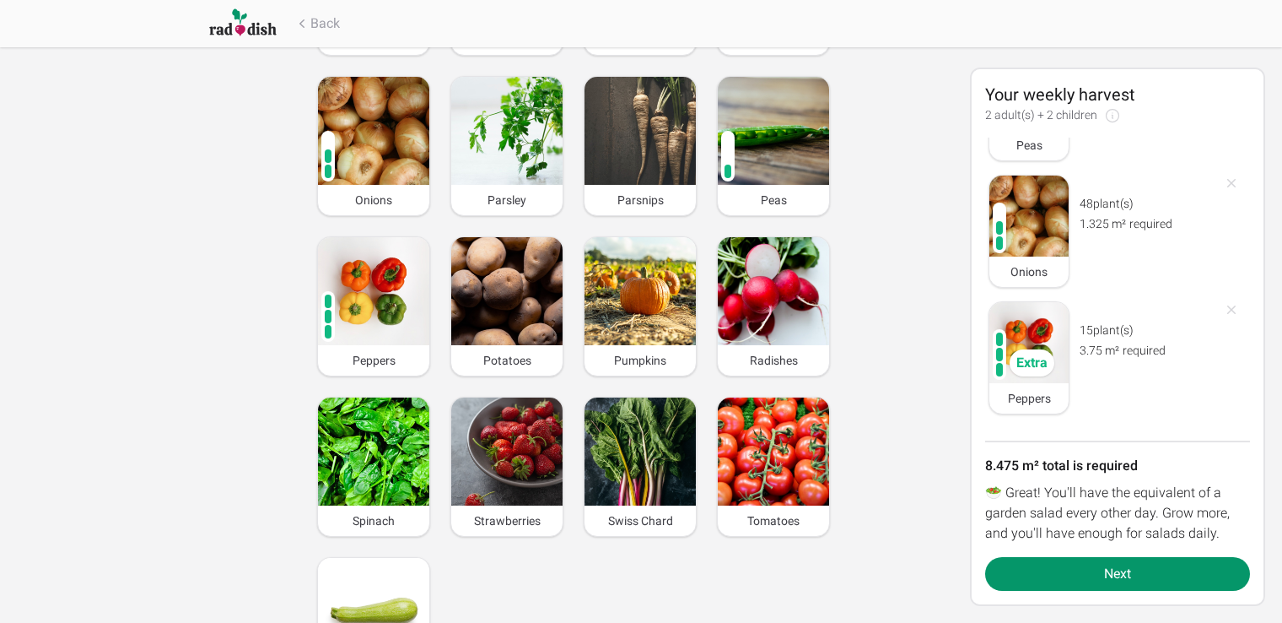
scroll to position [1350, 0]
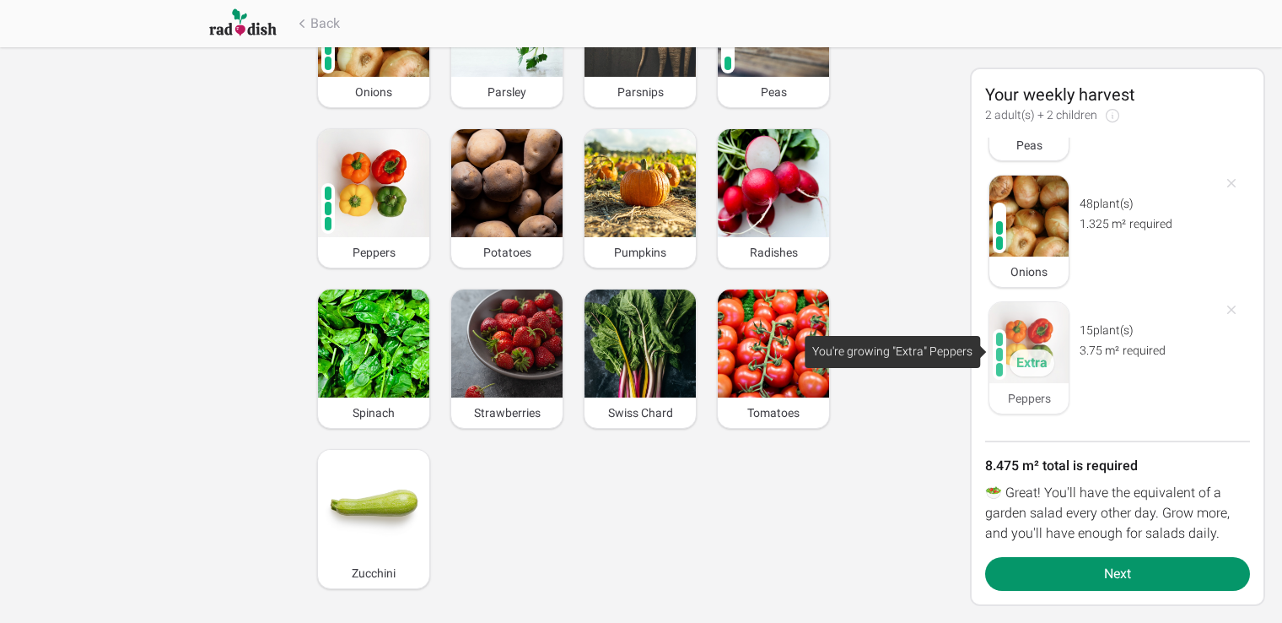
click at [1000, 350] on div at bounding box center [999, 354] width 7 height 13
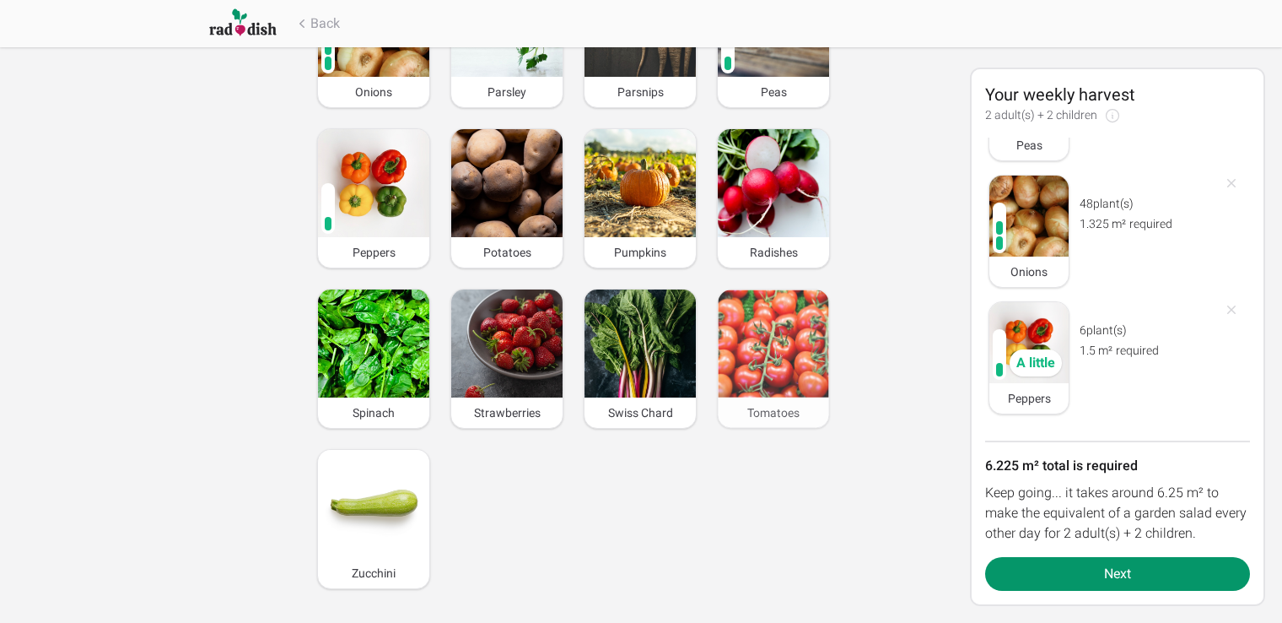
click at [800, 326] on img at bounding box center [773, 343] width 111 height 107
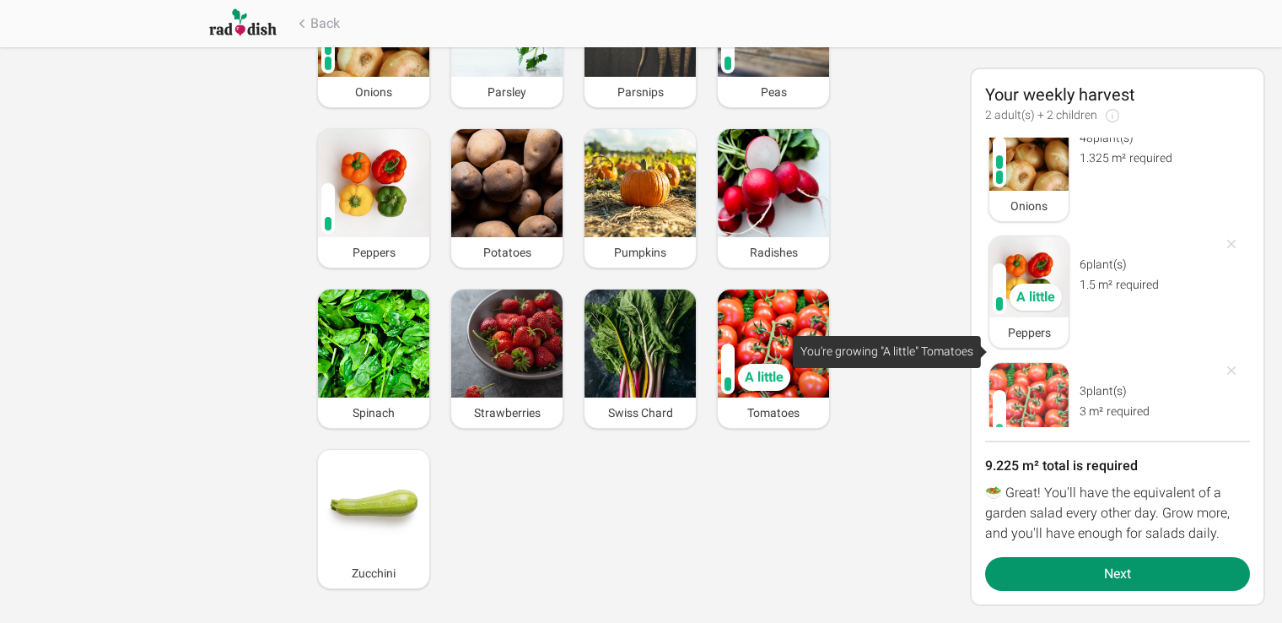
scroll to position [979, 0]
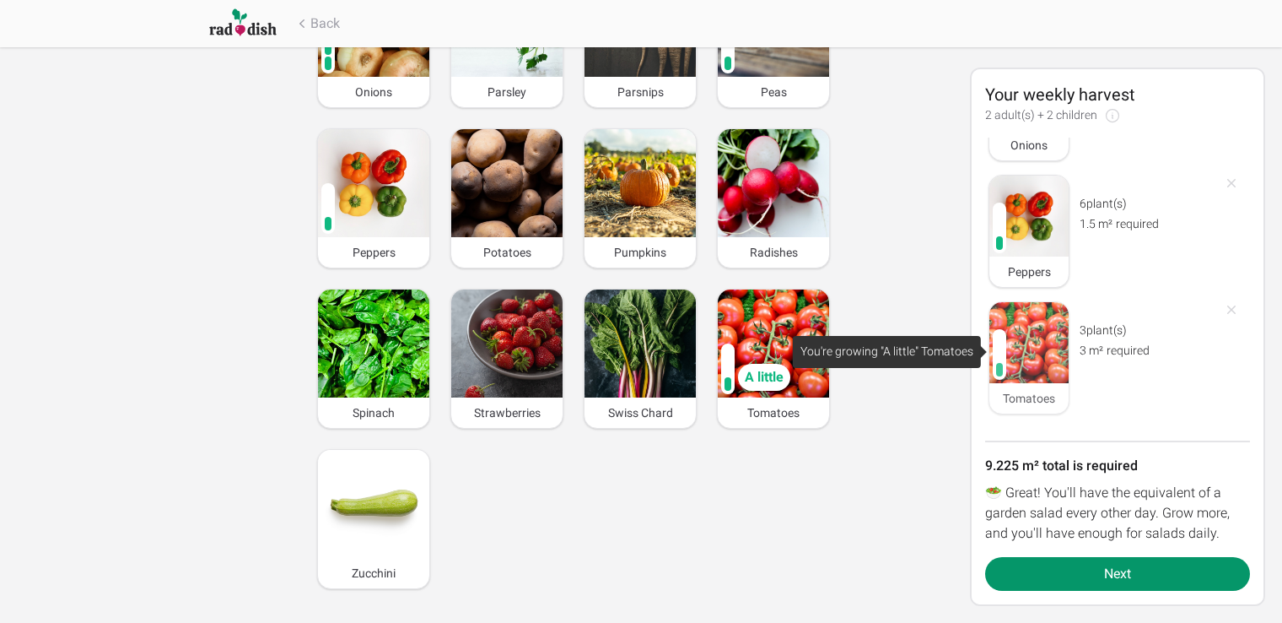
click at [999, 356] on div at bounding box center [999, 354] width 7 height 13
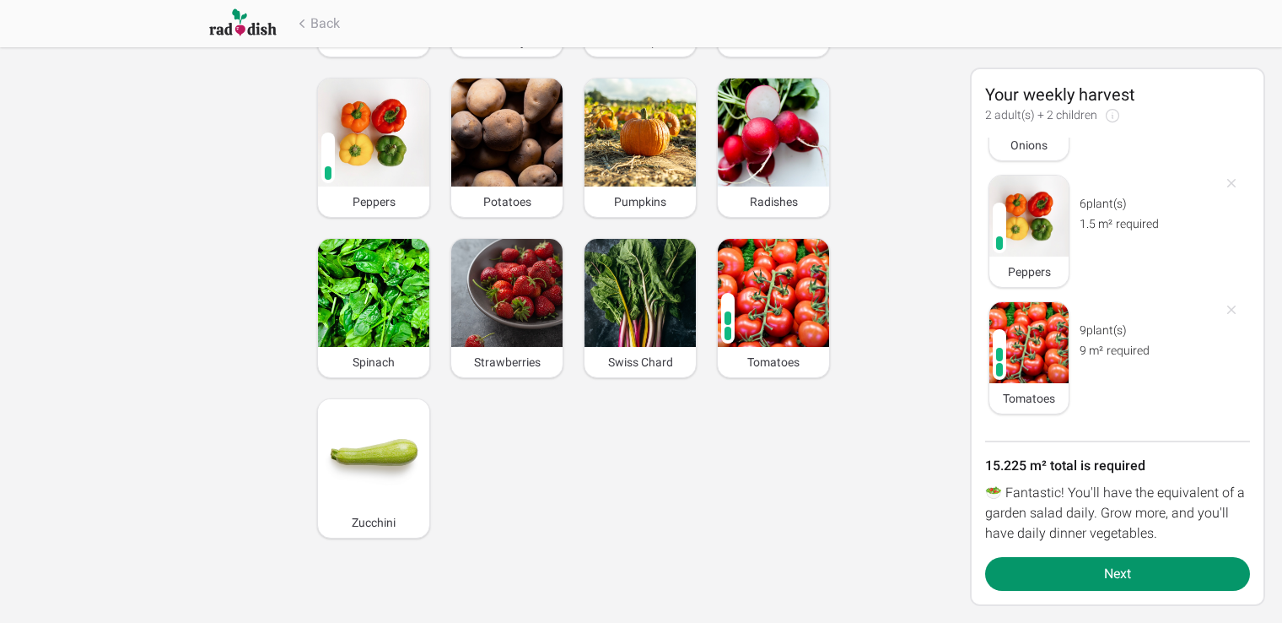
scroll to position [1403, 0]
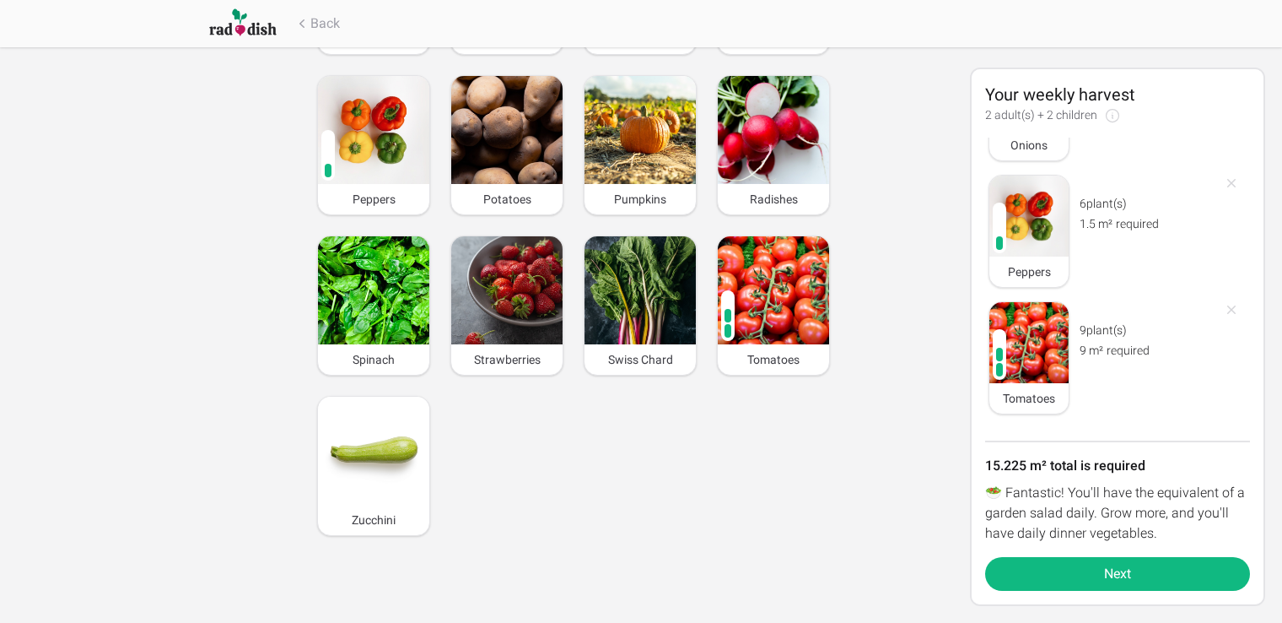
click at [1108, 579] on button "Next" at bounding box center [1117, 574] width 265 height 34
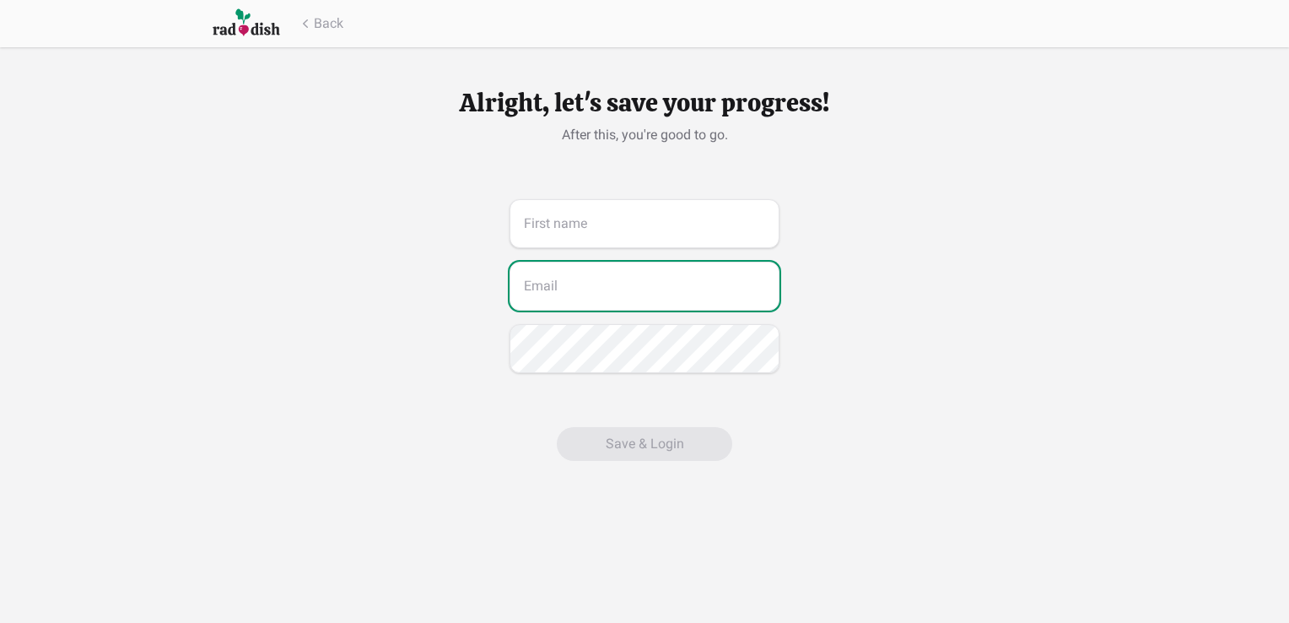
type input "[EMAIL_ADDRESS][DOMAIN_NAME]"
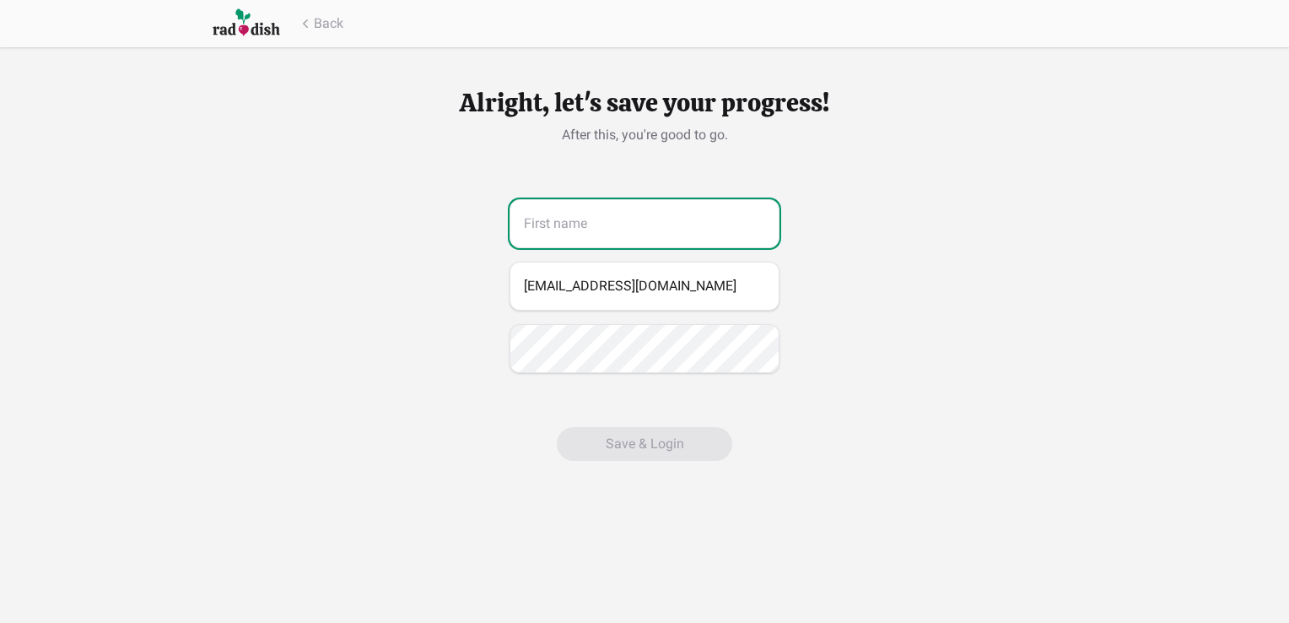
click at [728, 219] on input "text" at bounding box center [645, 223] width 270 height 49
type input "[PERSON_NAME]"
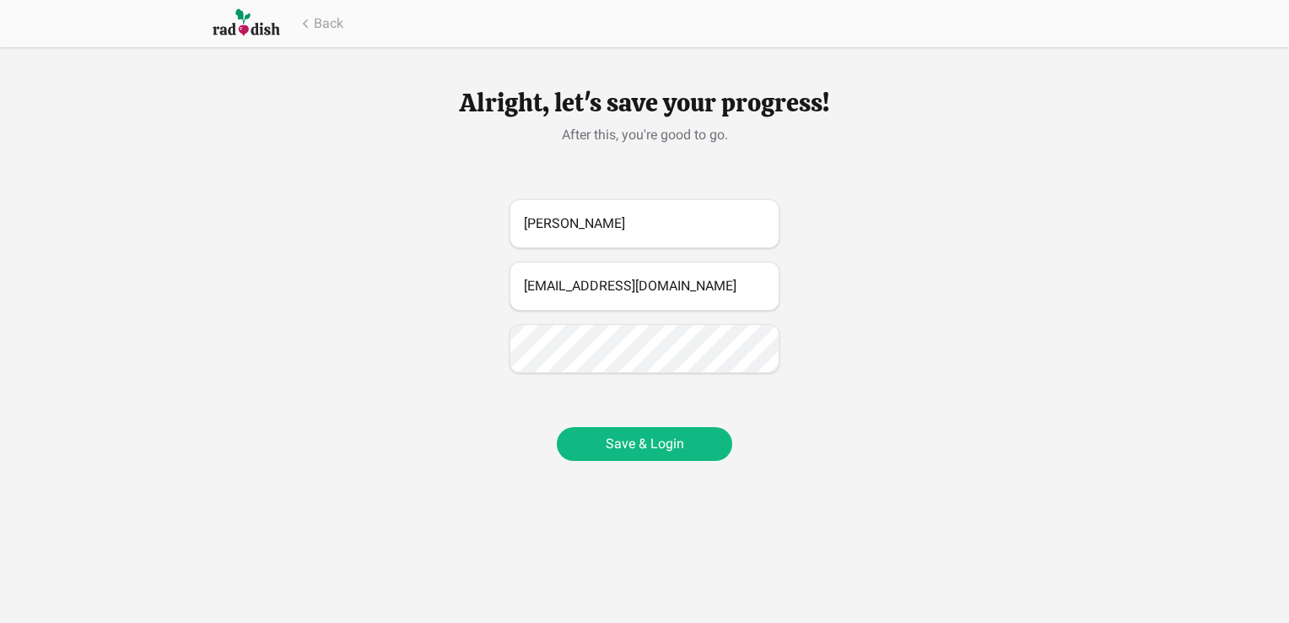
click at [606, 442] on button "Save & Login" at bounding box center [644, 444] width 175 height 34
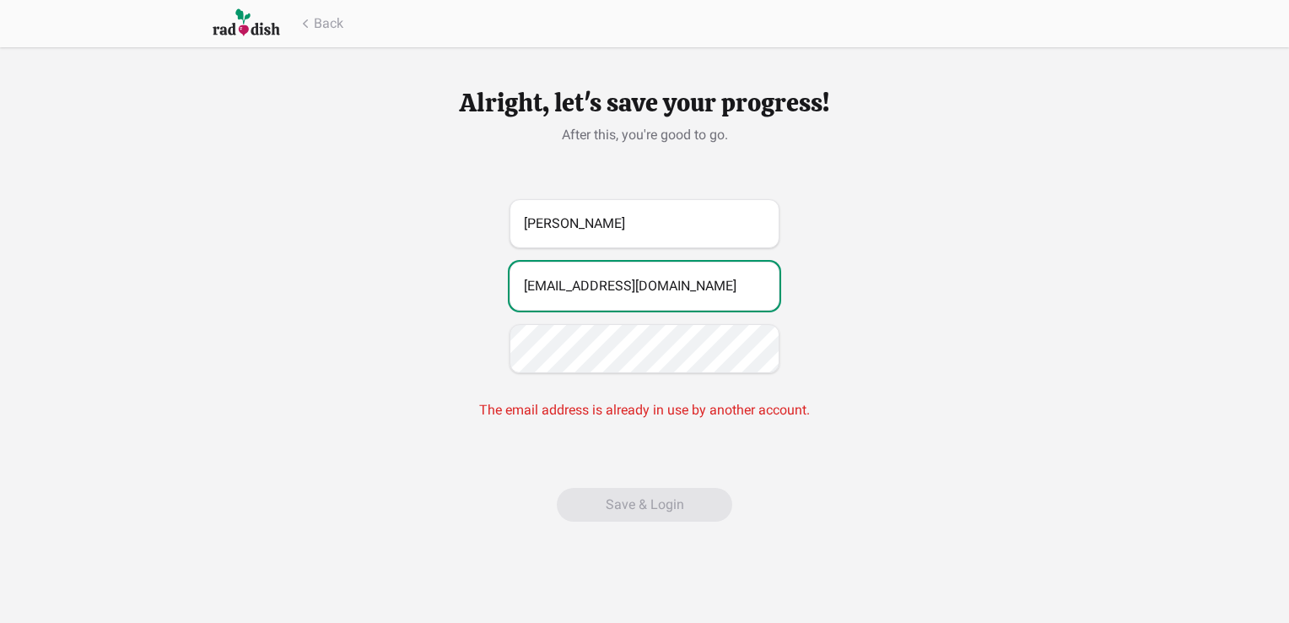
drag, startPoint x: 594, startPoint y: 286, endPoint x: 479, endPoint y: 289, distance: 114.8
click at [479, 289] on div "Jonathan junglejon15@hotmail.com The email address is already in use by another…" at bounding box center [645, 316] width 540 height 235
type input "jon.ede@hotmail.com"
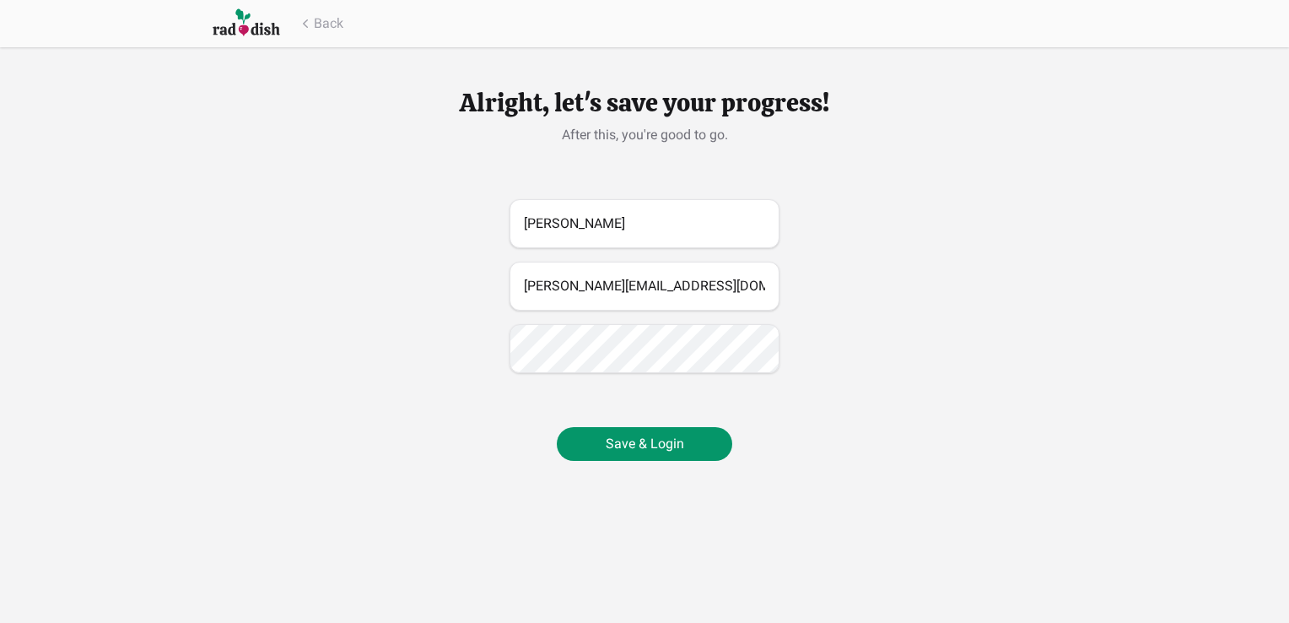
drag, startPoint x: 969, startPoint y: 375, endPoint x: 952, endPoint y: 378, distance: 18.0
click at [969, 375] on div "Alright, let's save your progress! After this, you're good to go. Jonathan jon.…" at bounding box center [644, 250] width 1289 height 501
click at [653, 440] on button "Save & Login" at bounding box center [644, 444] width 175 height 34
